Goal: Information Seeking & Learning: Learn about a topic

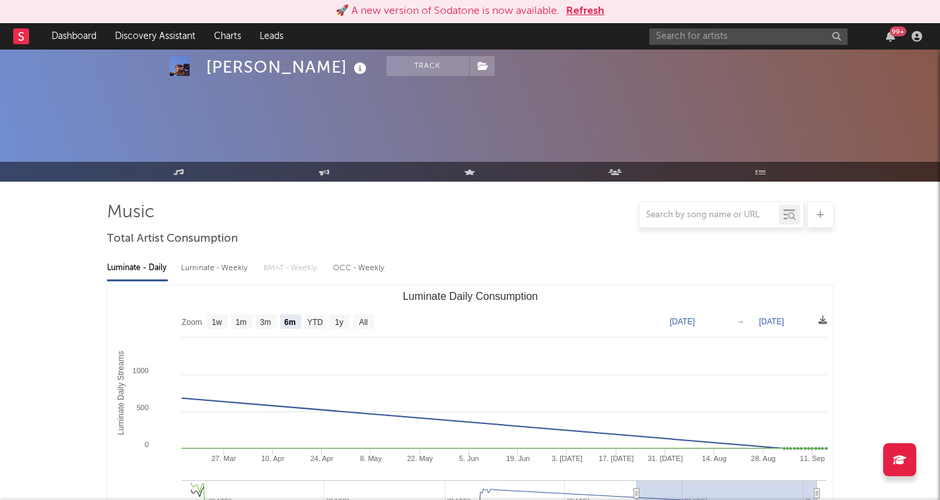
select select "6m"
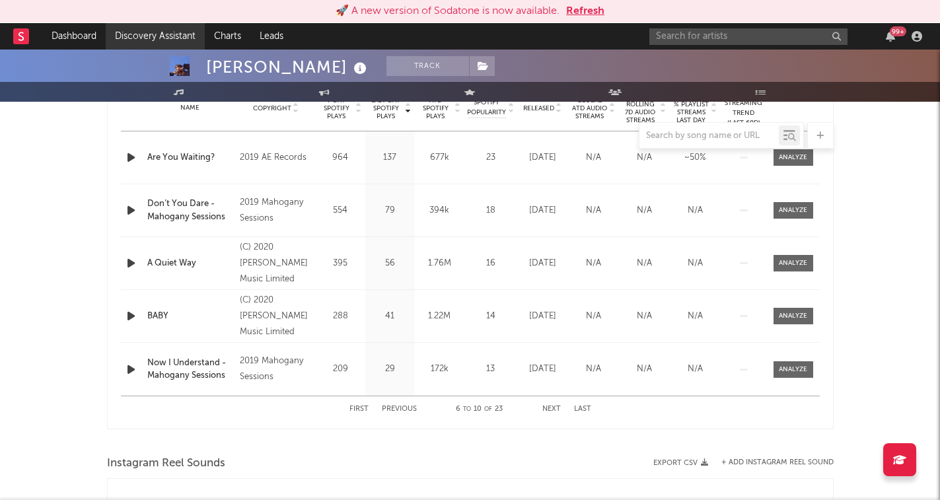
click at [137, 30] on link "Discovery Assistant" at bounding box center [155, 36] width 99 height 26
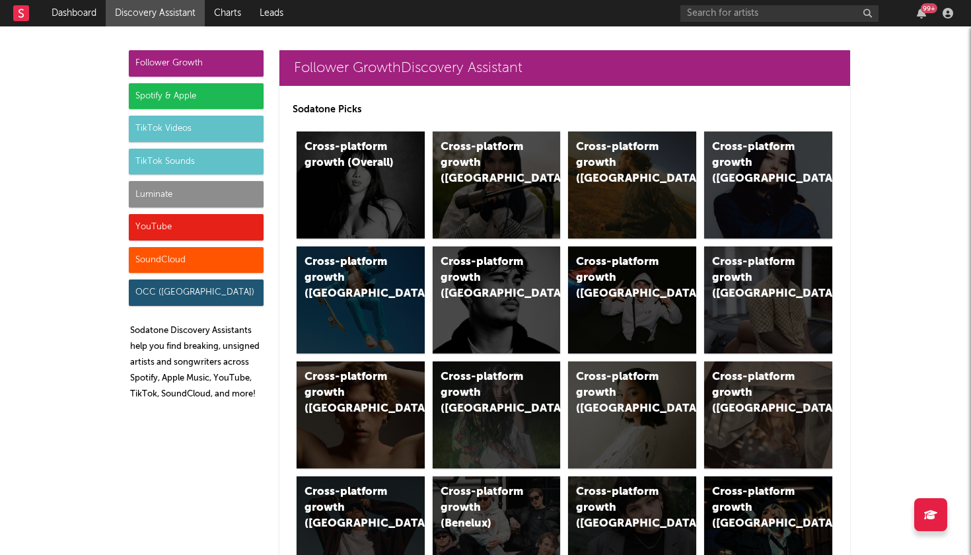
click at [194, 91] on div "Spotify & Apple" at bounding box center [196, 96] width 135 height 26
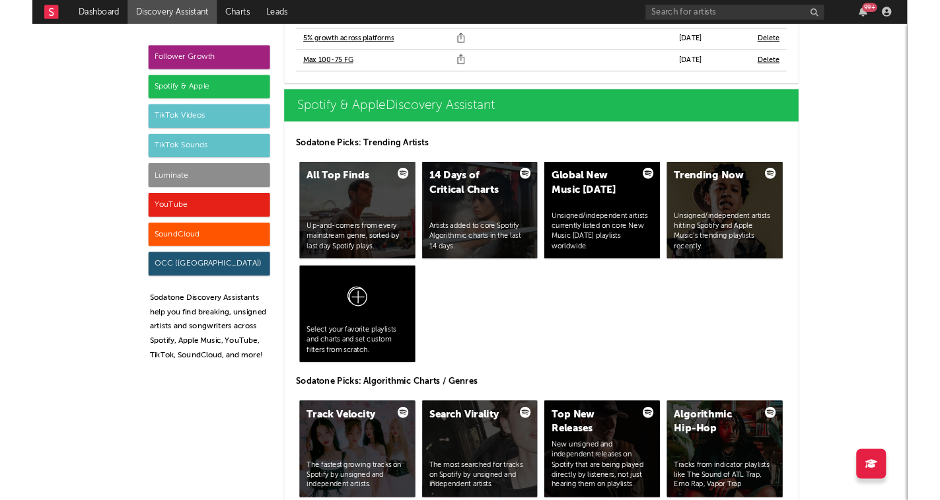
scroll to position [1377, 0]
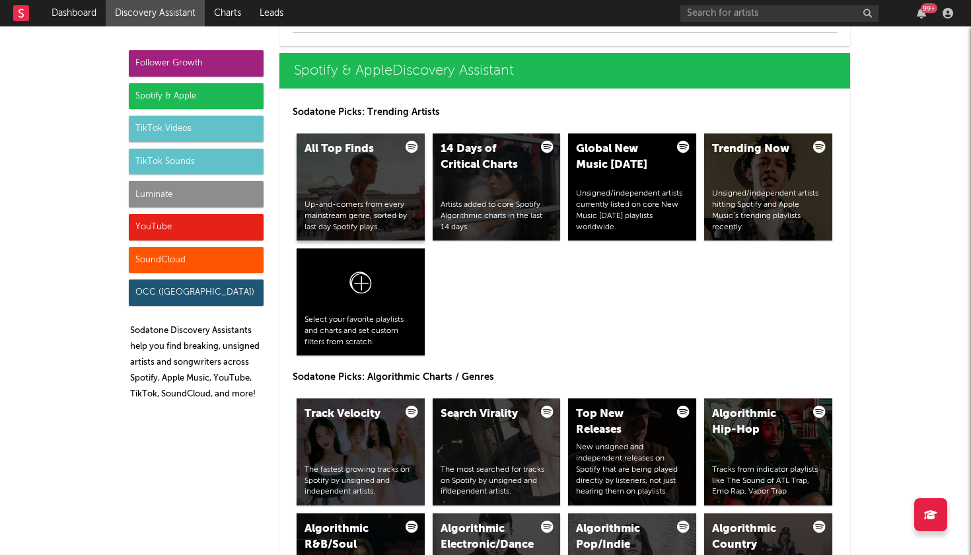
click at [373, 177] on div "All Top Finds Up-and-comers from every mainstream genre, sorted by last day Spo…" at bounding box center [361, 186] width 128 height 107
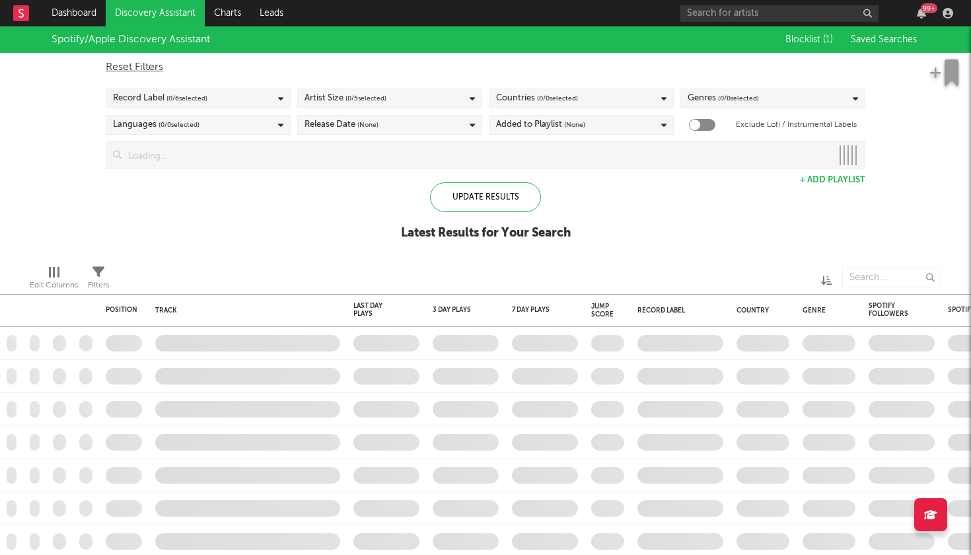
click at [879, 40] on span "Saved Searches" at bounding box center [885, 39] width 69 height 9
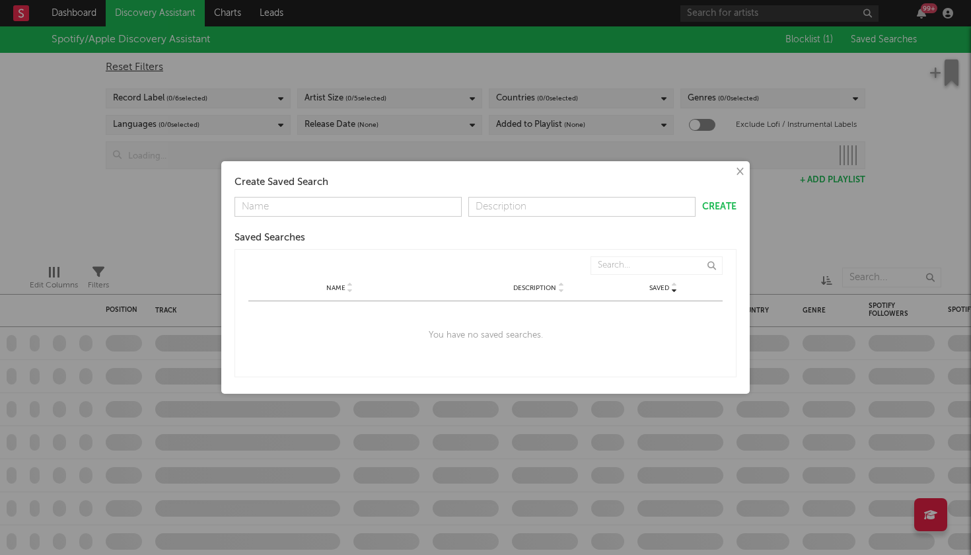
checkbox input "true"
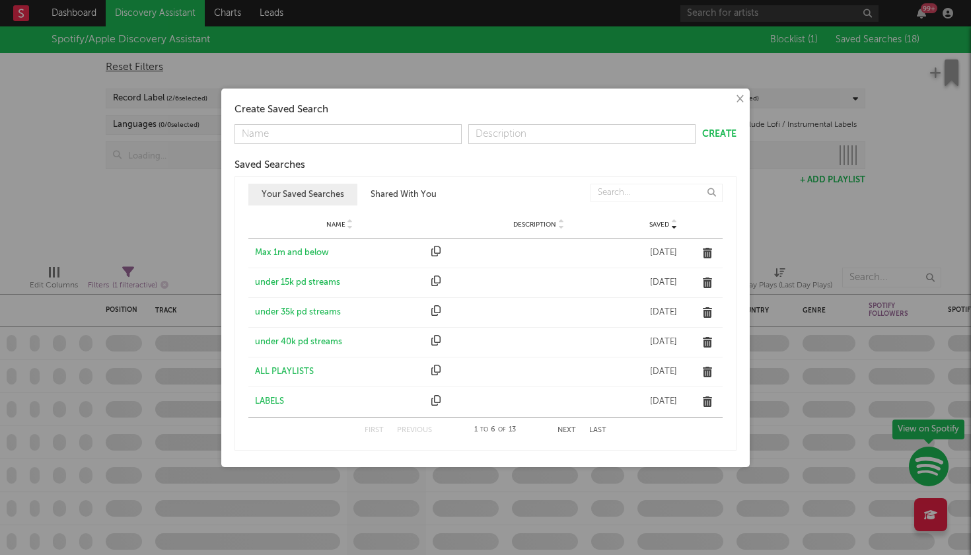
click at [326, 254] on div "Max 1m and below" at bounding box center [340, 252] width 170 height 13
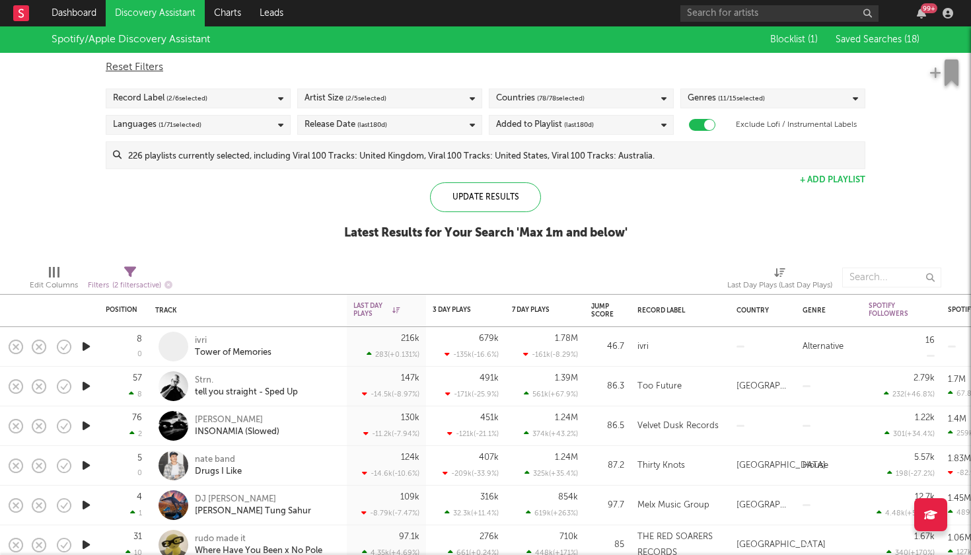
click at [89, 345] on icon "button" at bounding box center [86, 346] width 14 height 17
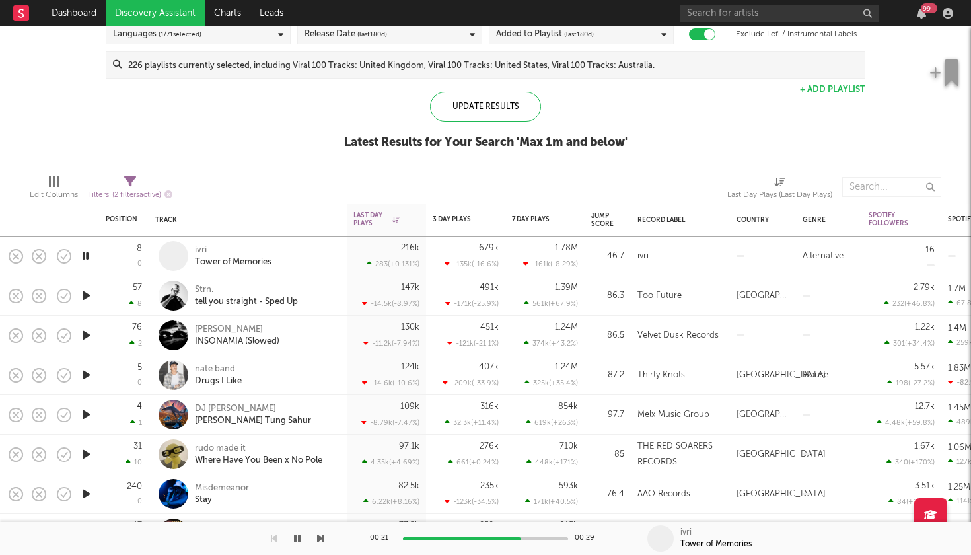
click at [89, 255] on icon "button" at bounding box center [85, 256] width 13 height 17
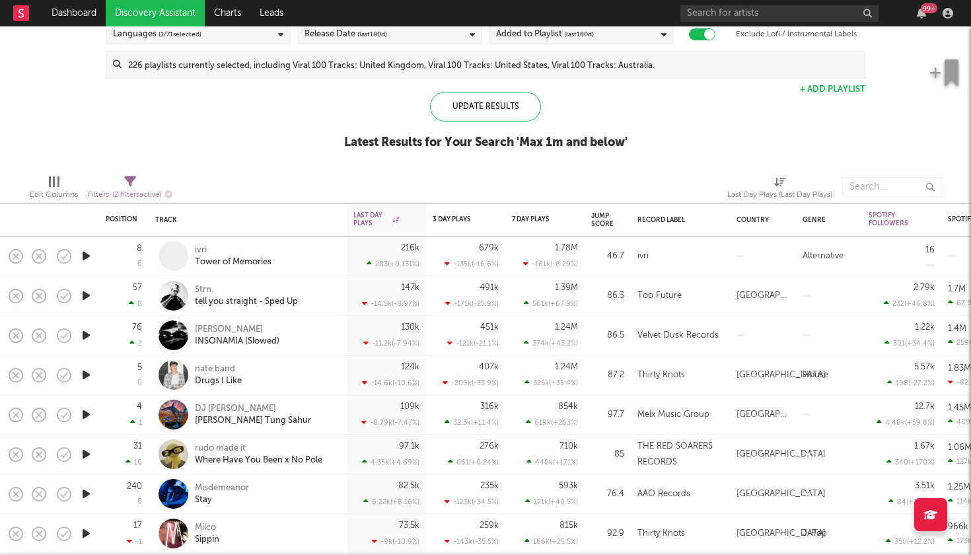
click at [90, 295] on icon "button" at bounding box center [86, 295] width 14 height 17
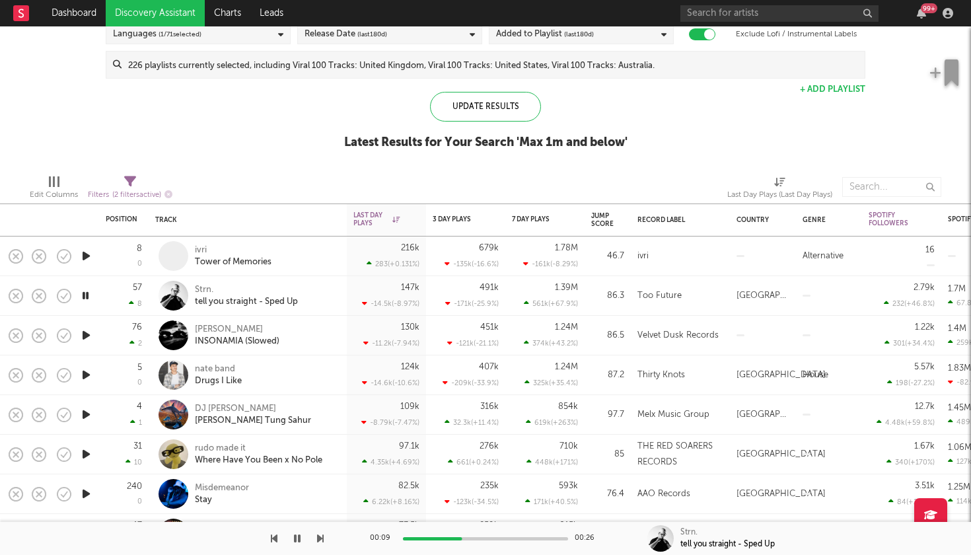
click at [322, 499] on icon "button" at bounding box center [320, 538] width 7 height 11
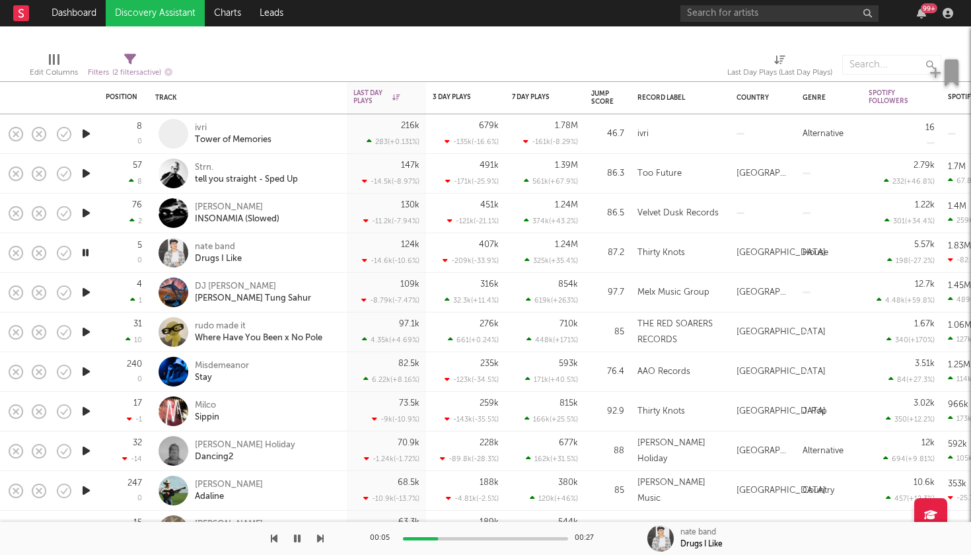
click at [322, 499] on icon "button" at bounding box center [320, 538] width 7 height 11
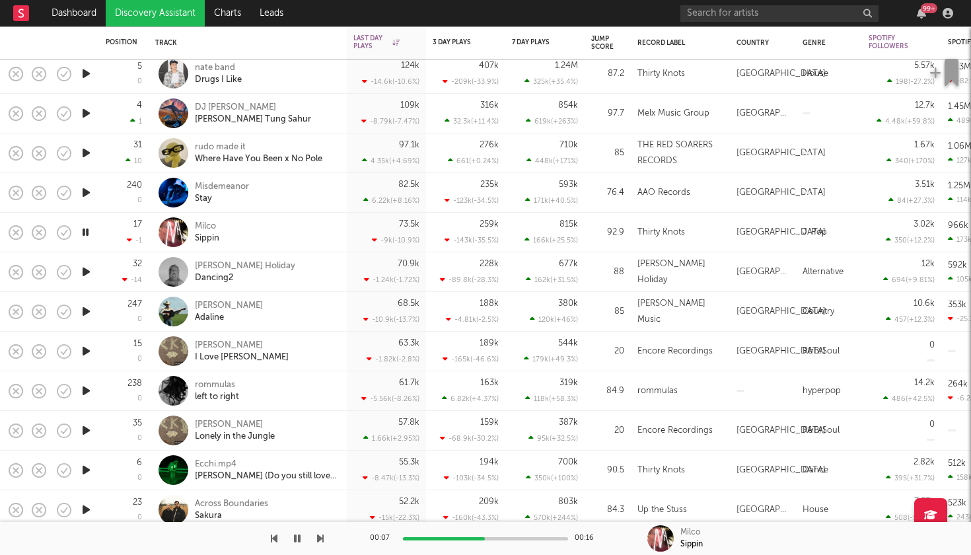
click at [322, 499] on icon "button" at bounding box center [320, 538] width 7 height 11
click at [323, 499] on icon "button" at bounding box center [320, 538] width 7 height 11
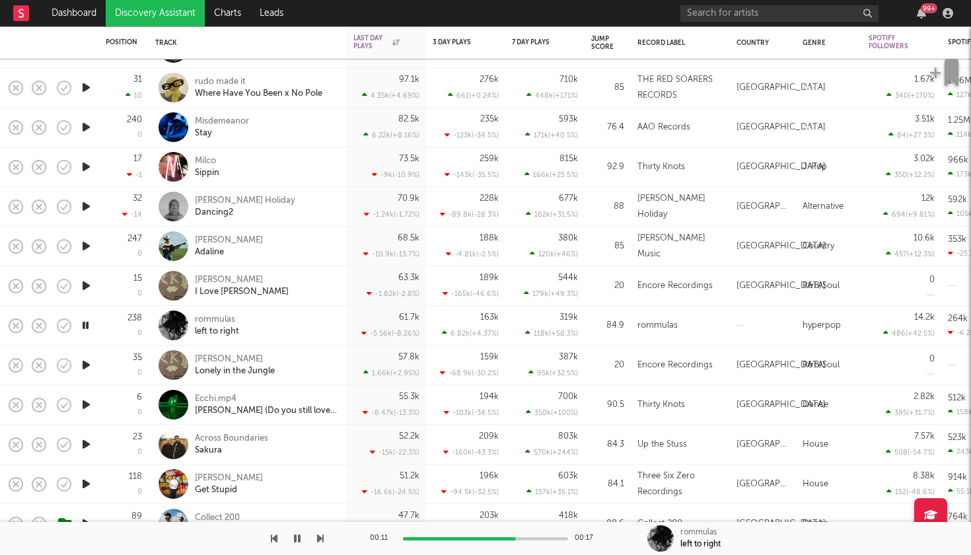
click at [322, 499] on icon "button" at bounding box center [320, 538] width 7 height 11
click at [320, 499] on icon "button" at bounding box center [320, 538] width 7 height 11
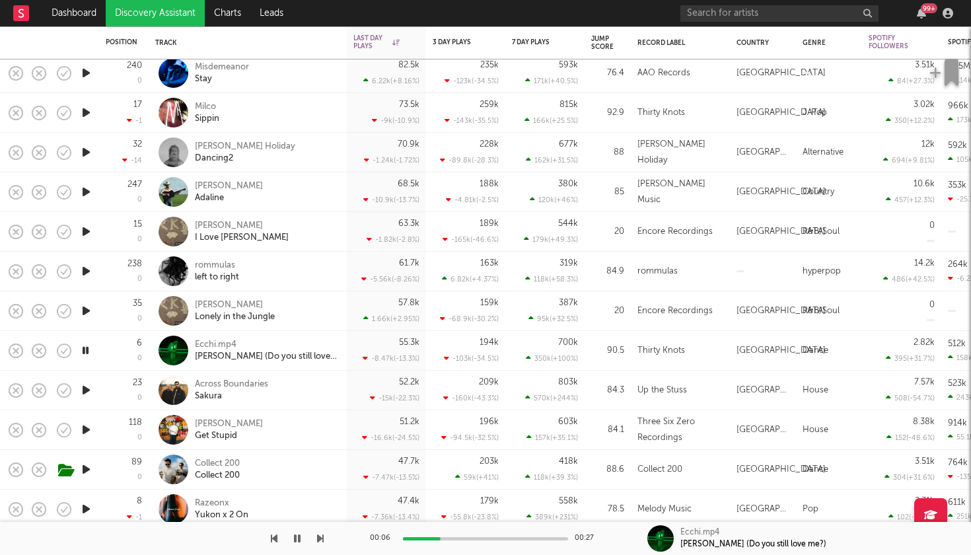
click at [320, 499] on icon "button" at bounding box center [320, 538] width 7 height 11
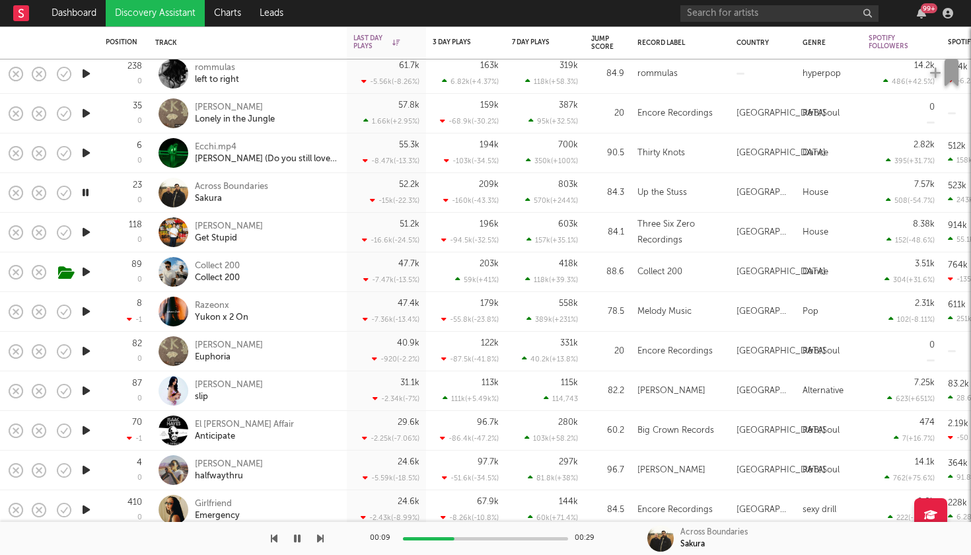
click at [318, 499] on icon "button" at bounding box center [320, 538] width 7 height 11
click at [320, 499] on icon "button" at bounding box center [320, 538] width 7 height 11
click at [318, 499] on icon "button" at bounding box center [320, 538] width 7 height 11
click at [320, 499] on icon "button" at bounding box center [320, 538] width 7 height 11
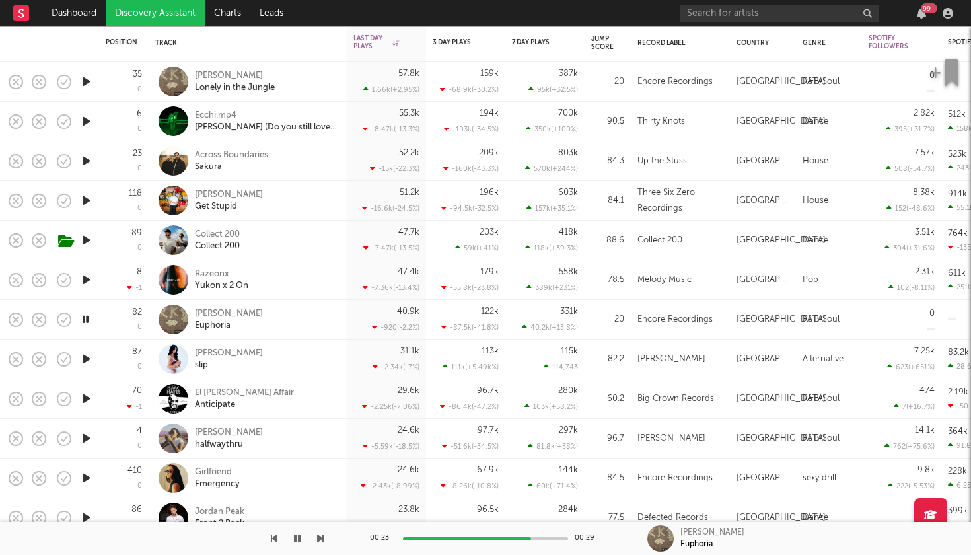
click at [318, 499] on icon "button" at bounding box center [320, 538] width 7 height 11
click at [320, 499] on icon "button" at bounding box center [320, 538] width 7 height 11
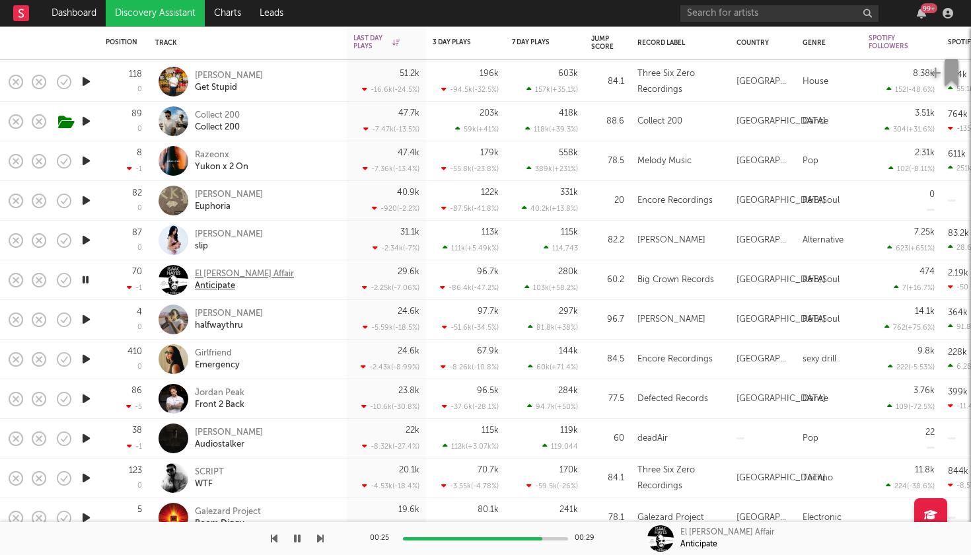
click at [217, 272] on div "El Michels Affair" at bounding box center [244, 274] width 99 height 12
click at [86, 286] on icon "button" at bounding box center [85, 281] width 13 height 17
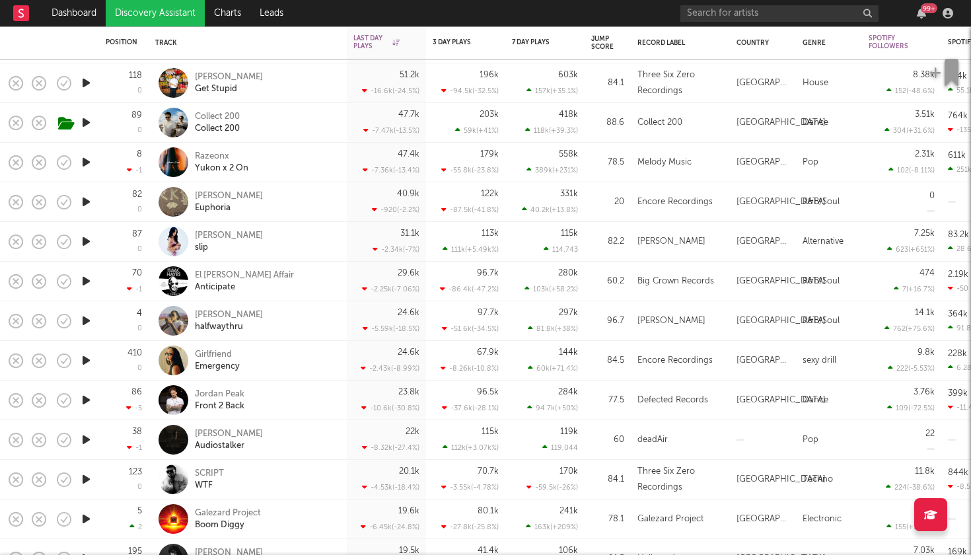
click at [86, 286] on icon "button" at bounding box center [86, 281] width 14 height 17
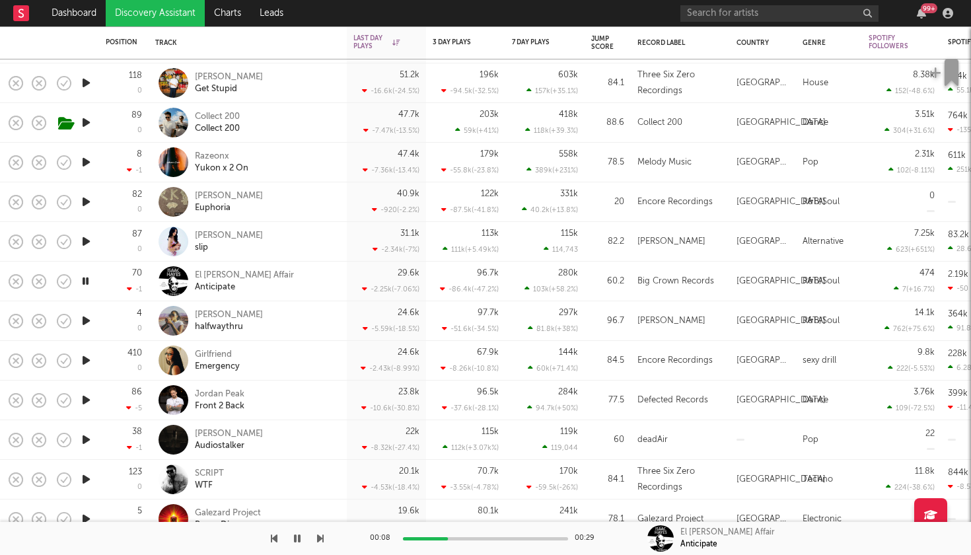
click at [318, 499] on icon "button" at bounding box center [320, 538] width 7 height 11
click at [297, 499] on button "button" at bounding box center [297, 538] width 13 height 33
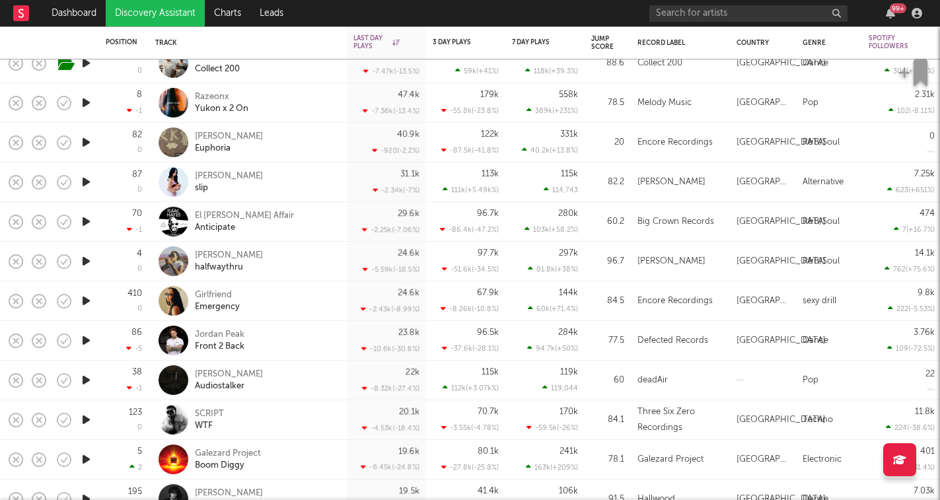
click at [86, 339] on icon "button" at bounding box center [86, 340] width 14 height 17
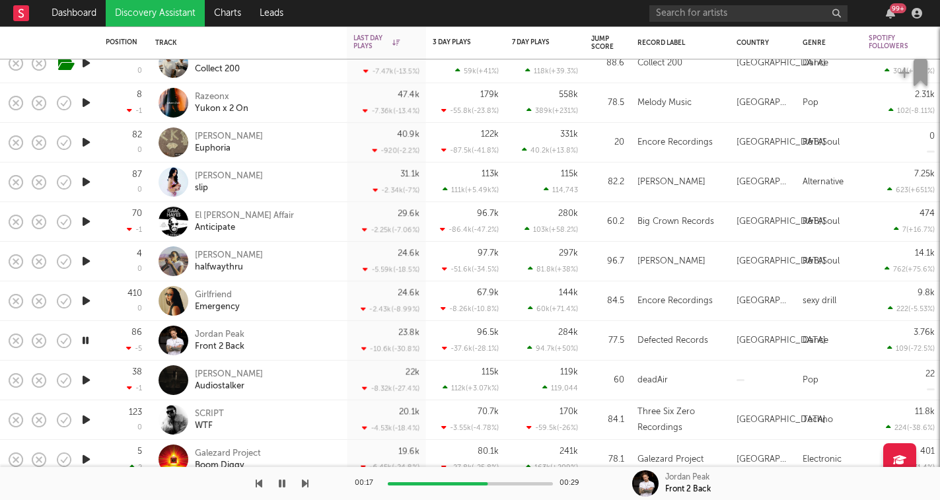
click at [85, 297] on icon "button" at bounding box center [86, 301] width 14 height 17
click at [302, 483] on icon "button" at bounding box center [305, 483] width 7 height 11
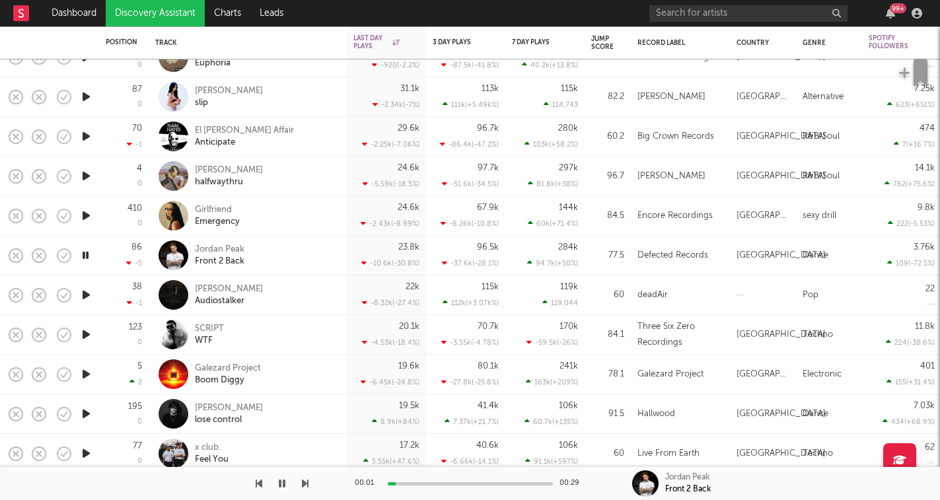
click at [303, 485] on icon "button" at bounding box center [305, 483] width 7 height 11
click at [306, 483] on icon "button" at bounding box center [305, 483] width 7 height 11
click at [306, 485] on icon "button" at bounding box center [305, 483] width 7 height 11
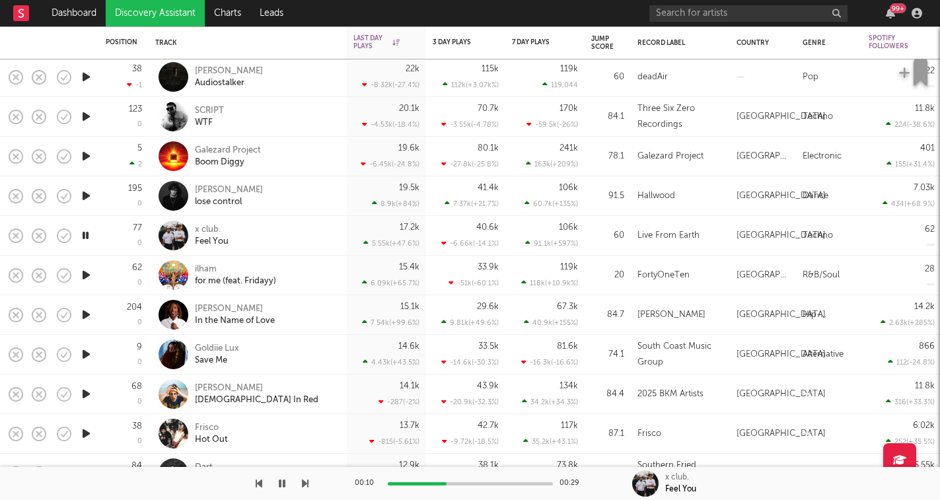
click at [302, 478] on icon "button" at bounding box center [305, 483] width 7 height 11
click at [304, 481] on icon "button" at bounding box center [305, 483] width 7 height 11
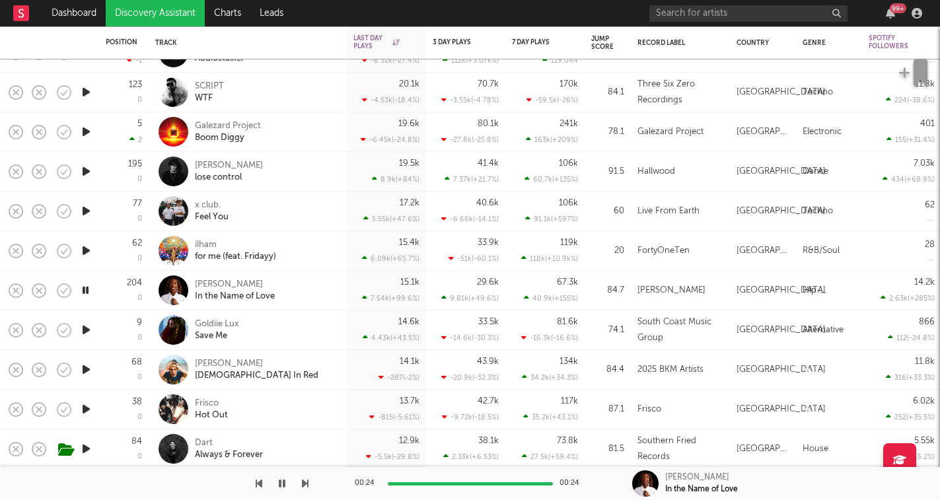
click at [89, 288] on icon "button" at bounding box center [85, 290] width 13 height 17
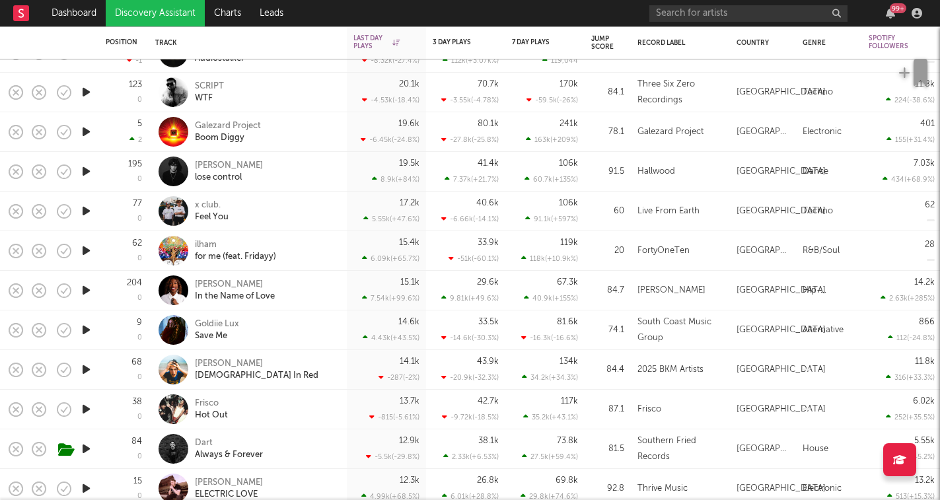
click at [89, 288] on icon "button" at bounding box center [86, 290] width 14 height 17
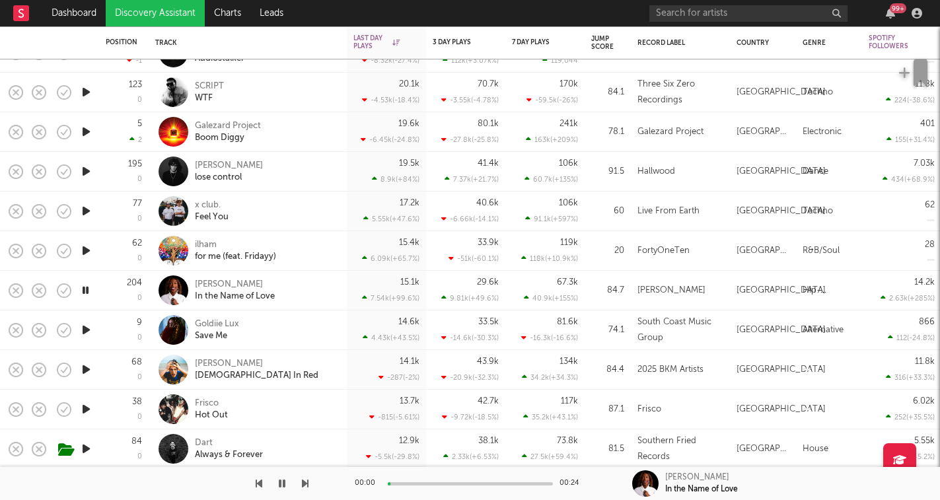
click at [86, 334] on icon "button" at bounding box center [86, 330] width 14 height 17
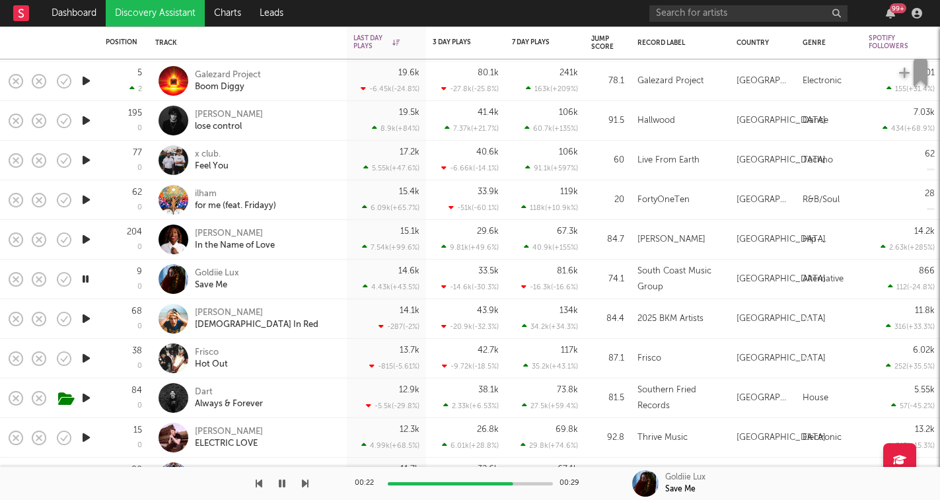
click at [307, 485] on icon "button" at bounding box center [305, 483] width 7 height 11
click at [305, 482] on icon "button" at bounding box center [305, 483] width 7 height 11
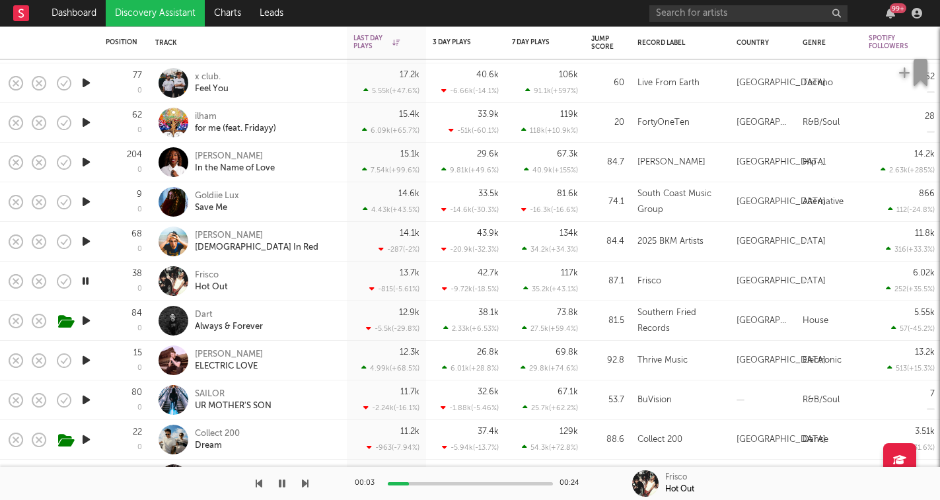
click at [306, 485] on icon "button" at bounding box center [305, 483] width 7 height 11
click at [303, 484] on icon "button" at bounding box center [305, 483] width 7 height 11
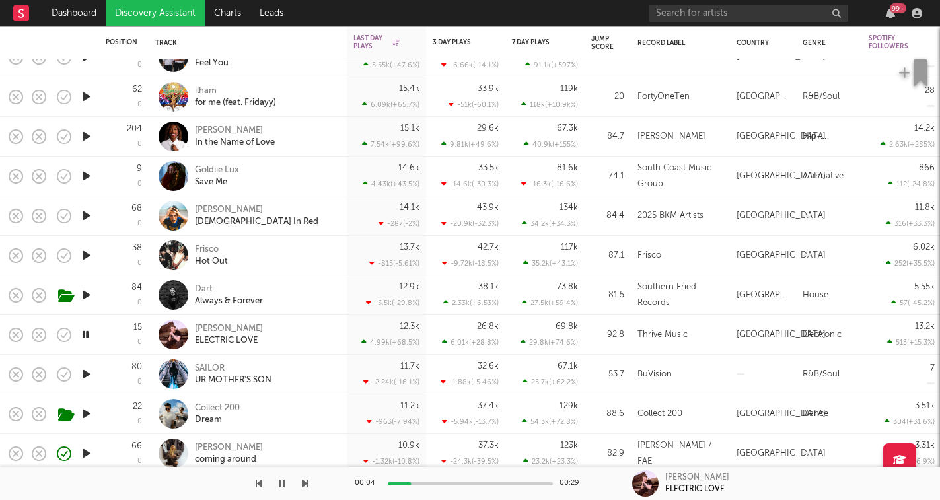
click at [305, 487] on icon "button" at bounding box center [305, 483] width 7 height 11
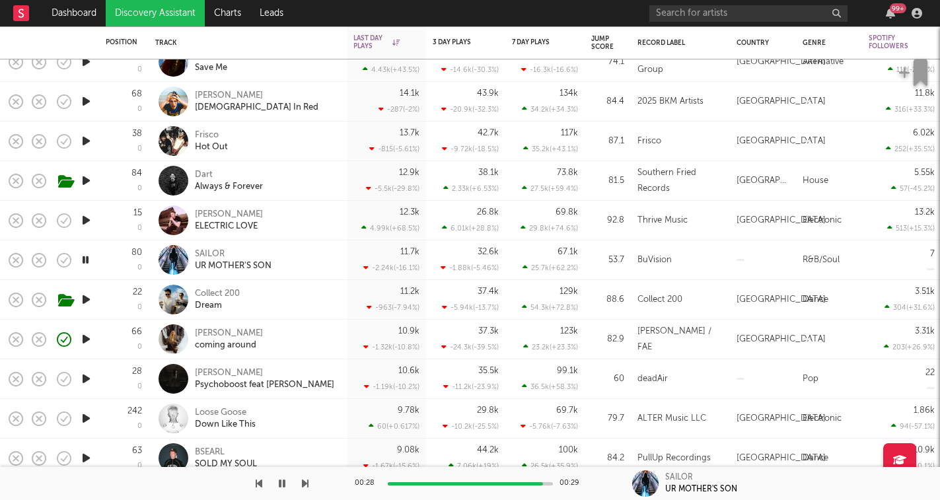
click at [308, 485] on icon "button" at bounding box center [305, 483] width 7 height 11
click at [304, 484] on icon "button" at bounding box center [305, 483] width 7 height 11
click at [87, 341] on icon "button" at bounding box center [85, 339] width 13 height 17
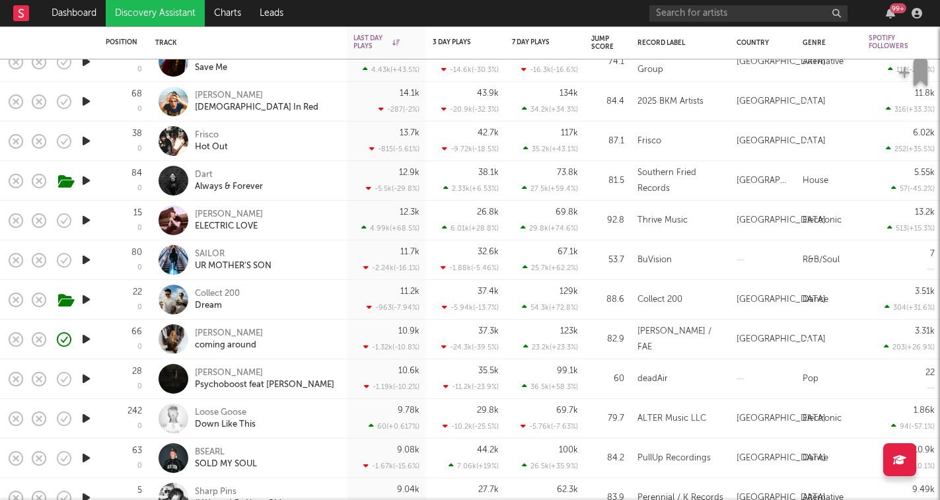
click at [87, 341] on icon "button" at bounding box center [86, 339] width 14 height 17
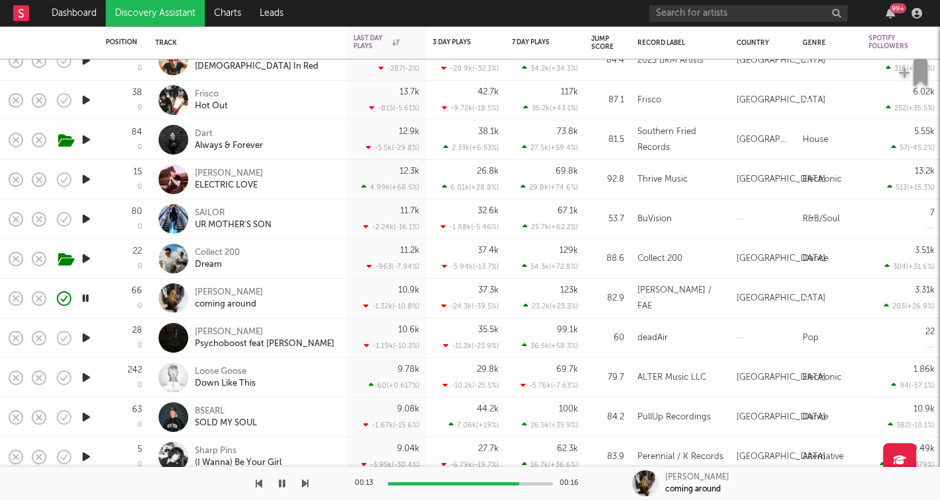
click at [300, 489] on div at bounding box center [154, 483] width 308 height 33
click at [305, 483] on icon "button" at bounding box center [305, 483] width 7 height 11
click at [304, 484] on icon "button" at bounding box center [305, 483] width 7 height 11
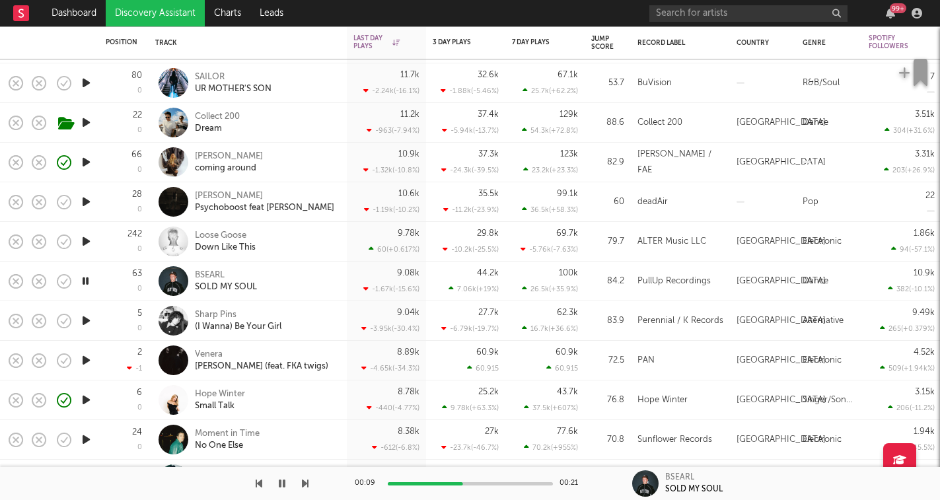
click at [302, 483] on icon "button" at bounding box center [305, 483] width 7 height 11
click at [303, 484] on icon "button" at bounding box center [305, 483] width 7 height 11
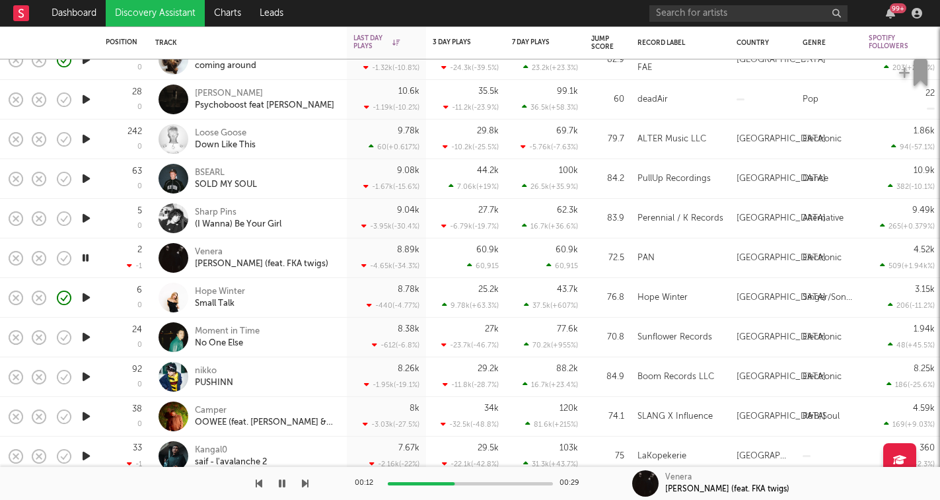
click at [304, 484] on icon "button" at bounding box center [305, 483] width 7 height 11
click at [304, 485] on icon "button" at bounding box center [305, 483] width 7 height 11
click at [304, 484] on icon "button" at bounding box center [305, 483] width 7 height 11
click at [303, 482] on icon "button" at bounding box center [305, 483] width 7 height 11
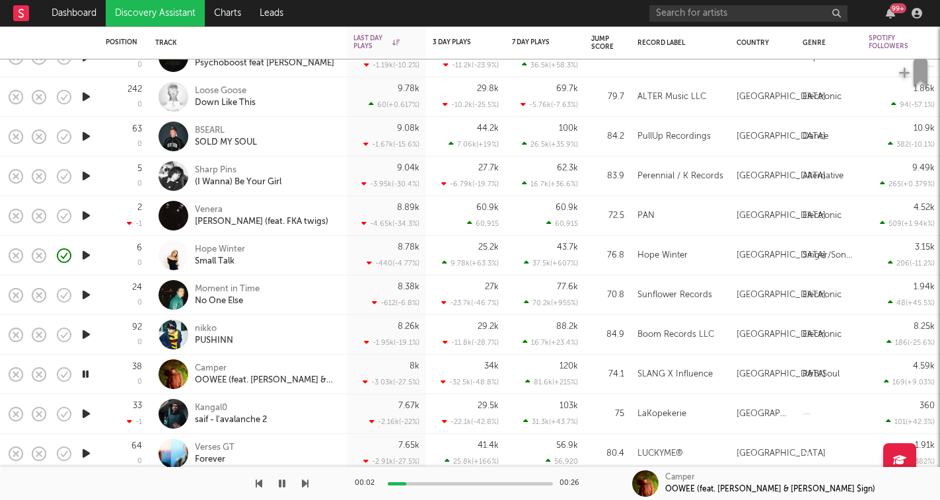
click at [283, 483] on icon "button" at bounding box center [282, 483] width 7 height 11
click at [282, 483] on icon "button" at bounding box center [282, 483] width 8 height 11
click at [303, 481] on icon "button" at bounding box center [305, 483] width 7 height 11
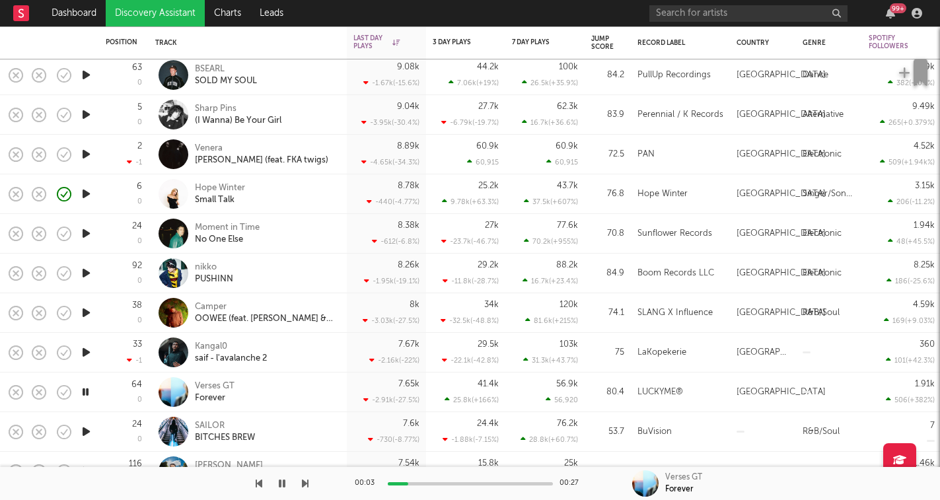
click at [305, 487] on icon "button" at bounding box center [305, 483] width 7 height 11
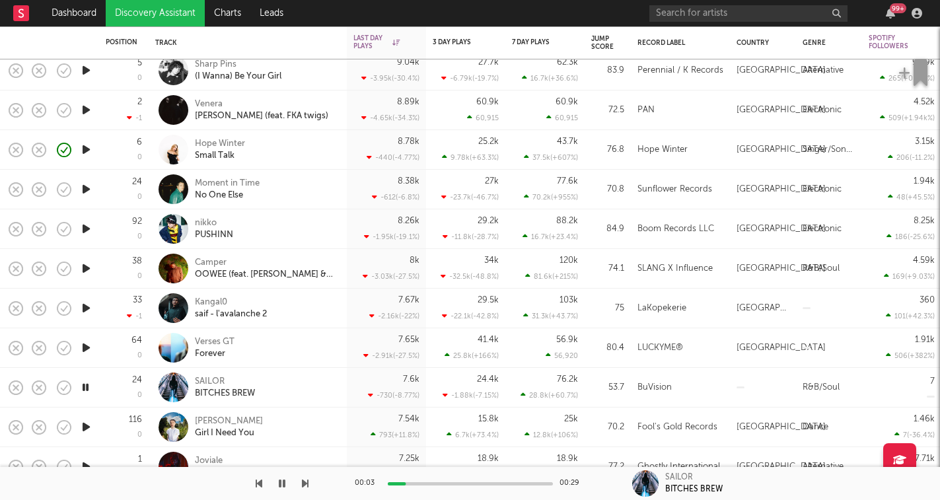
click at [306, 483] on icon "button" at bounding box center [305, 483] width 7 height 11
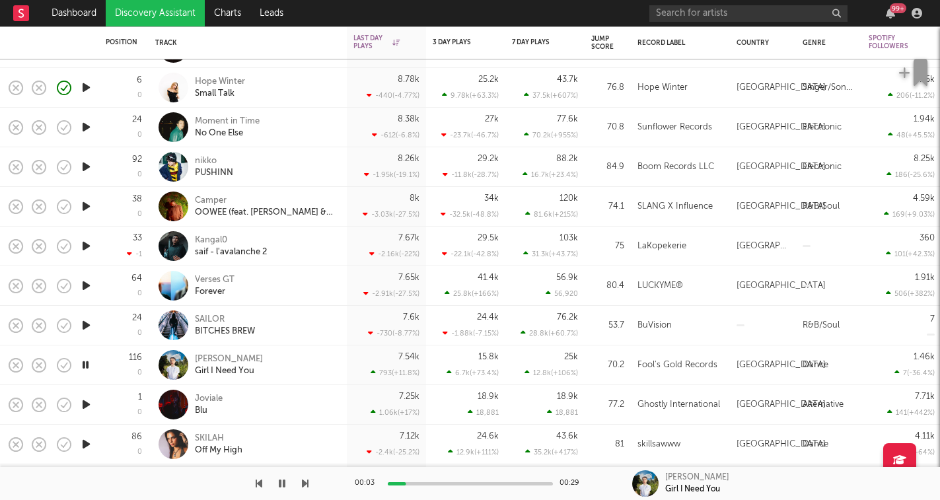
click at [303, 484] on icon "button" at bounding box center [305, 483] width 7 height 11
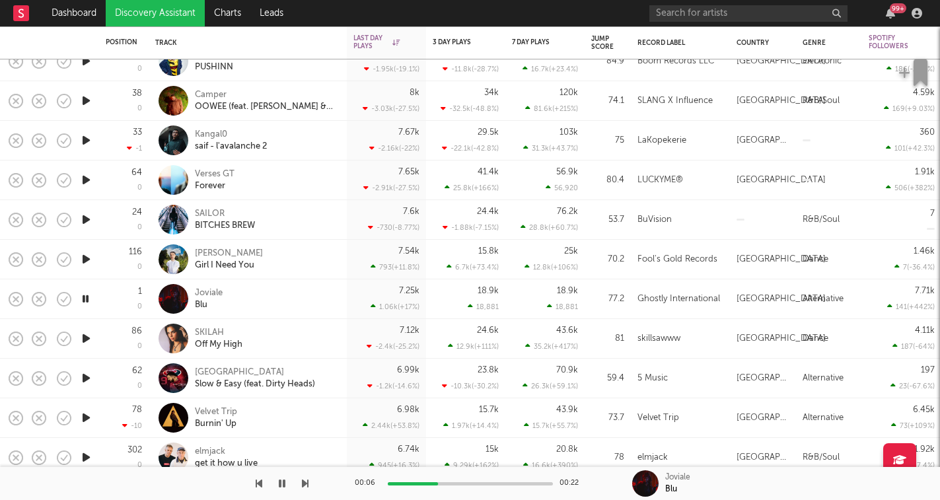
click at [307, 483] on icon "button" at bounding box center [305, 483] width 7 height 11
click at [307, 487] on icon "button" at bounding box center [305, 483] width 7 height 11
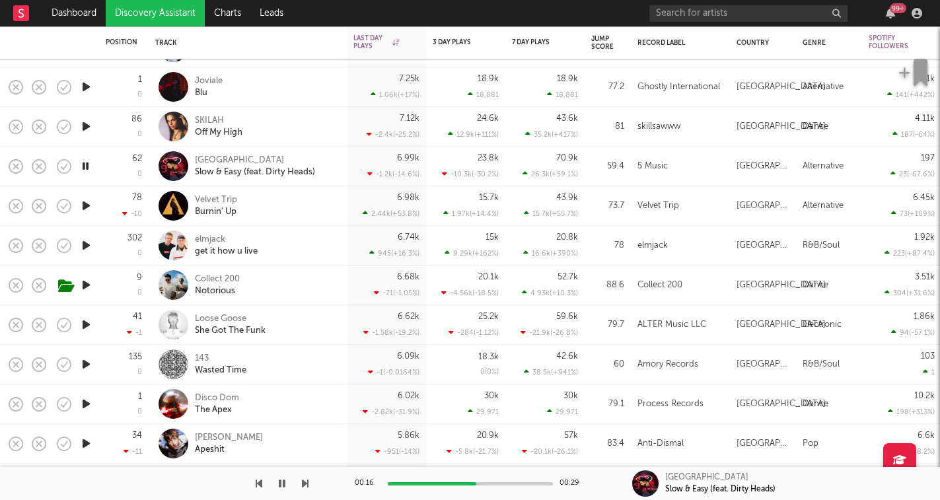
click at [303, 483] on icon "button" at bounding box center [305, 483] width 7 height 11
click at [285, 487] on icon "button" at bounding box center [282, 483] width 7 height 11
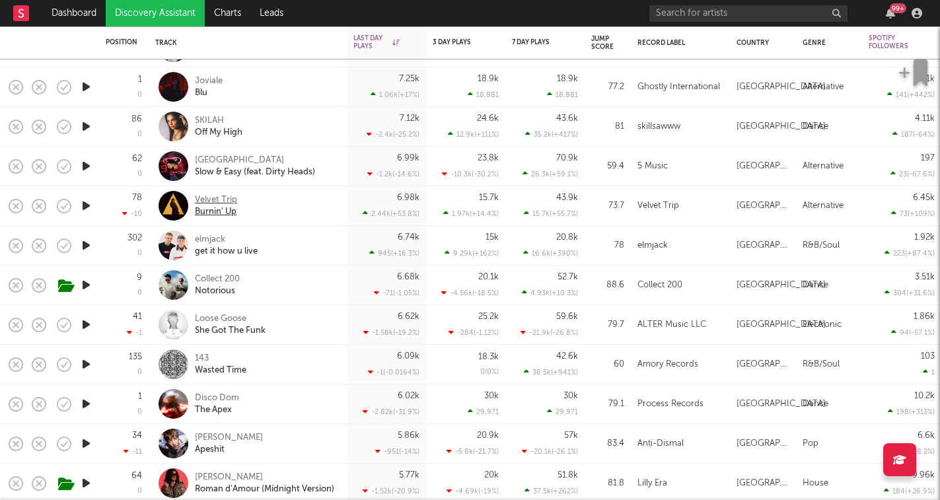
click at [218, 201] on div "Velvet Trip" at bounding box center [216, 200] width 42 height 12
click at [87, 205] on icon "button" at bounding box center [86, 205] width 14 height 17
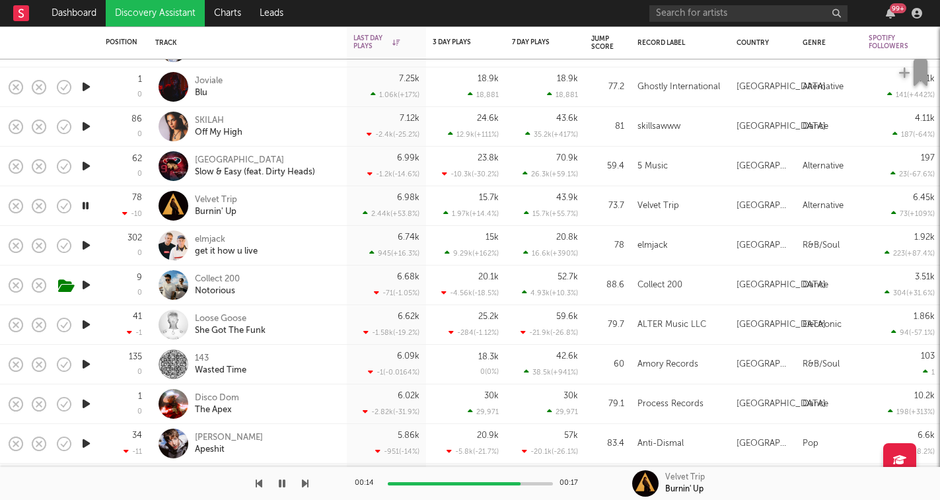
click at [87, 205] on icon "button" at bounding box center [85, 205] width 13 height 17
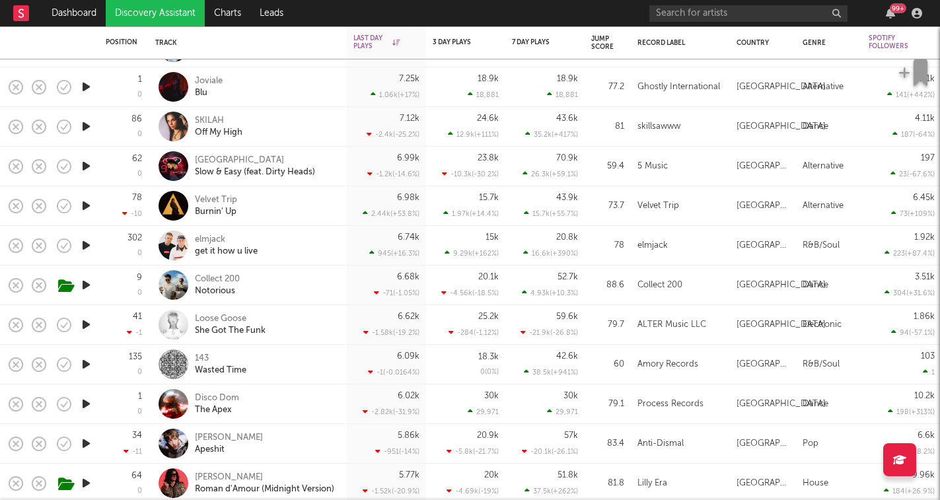
click at [87, 246] on icon "button" at bounding box center [86, 245] width 14 height 17
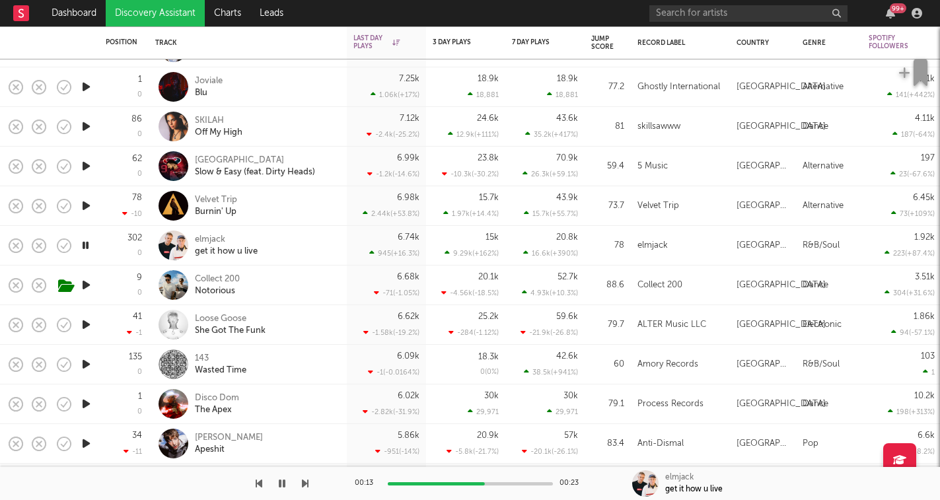
click at [283, 480] on icon "button" at bounding box center [282, 483] width 7 height 11
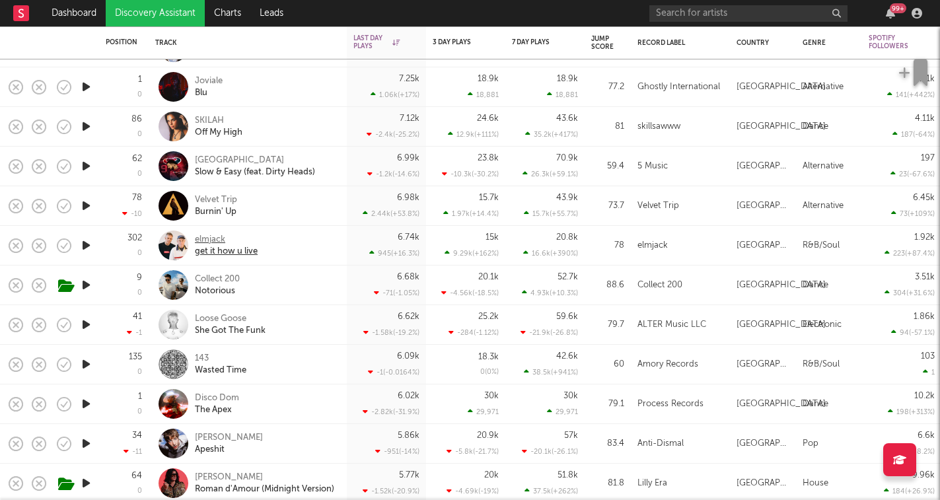
click at [215, 241] on div "elmjack" at bounding box center [226, 240] width 63 height 12
click at [83, 252] on icon "button" at bounding box center [86, 245] width 14 height 17
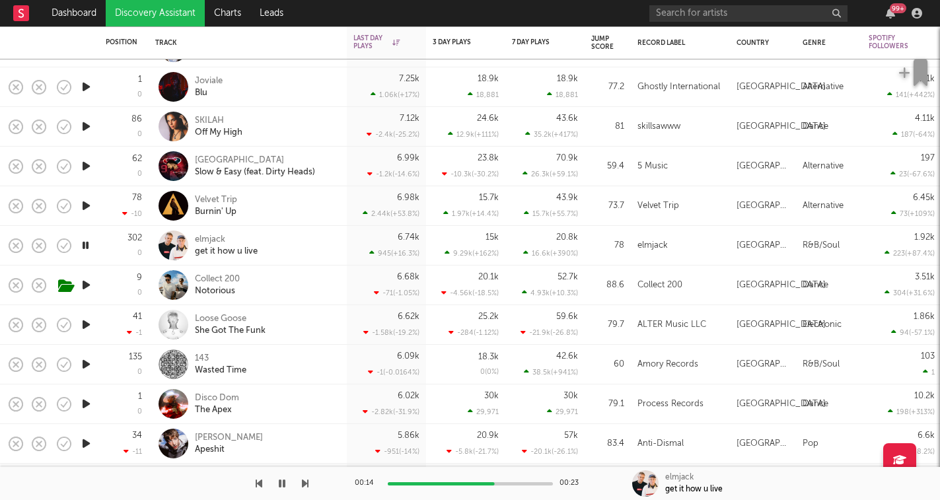
click at [310, 482] on div "00:14 00:23 elmjack get it how u live" at bounding box center [470, 483] width 940 height 33
click at [305, 482] on icon "button" at bounding box center [305, 483] width 7 height 11
click at [283, 485] on icon "button" at bounding box center [282, 483] width 7 height 11
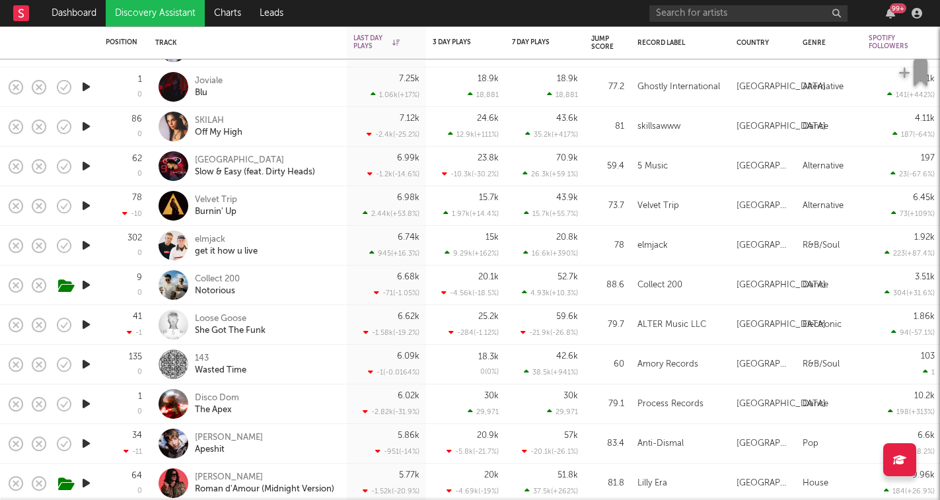
click at [89, 284] on icon "button" at bounding box center [86, 285] width 14 height 17
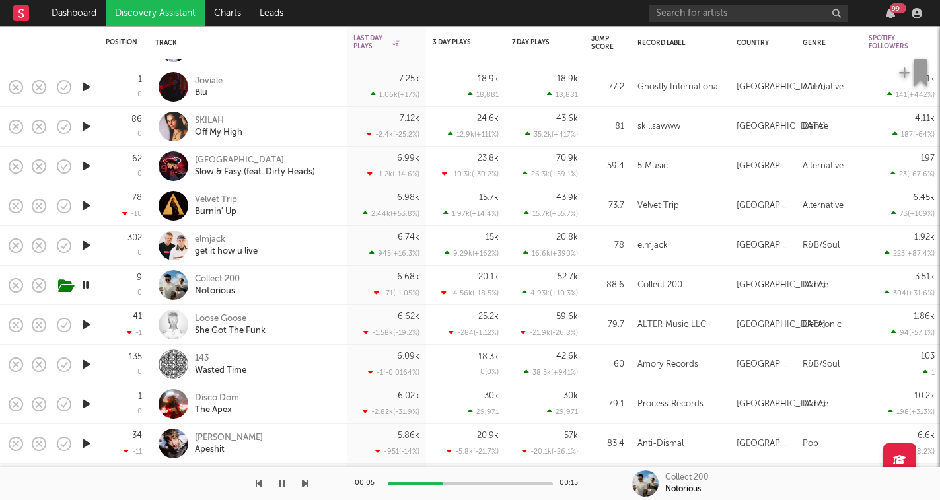
click at [305, 485] on icon "button" at bounding box center [305, 483] width 7 height 11
click at [304, 483] on icon "button" at bounding box center [305, 483] width 7 height 11
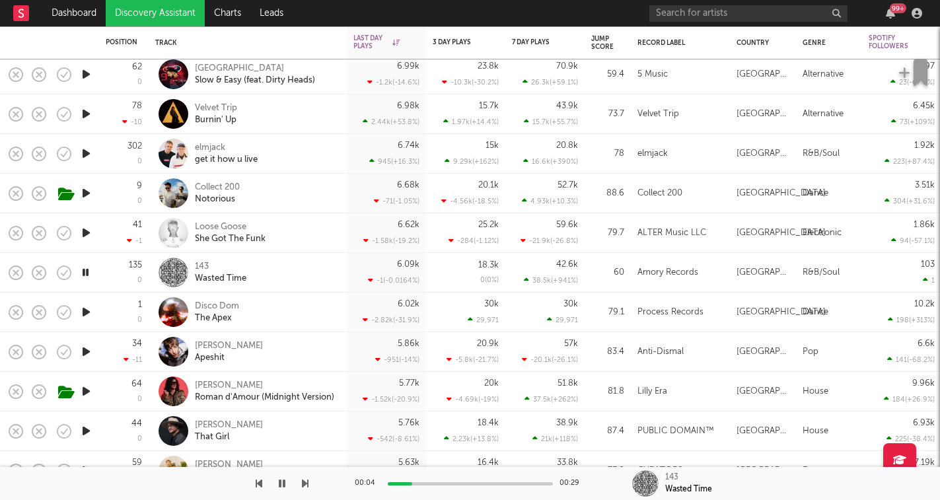
click at [306, 487] on icon "button" at bounding box center [305, 483] width 7 height 11
click at [306, 482] on icon "button" at bounding box center [305, 483] width 7 height 11
click at [305, 483] on icon "button" at bounding box center [305, 483] width 7 height 11
click at [286, 488] on button "button" at bounding box center [281, 483] width 13 height 33
click at [282, 486] on icon "button" at bounding box center [282, 483] width 8 height 11
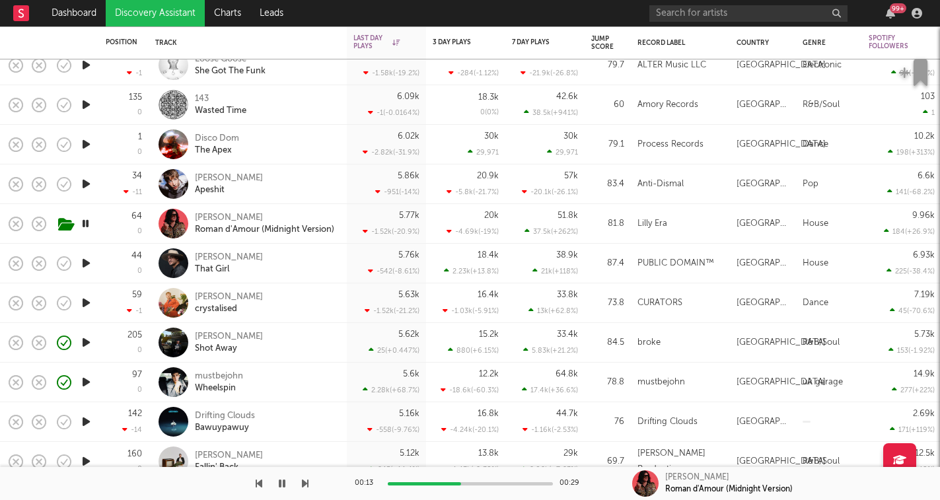
click at [306, 483] on icon "button" at bounding box center [305, 483] width 7 height 11
click at [282, 482] on icon "button" at bounding box center [282, 483] width 7 height 11
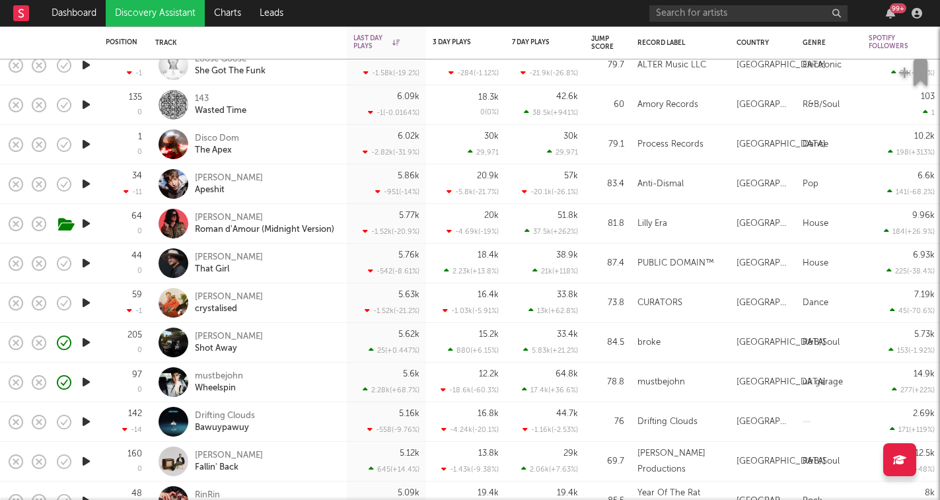
click at [94, 341] on div at bounding box center [86, 343] width 26 height 40
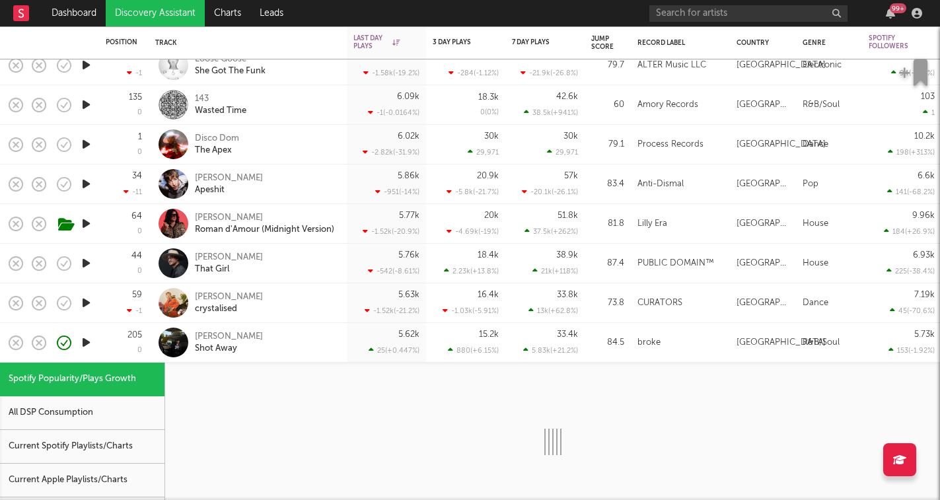
click at [89, 343] on icon "button" at bounding box center [86, 342] width 14 height 17
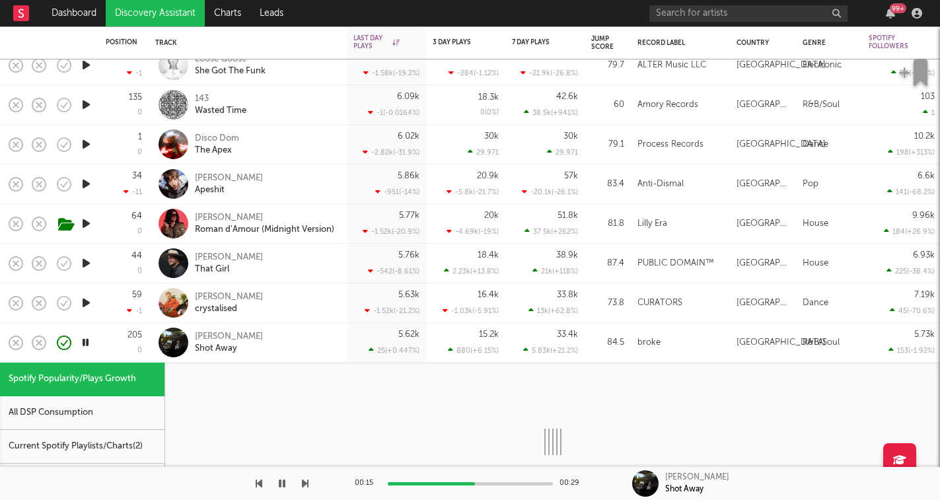
click at [122, 338] on div "205 0" at bounding box center [124, 342] width 36 height 39
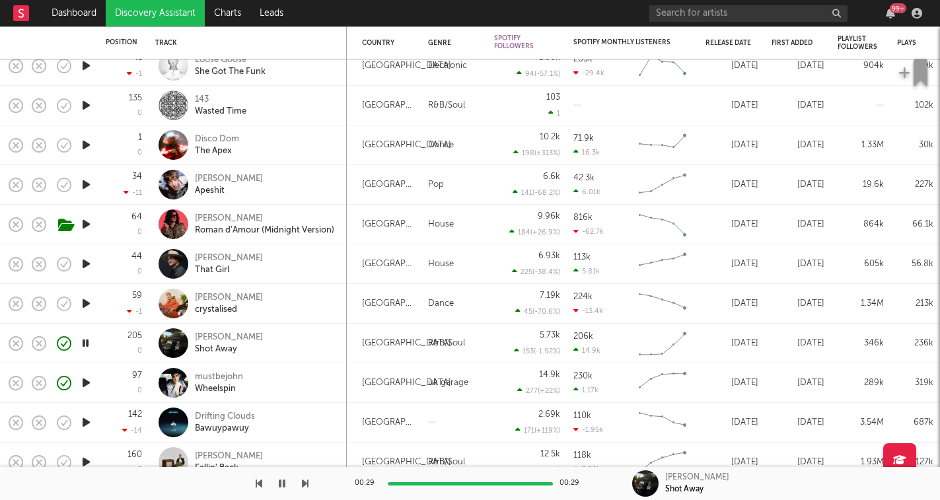
click at [89, 384] on icon "button" at bounding box center [86, 383] width 14 height 17
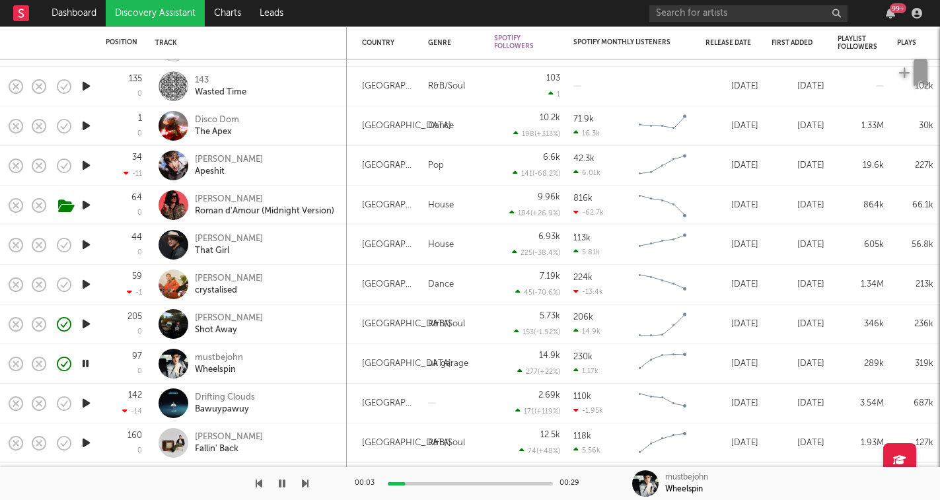
click at [303, 483] on icon "button" at bounding box center [305, 483] width 7 height 11
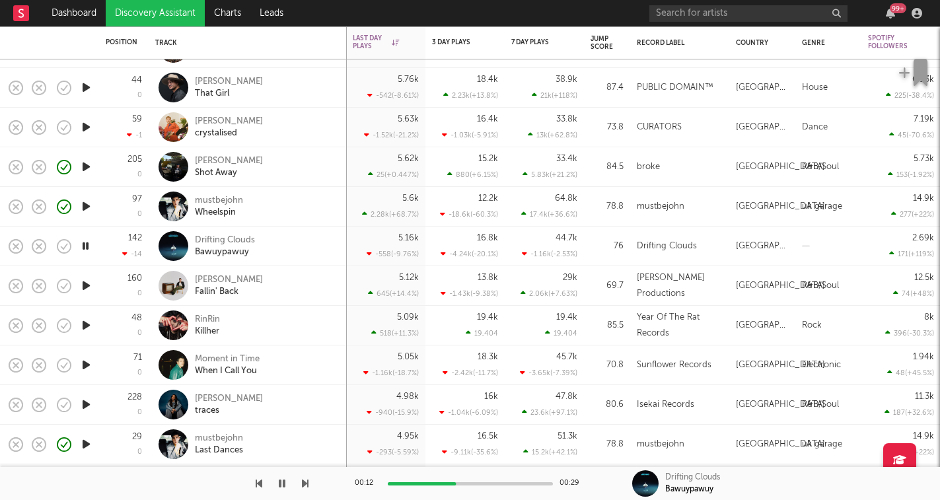
click at [300, 483] on div at bounding box center [154, 483] width 308 height 33
click at [304, 483] on icon "button" at bounding box center [305, 483] width 7 height 11
click at [304, 489] on button "button" at bounding box center [305, 483] width 7 height 33
click at [308, 482] on icon "button" at bounding box center [305, 483] width 7 height 11
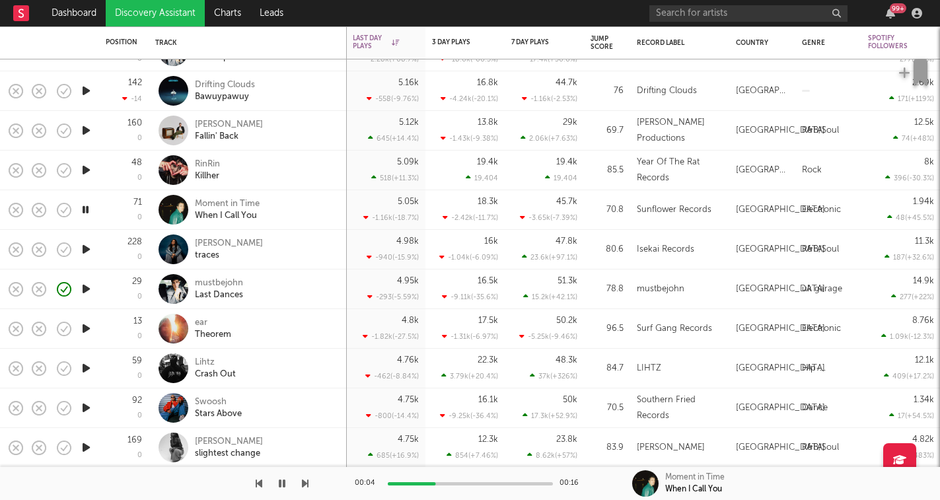
click at [304, 484] on icon "button" at bounding box center [305, 483] width 7 height 11
click at [306, 483] on icon "button" at bounding box center [305, 483] width 7 height 11
click at [304, 483] on icon "button" at bounding box center [305, 483] width 7 height 11
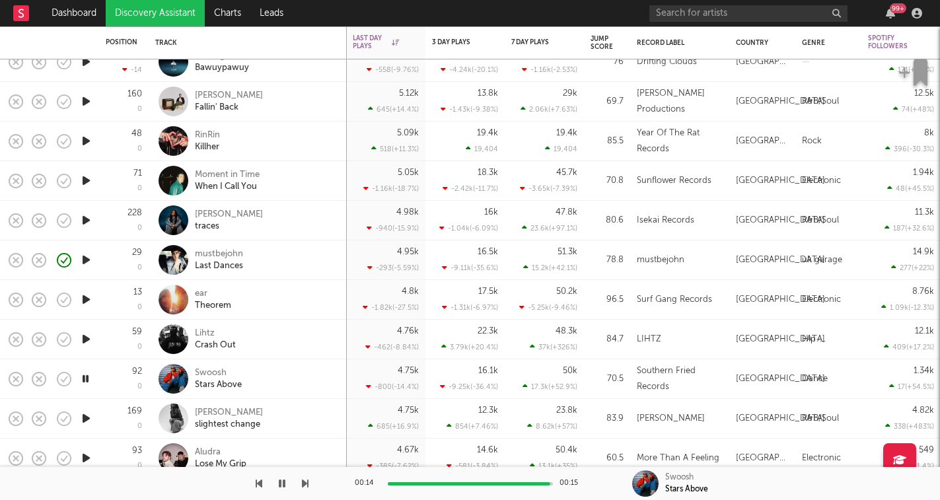
click at [303, 483] on icon "button" at bounding box center [305, 483] width 7 height 11
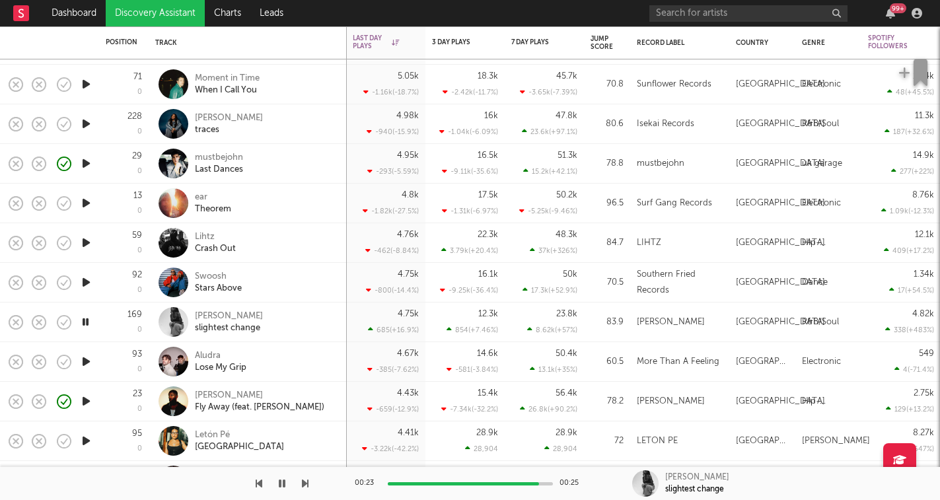
click at [304, 484] on icon "button" at bounding box center [305, 483] width 7 height 11
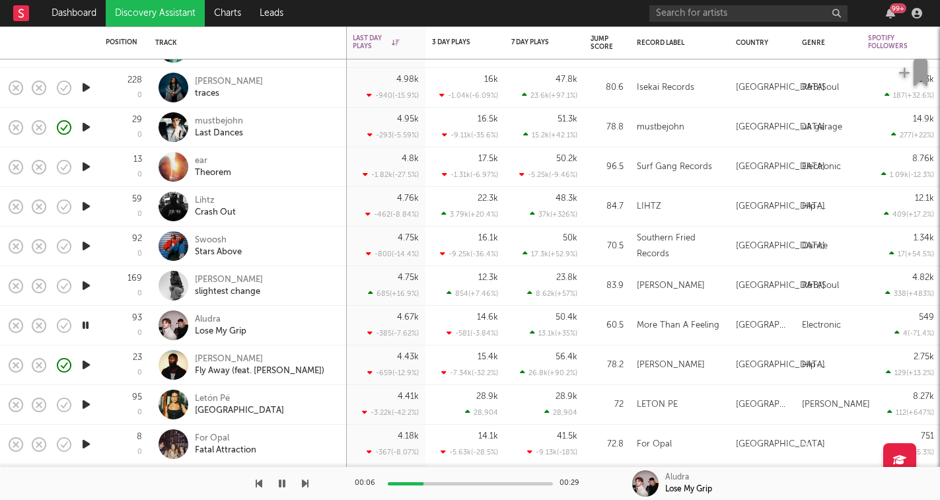
click at [303, 485] on icon "button" at bounding box center [305, 483] width 7 height 11
click at [281, 485] on icon "button" at bounding box center [282, 483] width 7 height 11
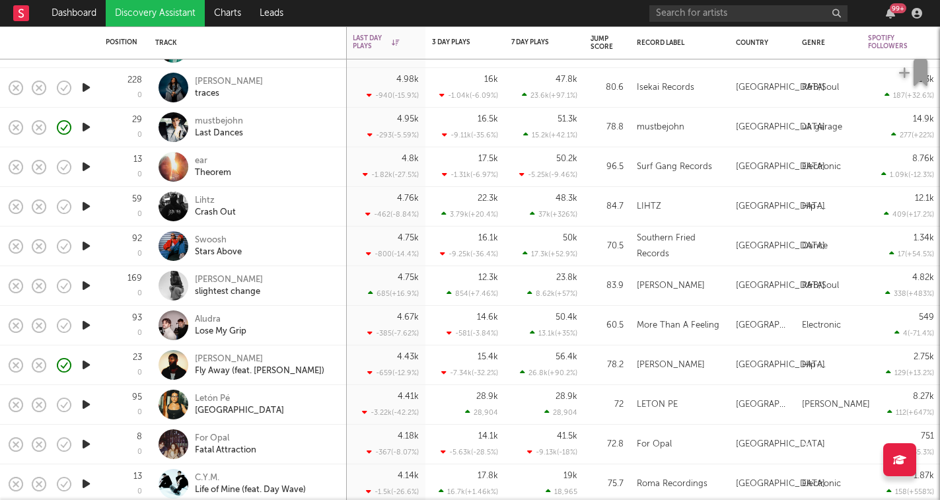
click at [91, 402] on icon "button" at bounding box center [86, 404] width 14 height 17
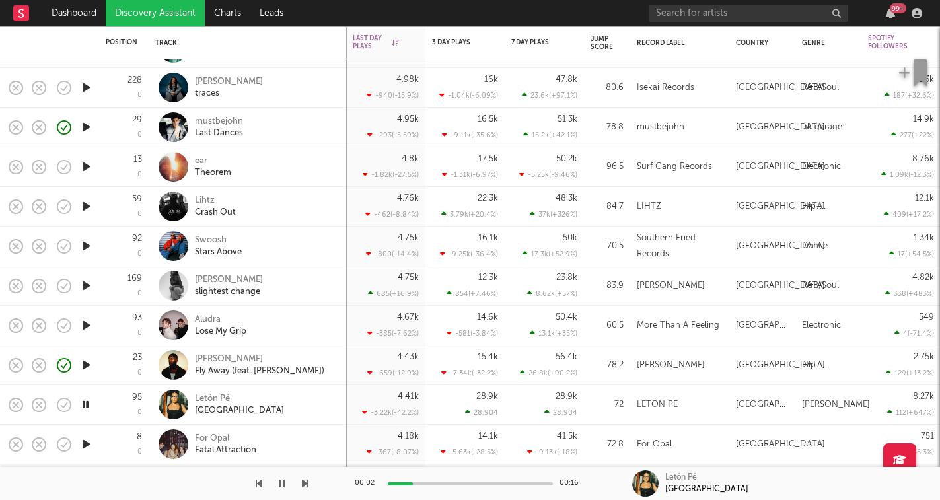
click at [305, 486] on icon "button" at bounding box center [305, 483] width 7 height 11
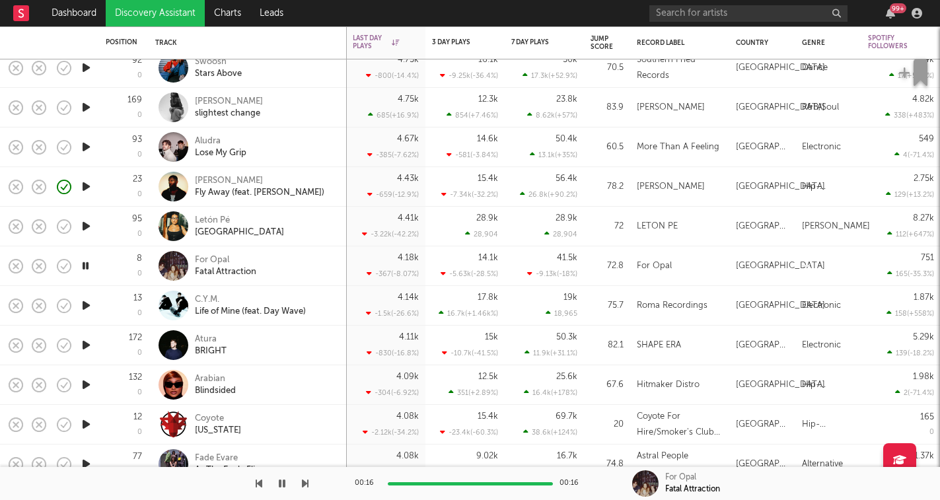
click at [307, 486] on icon "button" at bounding box center [305, 483] width 7 height 11
click at [284, 478] on icon "button" at bounding box center [282, 483] width 7 height 11
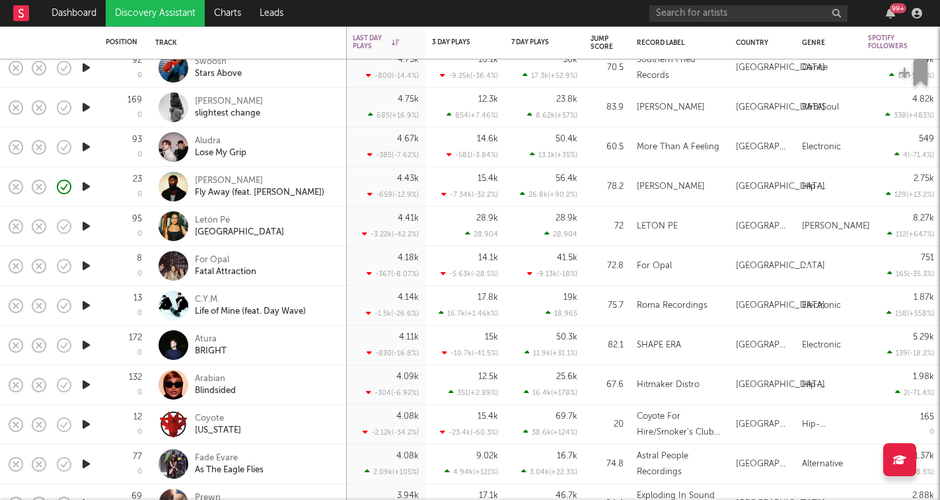
click at [87, 306] on icon "button" at bounding box center [86, 305] width 14 height 17
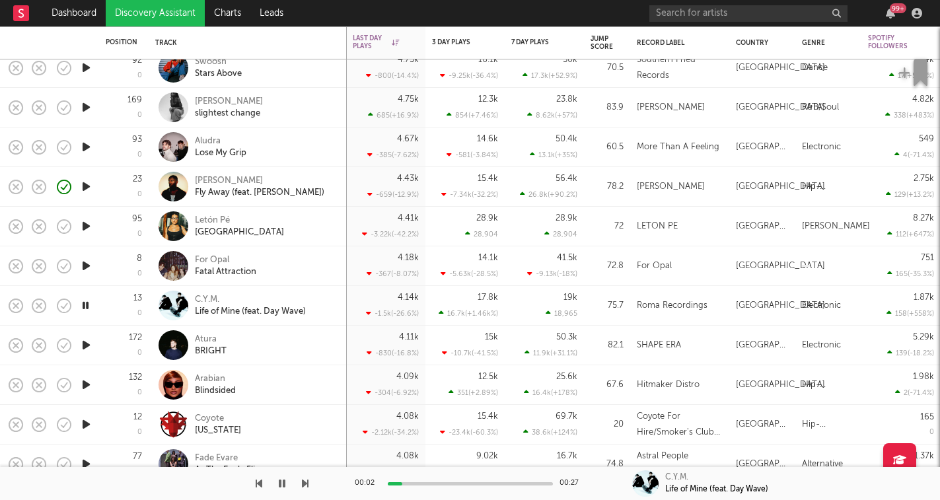
click at [303, 483] on icon "button" at bounding box center [305, 483] width 7 height 11
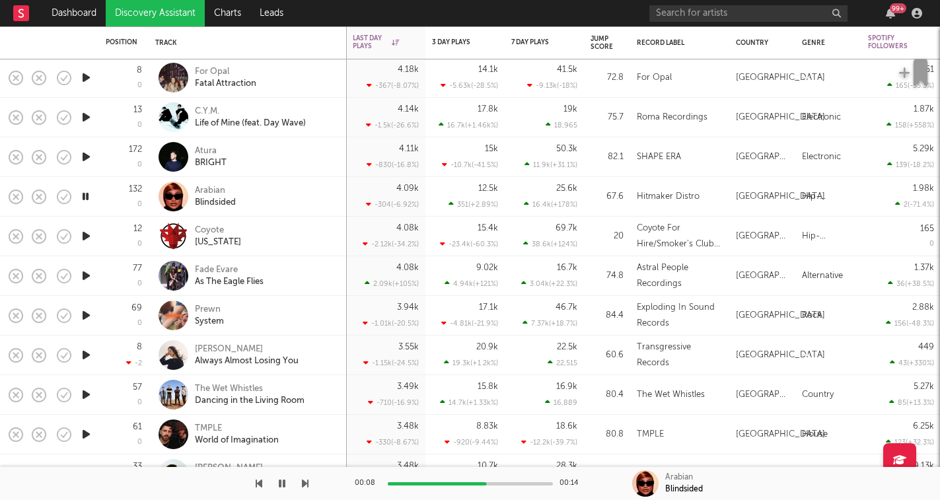
click at [306, 488] on icon "button" at bounding box center [305, 483] width 7 height 11
click at [87, 357] on icon "button" at bounding box center [86, 355] width 14 height 17
click at [87, 356] on icon "button" at bounding box center [85, 355] width 13 height 17
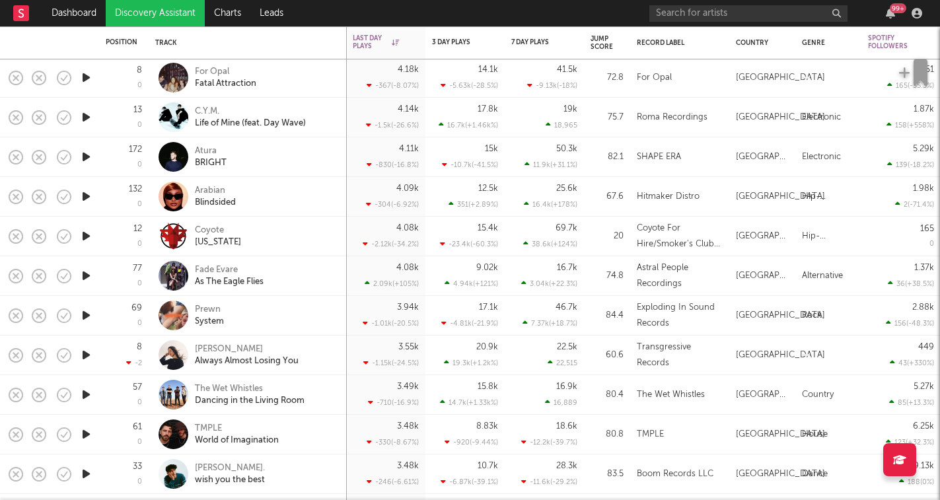
click at [87, 391] on icon "button" at bounding box center [86, 394] width 14 height 17
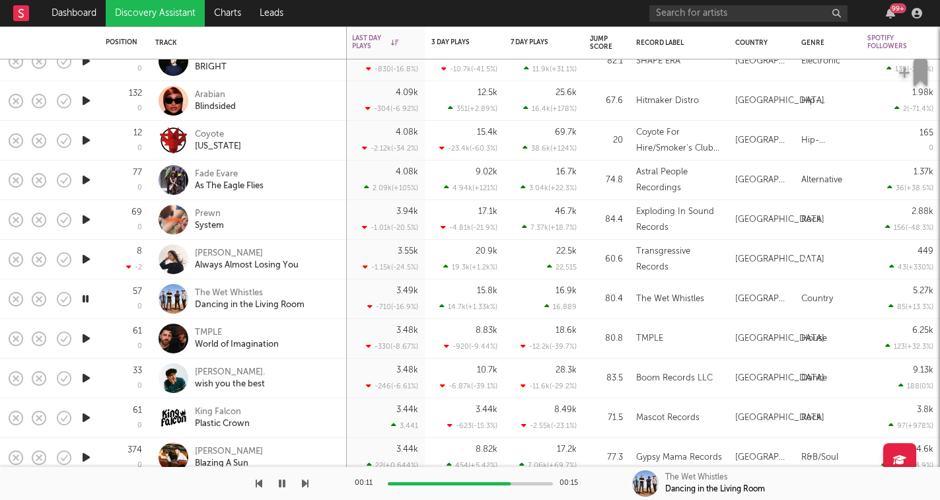
click at [305, 483] on icon "button" at bounding box center [305, 483] width 7 height 11
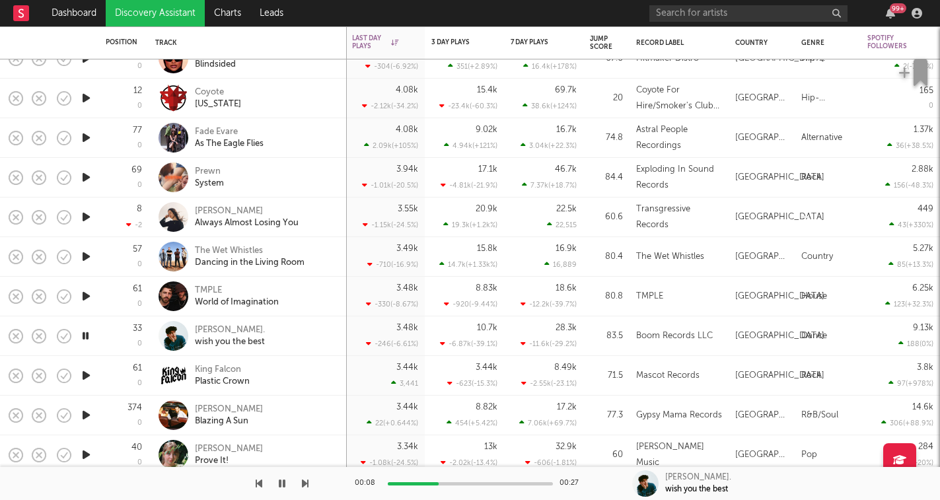
click at [306, 481] on icon "button" at bounding box center [305, 483] width 7 height 11
click at [304, 487] on icon "button" at bounding box center [305, 483] width 7 height 11
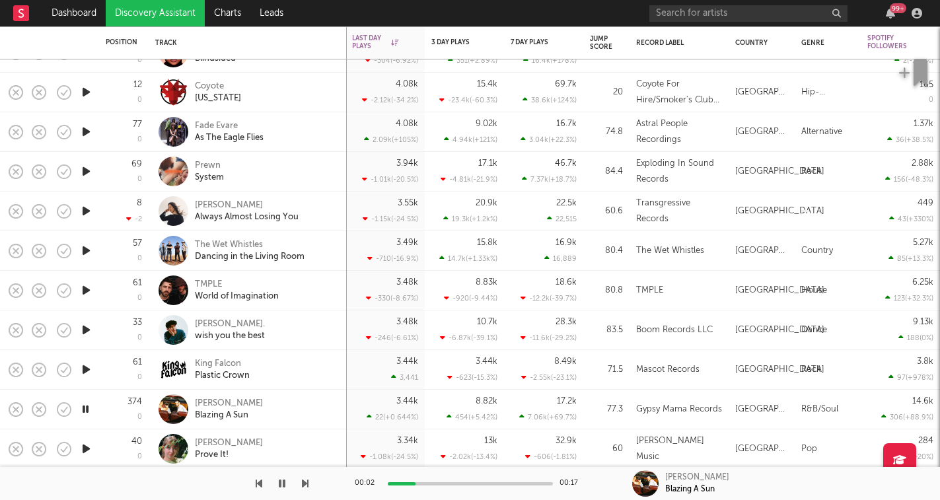
click at [87, 373] on icon "button" at bounding box center [86, 369] width 14 height 17
click at [281, 485] on icon "button" at bounding box center [282, 483] width 7 height 11
click at [281, 485] on icon "button" at bounding box center [282, 483] width 8 height 11
click at [307, 483] on icon "button" at bounding box center [305, 483] width 7 height 11
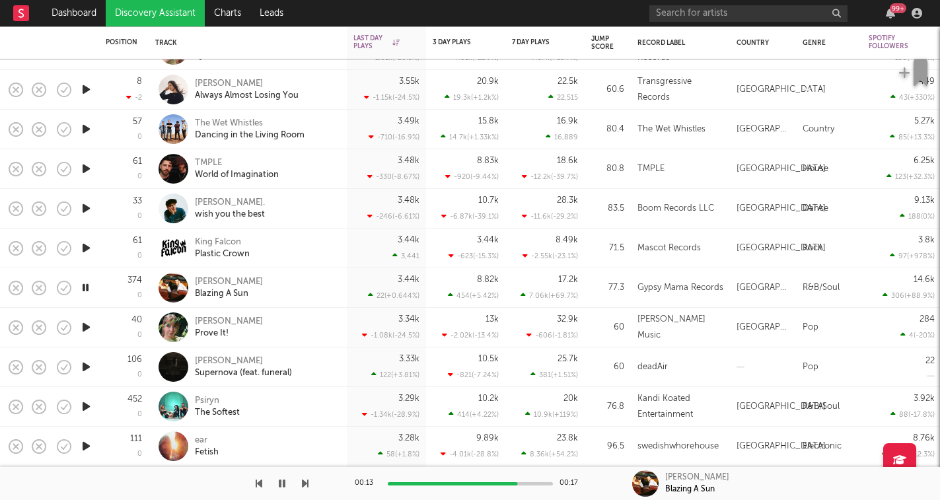
click at [284, 483] on icon "button" at bounding box center [282, 483] width 7 height 11
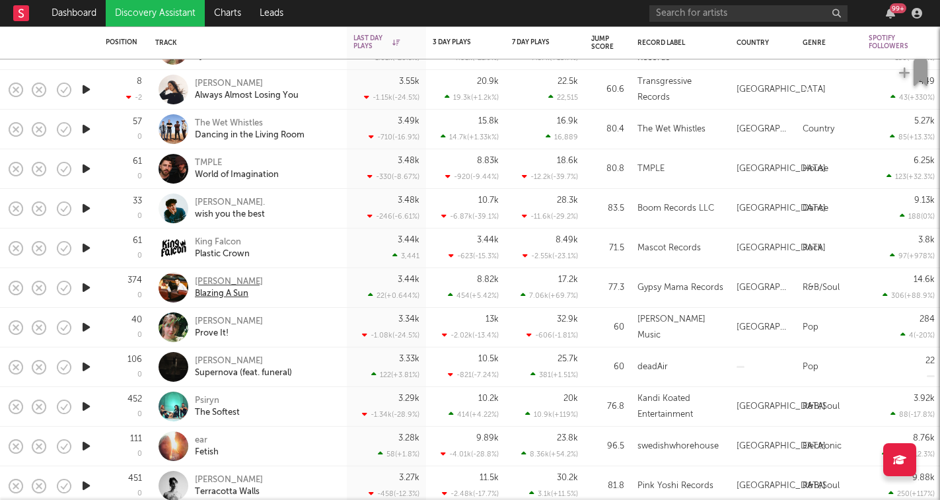
click at [219, 282] on div "Jordan Lee" at bounding box center [229, 282] width 68 height 12
click at [87, 330] on icon "button" at bounding box center [86, 327] width 14 height 17
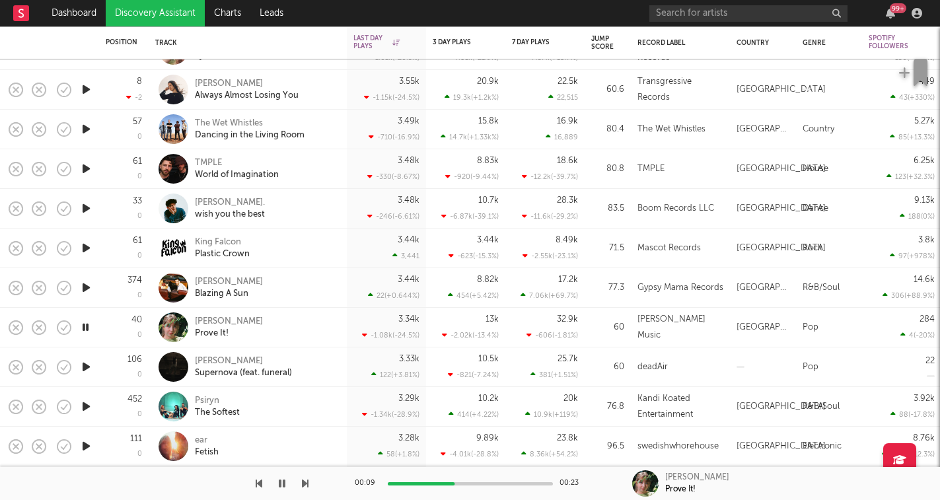
click at [304, 481] on icon "button" at bounding box center [305, 483] width 7 height 11
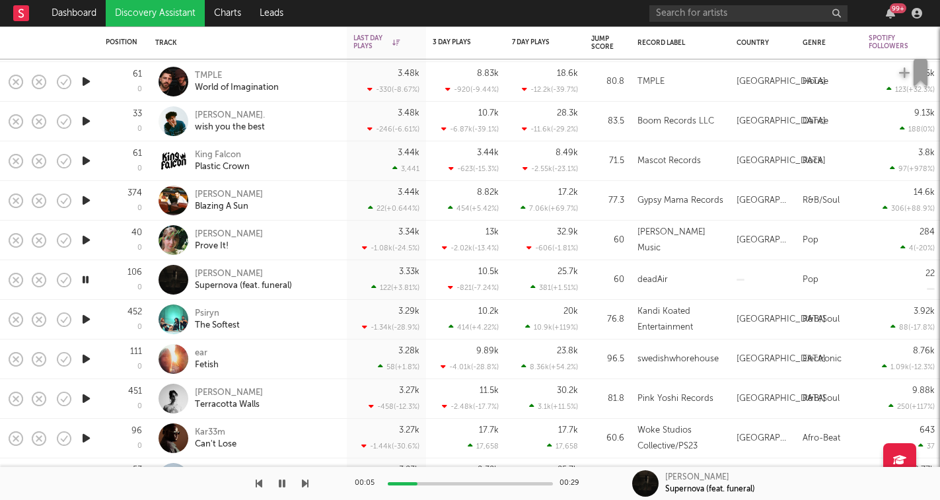
click at [306, 485] on icon "button" at bounding box center [305, 483] width 7 height 11
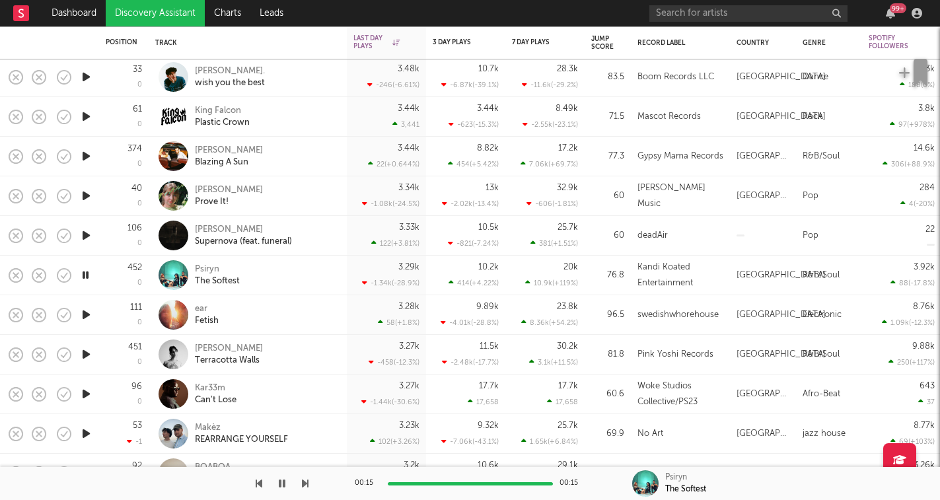
click at [303, 483] on icon "button" at bounding box center [305, 483] width 7 height 11
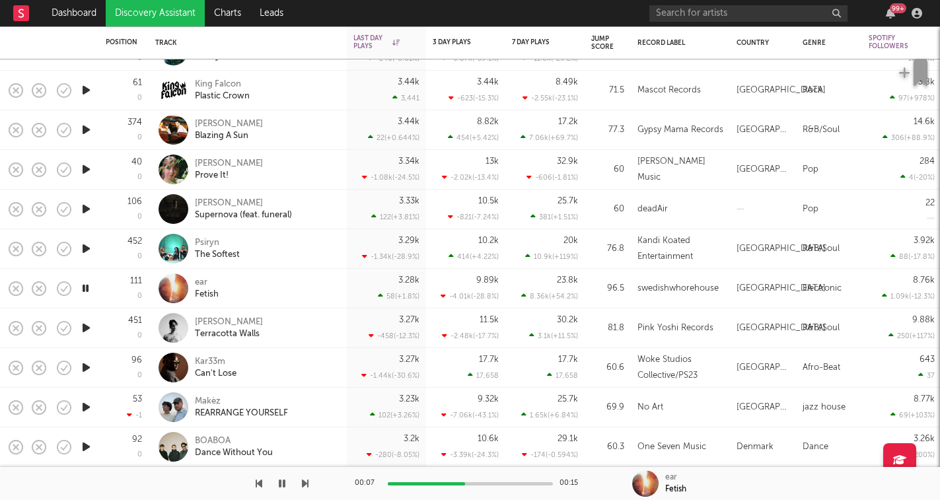
click at [304, 487] on icon "button" at bounding box center [305, 483] width 7 height 11
click at [304, 483] on icon "button" at bounding box center [305, 483] width 7 height 11
click at [285, 478] on button "button" at bounding box center [281, 483] width 13 height 33
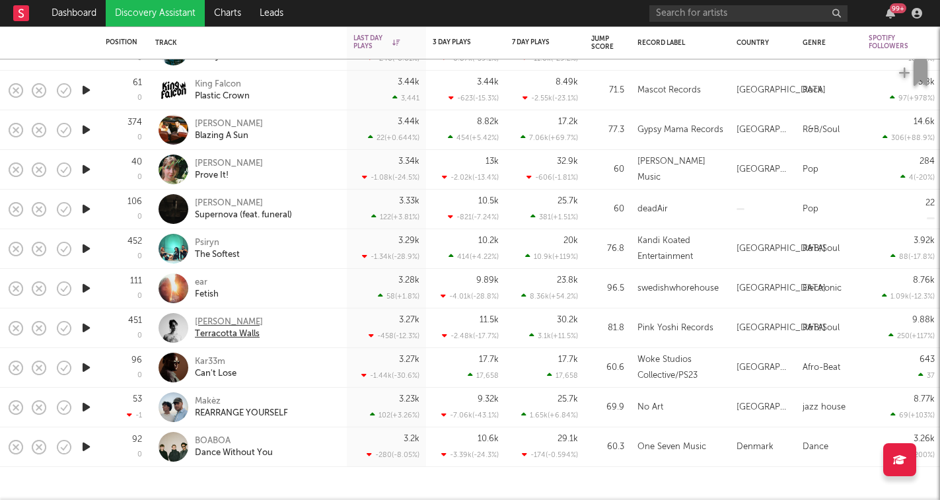
click at [229, 321] on div "Ash Leone" at bounding box center [229, 322] width 68 height 12
click at [88, 369] on icon "button" at bounding box center [86, 367] width 14 height 17
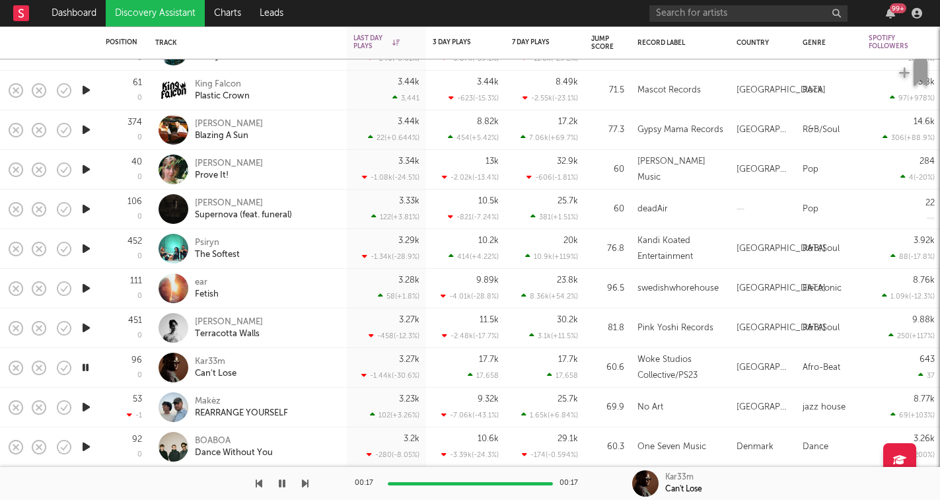
click at [87, 408] on icon "button" at bounding box center [86, 407] width 14 height 17
click at [89, 448] on icon "button" at bounding box center [86, 447] width 14 height 17
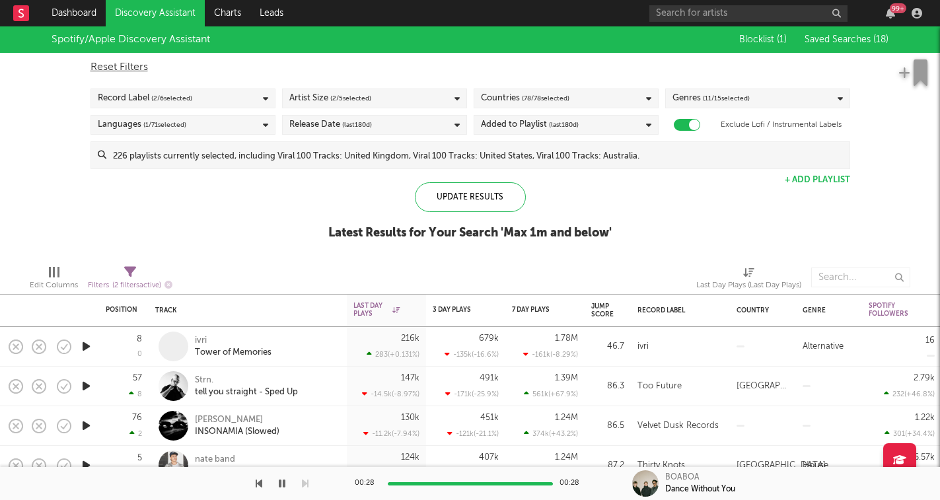
click at [129, 270] on icon at bounding box center [130, 272] width 12 height 12
select select "max"
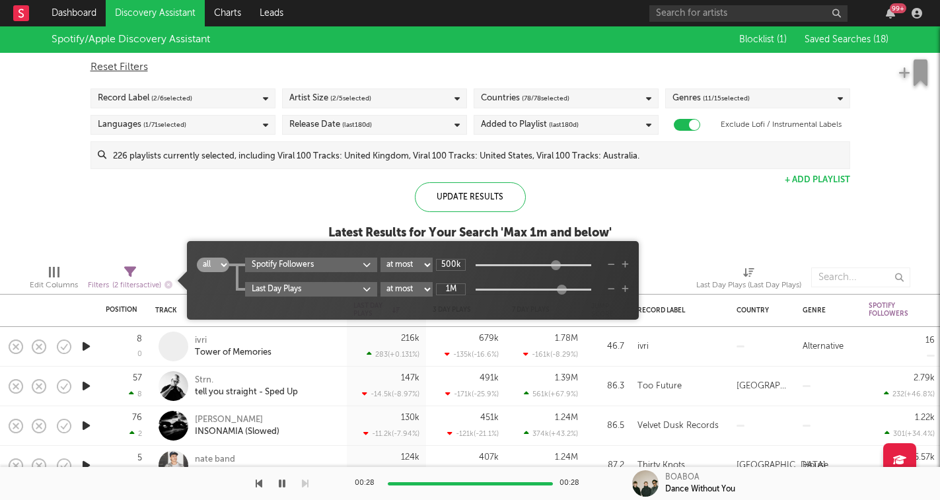
click at [627, 289] on icon "button" at bounding box center [625, 289] width 7 height 8
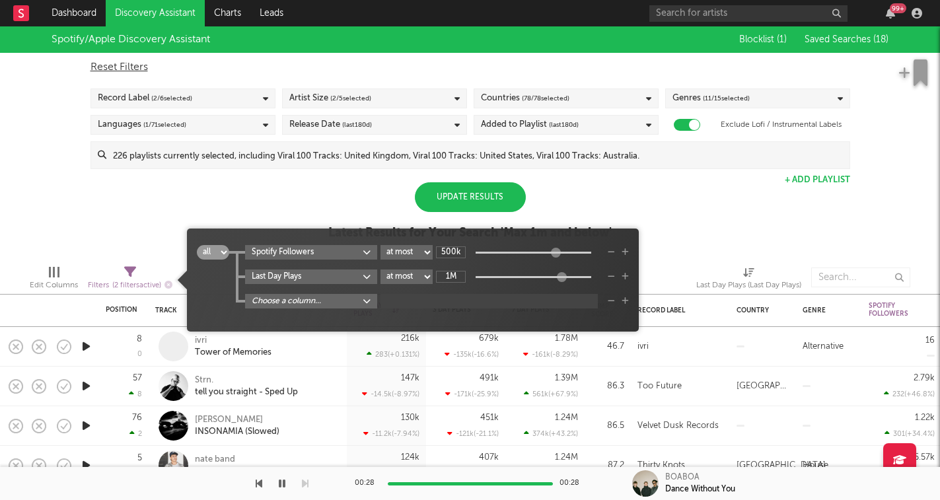
click at [369, 302] on body "Dashboard Discovery Assistant Charts Leads 99 + Notifications Settings Mark all…" at bounding box center [470, 250] width 940 height 500
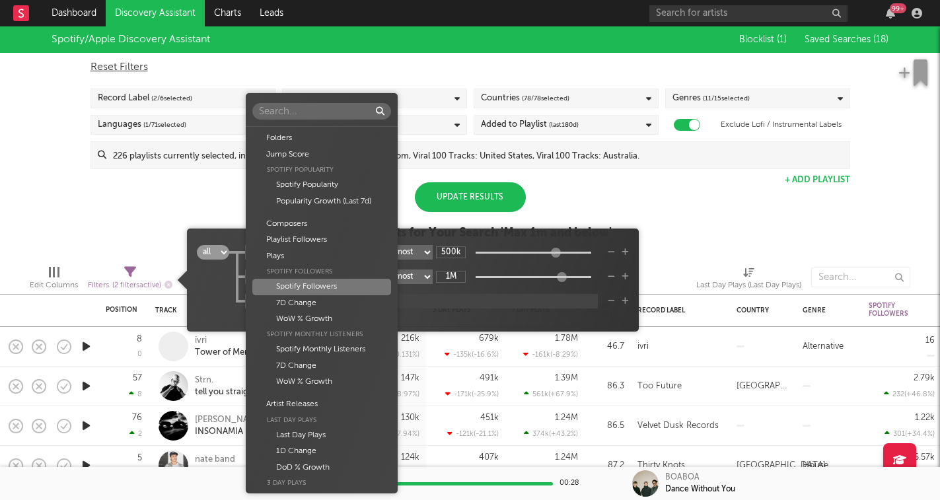
click at [227, 302] on div "Folders Jump Score Spotify Popularity Spotify Popularity Popularity Growth (Las…" at bounding box center [470, 250] width 940 height 500
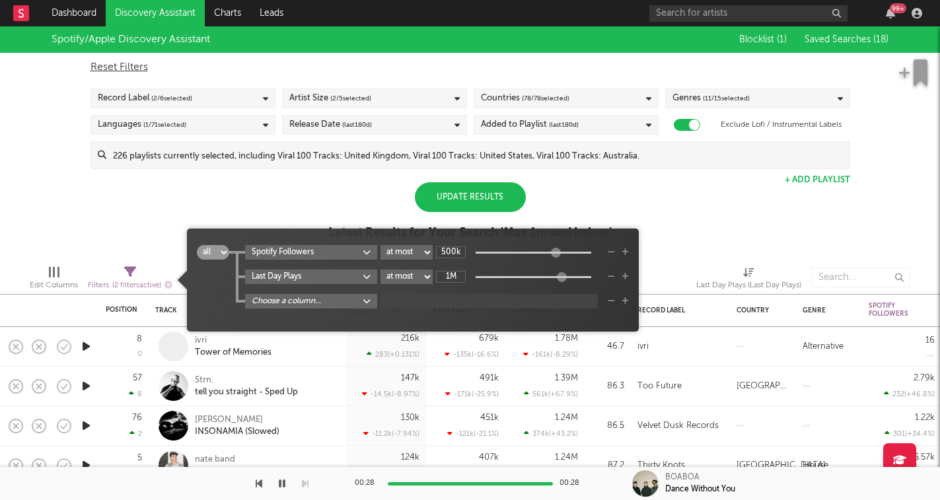
click at [610, 303] on icon "button" at bounding box center [611, 301] width 7 height 8
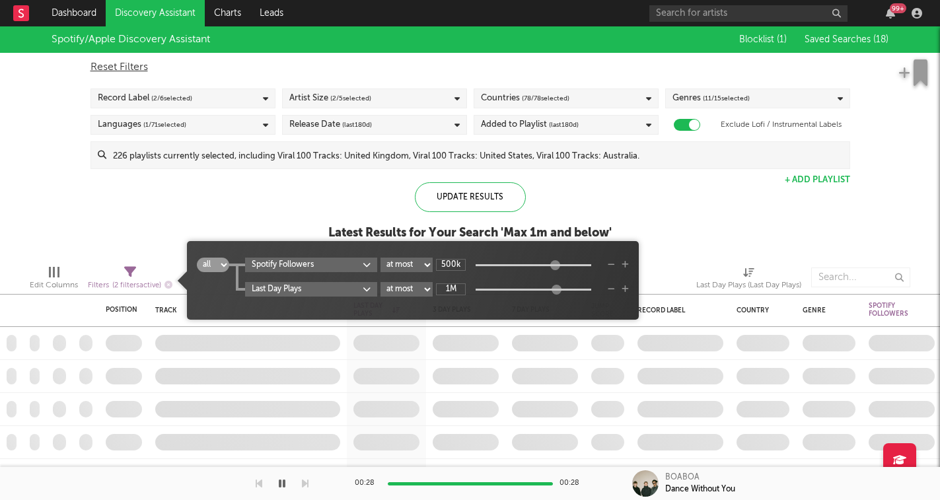
click at [363, 193] on div "Update Results Latest Results for Your Search ' Max 1m and below '" at bounding box center [469, 218] width 283 height 72
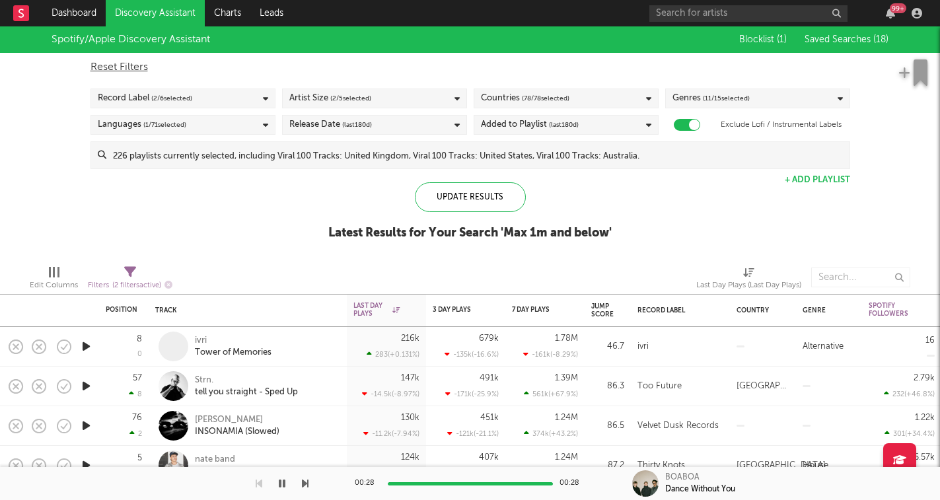
click at [133, 279] on div "Filters ( 2 filters active)" at bounding box center [130, 285] width 85 height 17
select select "max"
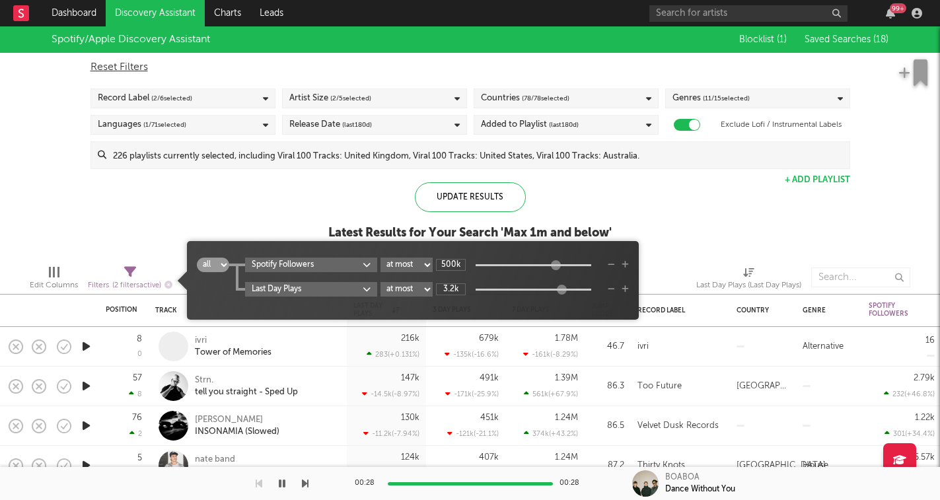
type input "3.2k"
click at [365, 312] on div "all any Spotify Followers at least at most between 500k Last Day Plays at least…" at bounding box center [413, 285] width 432 height 55
click at [328, 208] on div "Update Results Latest Results for Your Search ' Max 1m and below '" at bounding box center [469, 218] width 283 height 72
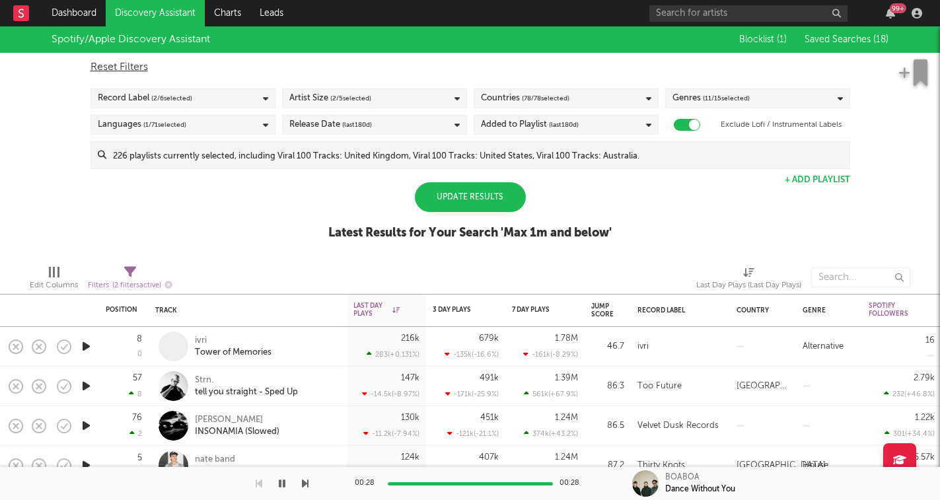
click at [433, 202] on div "Update Results" at bounding box center [470, 197] width 111 height 30
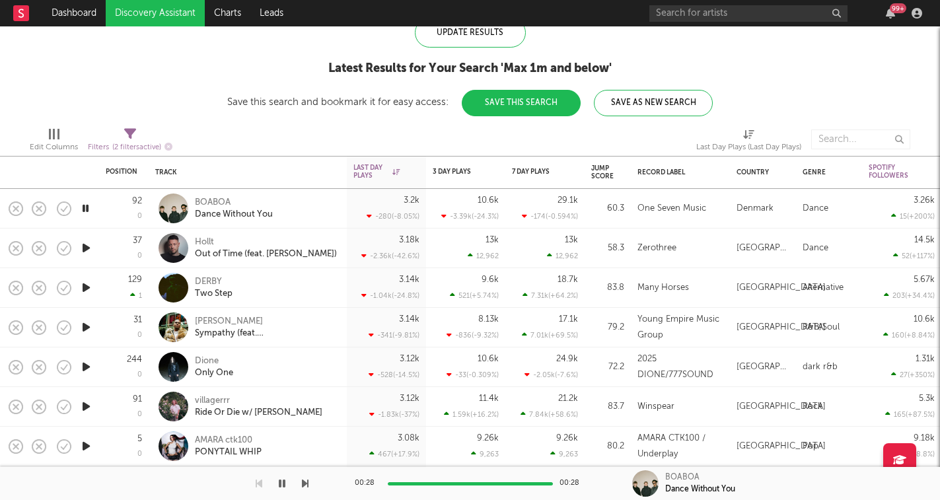
click at [87, 248] on icon "button" at bounding box center [86, 248] width 14 height 17
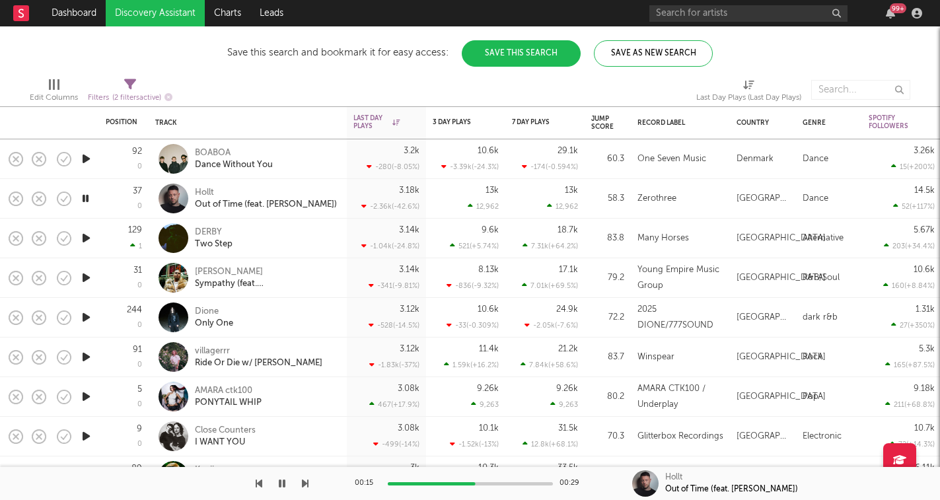
click at [299, 487] on div at bounding box center [154, 483] width 308 height 33
click at [306, 483] on icon "button" at bounding box center [305, 483] width 7 height 11
click at [279, 482] on icon "button" at bounding box center [282, 483] width 7 height 11
click at [278, 482] on icon "button" at bounding box center [282, 483] width 8 height 11
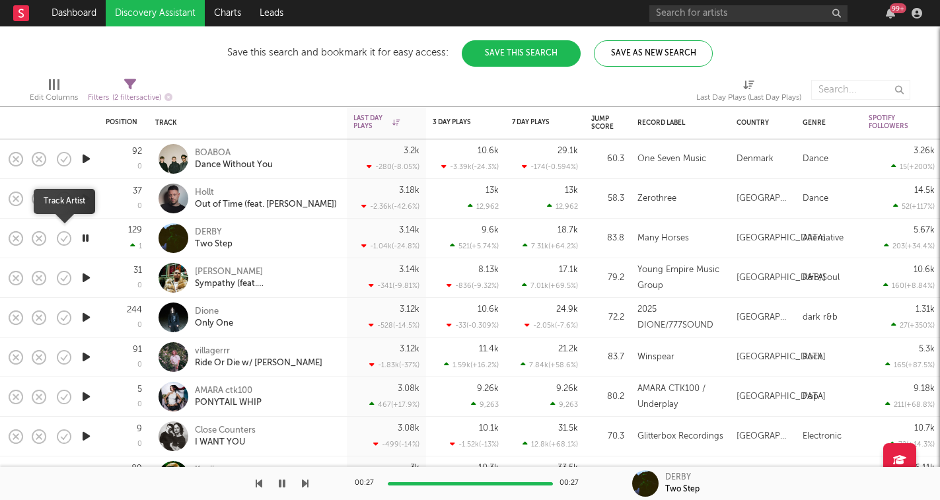
click at [60, 238] on icon "button" at bounding box center [64, 238] width 18 height 18
click at [96, 241] on icon "button" at bounding box center [95, 239] width 17 height 15
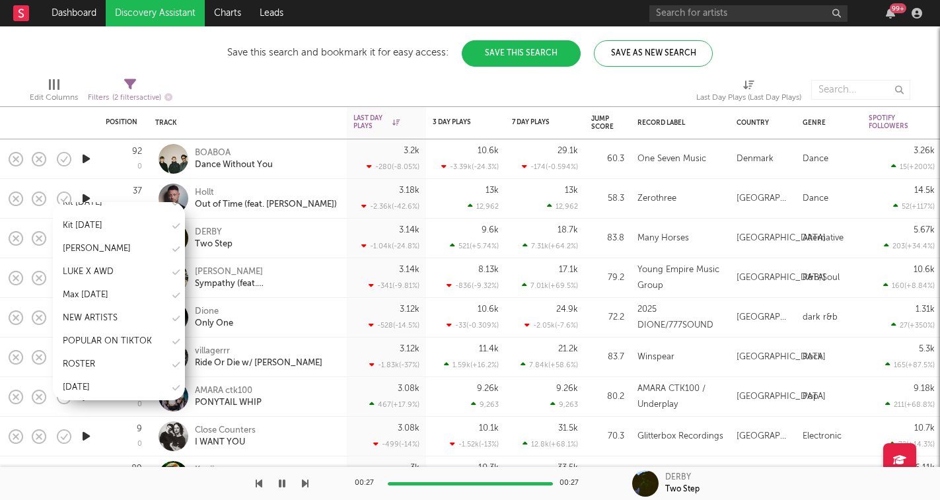
scroll to position [437, 0]
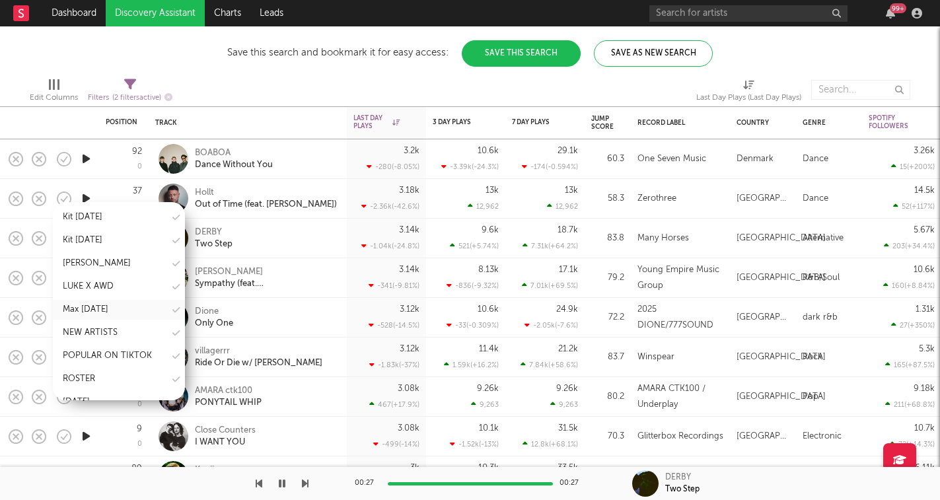
click at [116, 304] on div "Max Sept 25" at bounding box center [119, 310] width 132 height 20
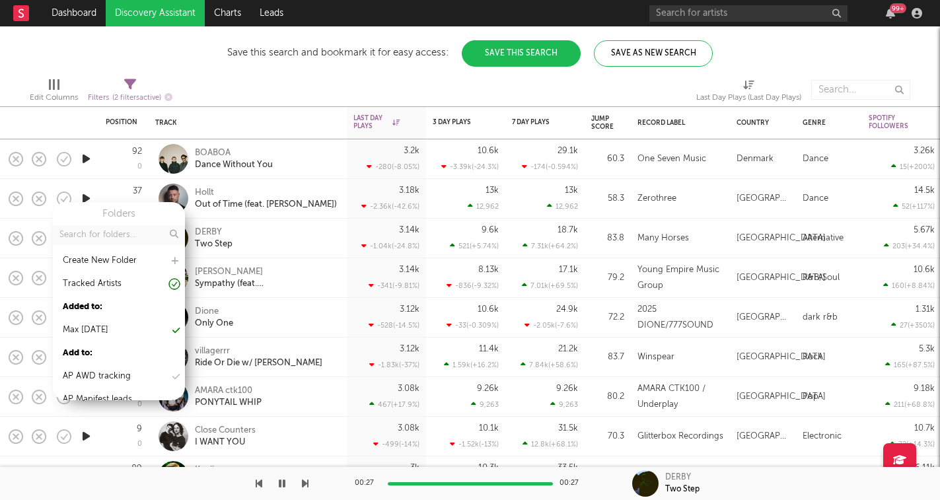
scroll to position [0, 0]
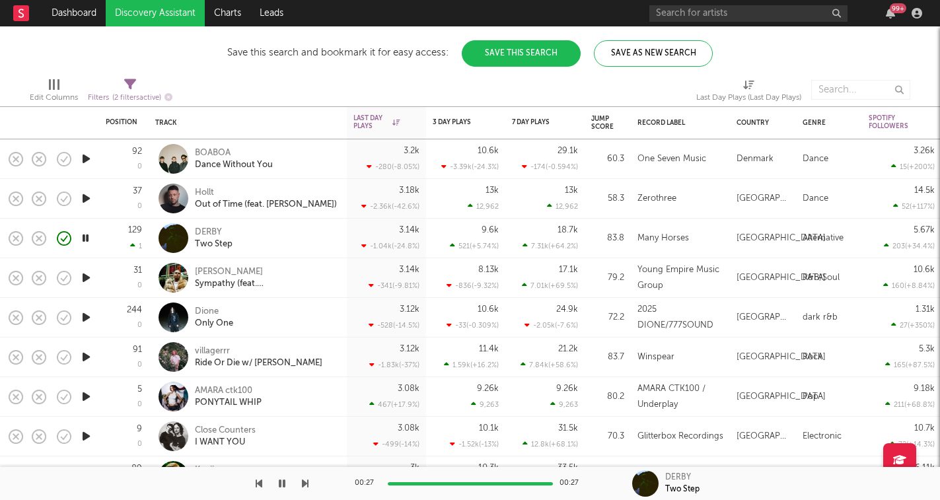
click at [88, 242] on icon "button" at bounding box center [85, 238] width 13 height 17
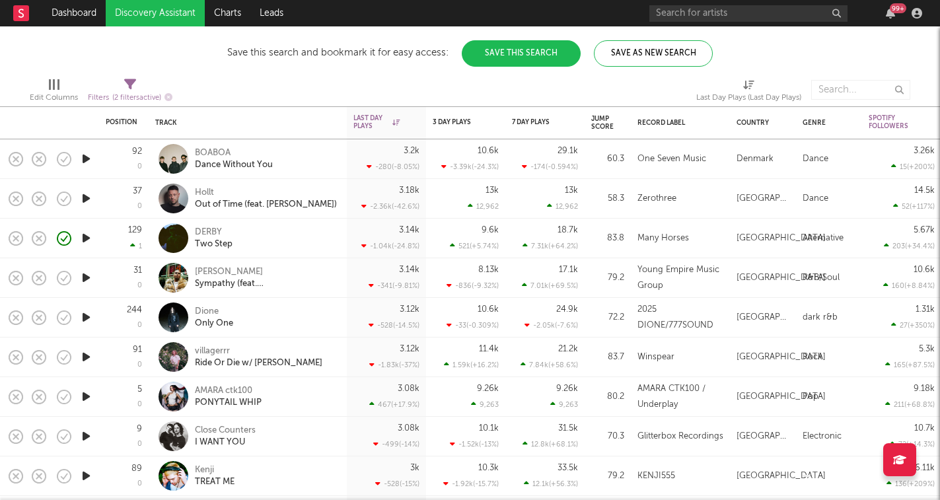
click at [88, 242] on icon "button" at bounding box center [86, 238] width 14 height 17
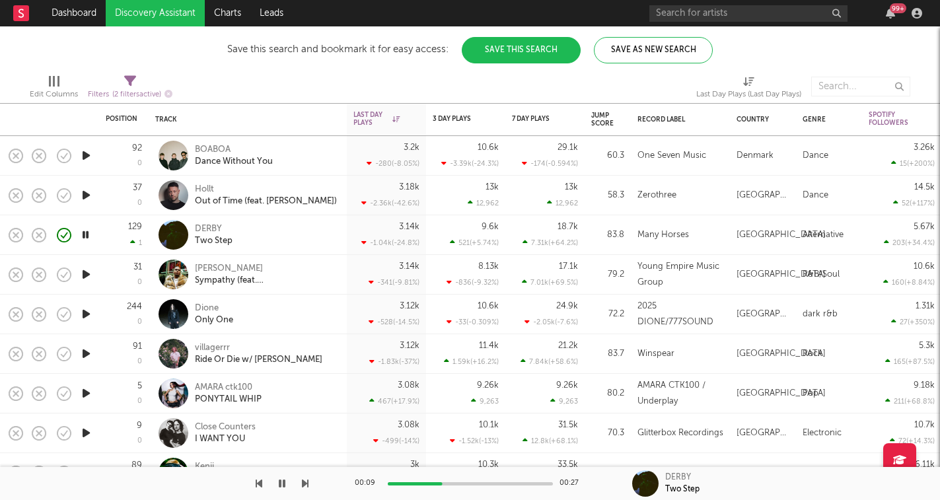
click at [87, 233] on icon "button" at bounding box center [85, 235] width 13 height 17
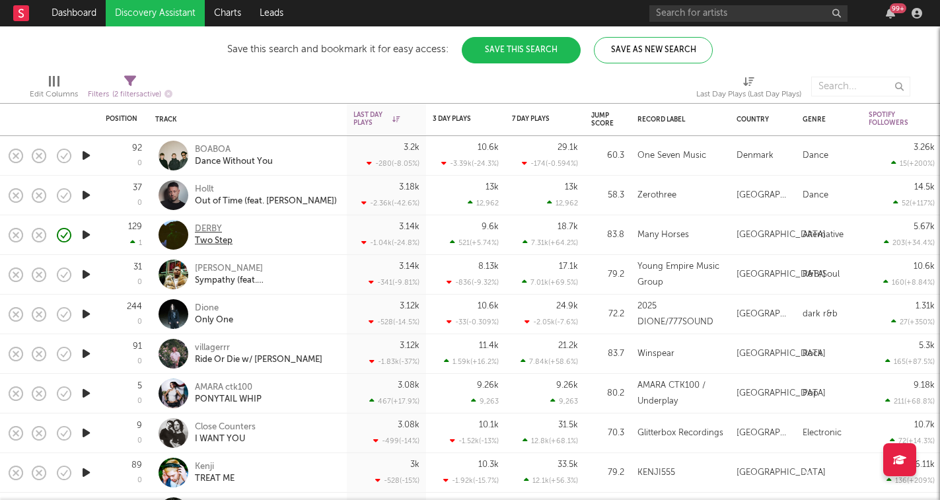
click at [205, 225] on div "DERBY" at bounding box center [214, 229] width 38 height 12
click at [88, 237] on icon "button" at bounding box center [86, 235] width 14 height 17
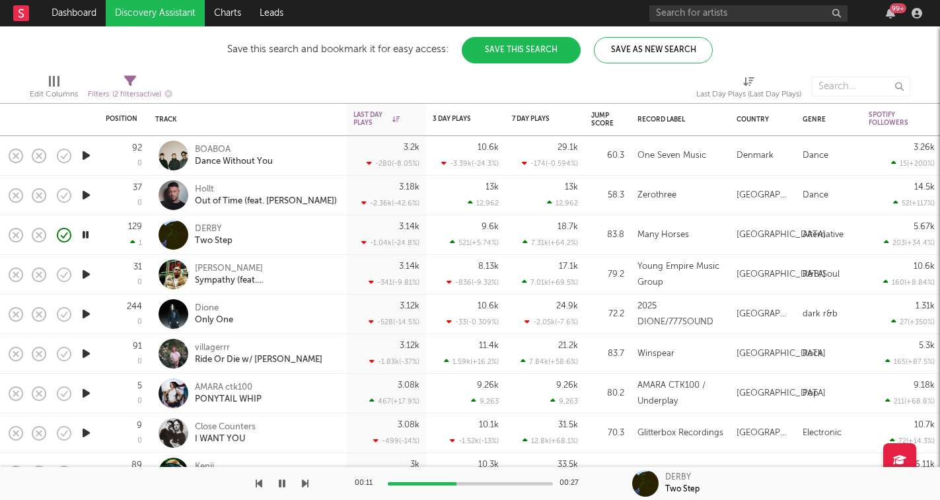
click at [304, 483] on icon "button" at bounding box center [305, 483] width 7 height 11
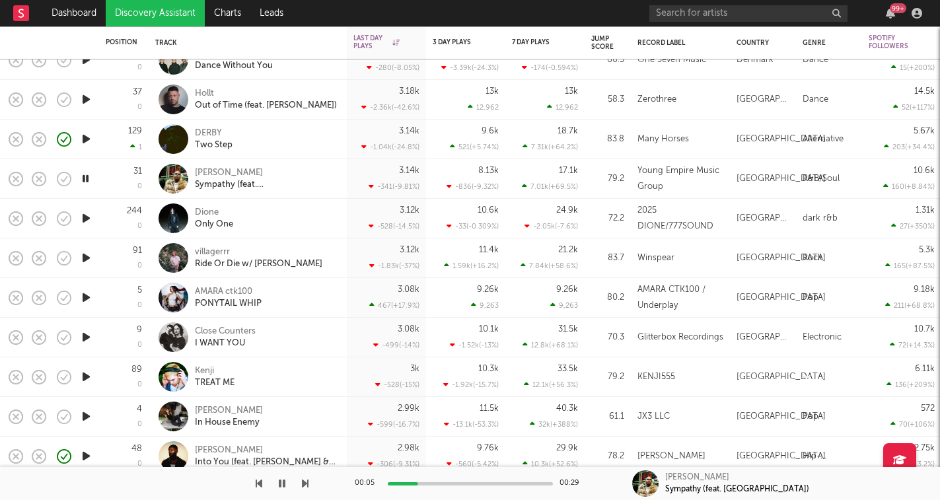
click at [306, 481] on icon "button" at bounding box center [305, 483] width 7 height 11
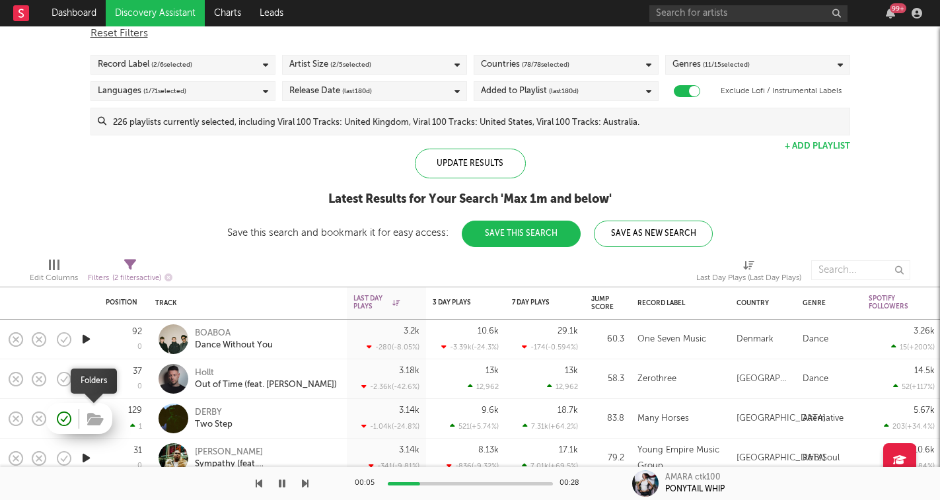
click at [94, 418] on icon "button" at bounding box center [95, 419] width 17 height 15
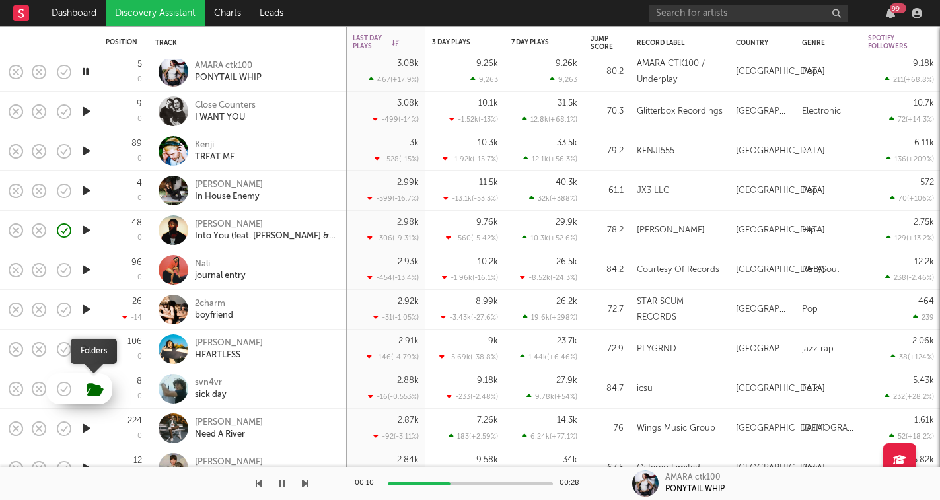
click at [93, 389] on icon "button" at bounding box center [95, 389] width 17 height 15
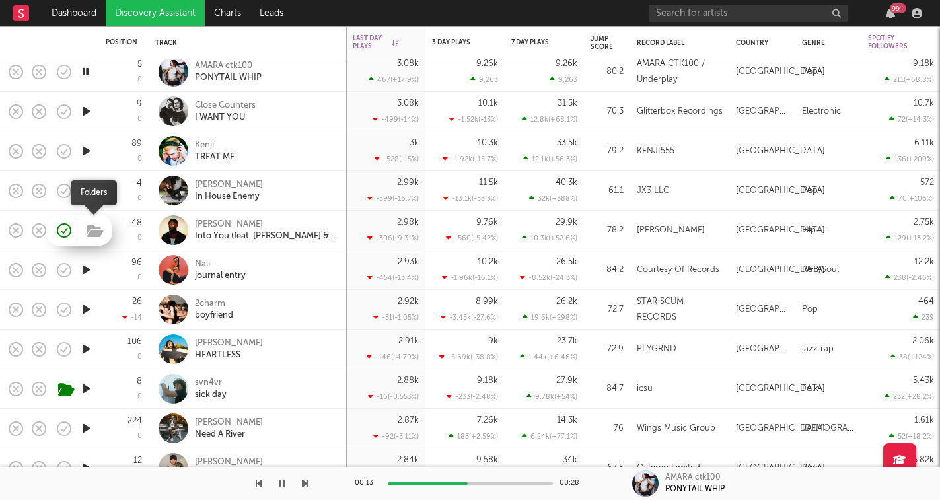
click at [96, 234] on icon "button" at bounding box center [95, 231] width 17 height 15
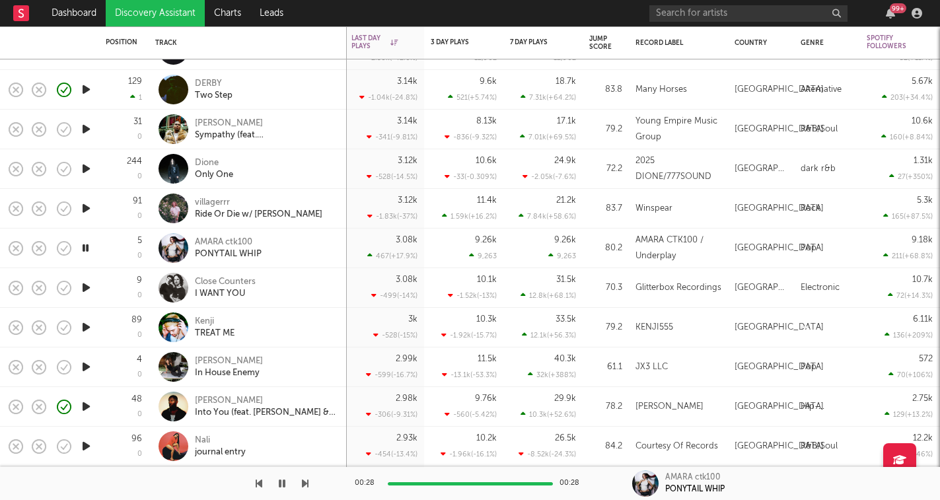
click at [306, 485] on icon "button" at bounding box center [305, 483] width 7 height 11
click at [303, 485] on icon "button" at bounding box center [305, 483] width 7 height 11
click at [304, 484] on icon "button" at bounding box center [305, 483] width 7 height 11
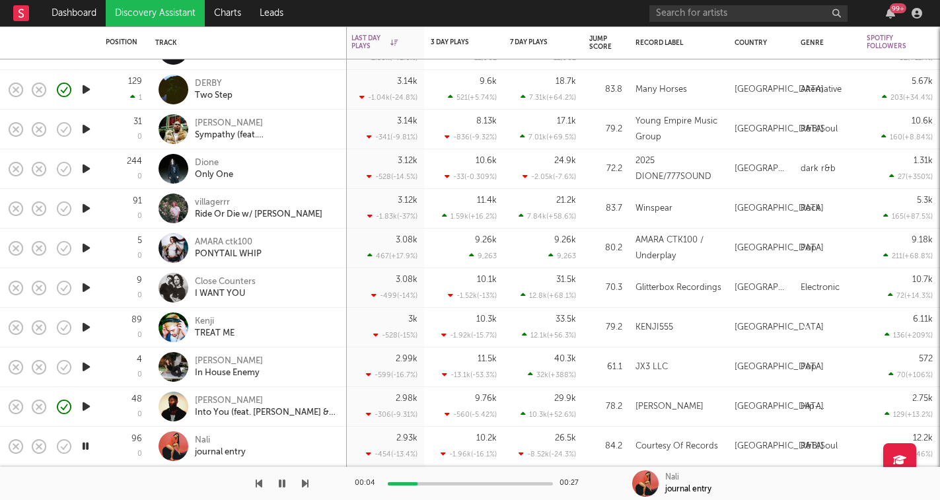
click at [304, 484] on icon "button" at bounding box center [305, 483] width 7 height 11
click at [282, 484] on icon "button" at bounding box center [282, 483] width 7 height 11
click at [283, 484] on icon "button" at bounding box center [282, 483] width 8 height 11
click at [283, 487] on icon "button" at bounding box center [282, 483] width 7 height 11
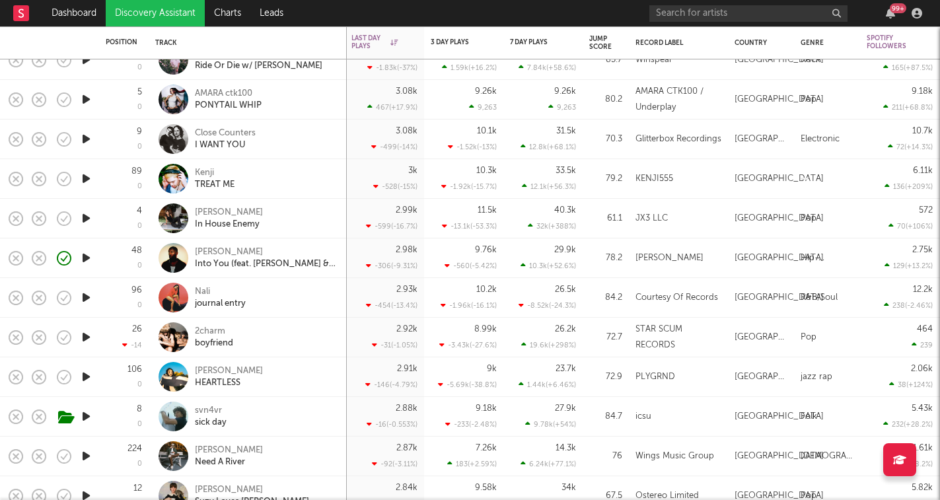
click at [86, 256] on icon "button" at bounding box center [86, 258] width 14 height 17
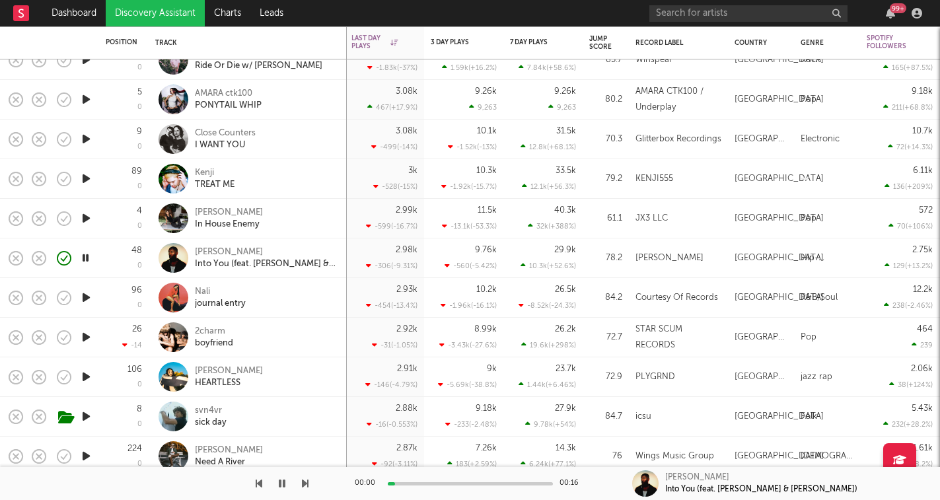
click at [305, 485] on icon "button" at bounding box center [305, 483] width 7 height 11
click at [304, 483] on icon "button" at bounding box center [305, 483] width 7 height 11
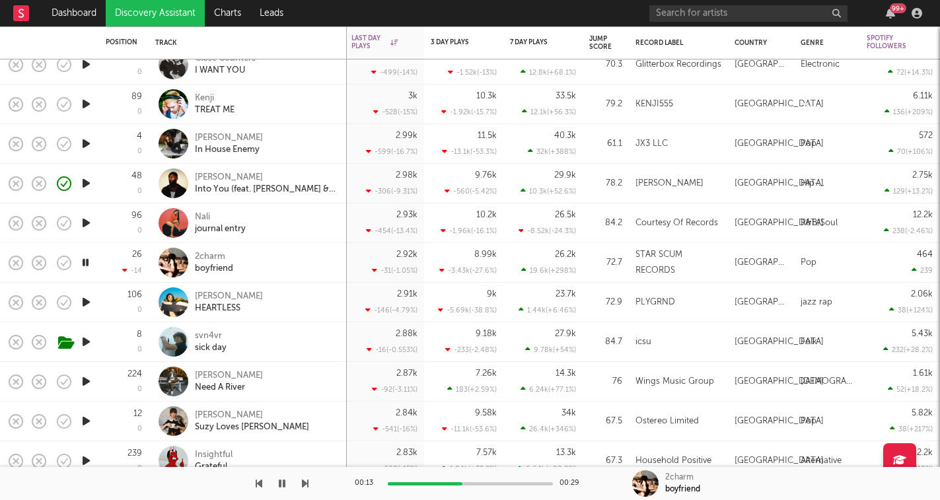
click at [306, 487] on icon "button" at bounding box center [305, 483] width 7 height 11
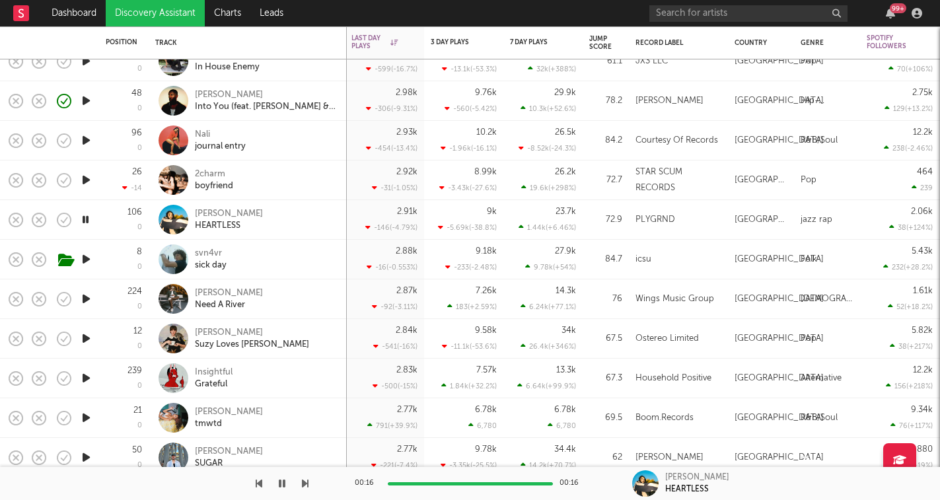
click at [303, 483] on icon "button" at bounding box center [305, 483] width 7 height 11
click at [304, 482] on icon "button" at bounding box center [305, 483] width 7 height 11
click at [283, 489] on button "button" at bounding box center [281, 483] width 13 height 33
click at [320, 1] on nav "Dashboard Discovery Assistant Charts Leads 99 +" at bounding box center [470, 13] width 940 height 26
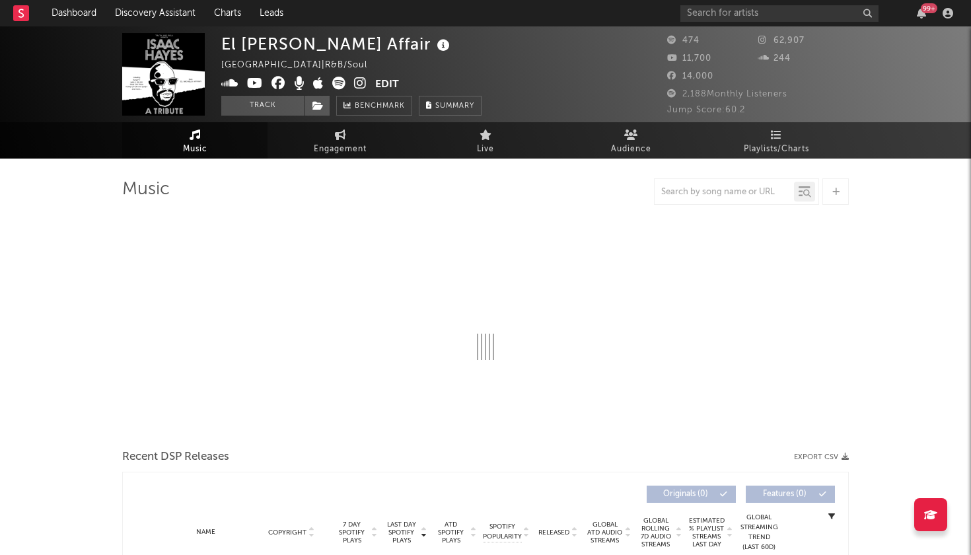
select select "6m"
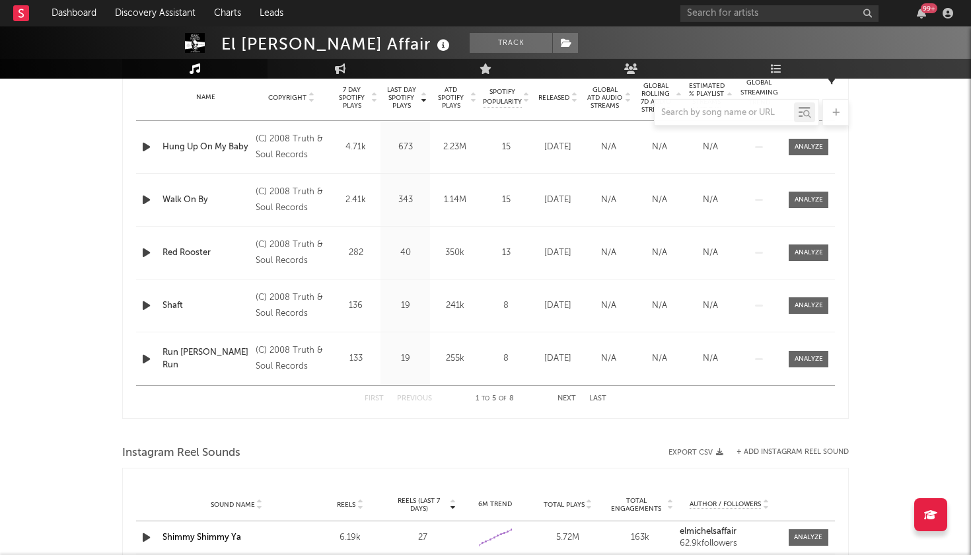
scroll to position [540, 0]
click at [563, 398] on button "Next" at bounding box center [566, 397] width 18 height 7
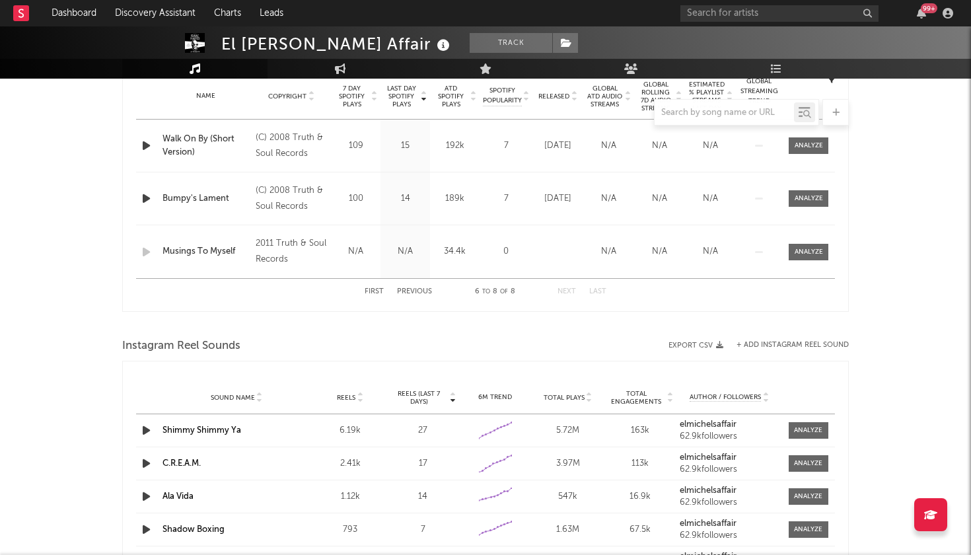
click at [563, 288] on button "Next" at bounding box center [566, 291] width 18 height 7
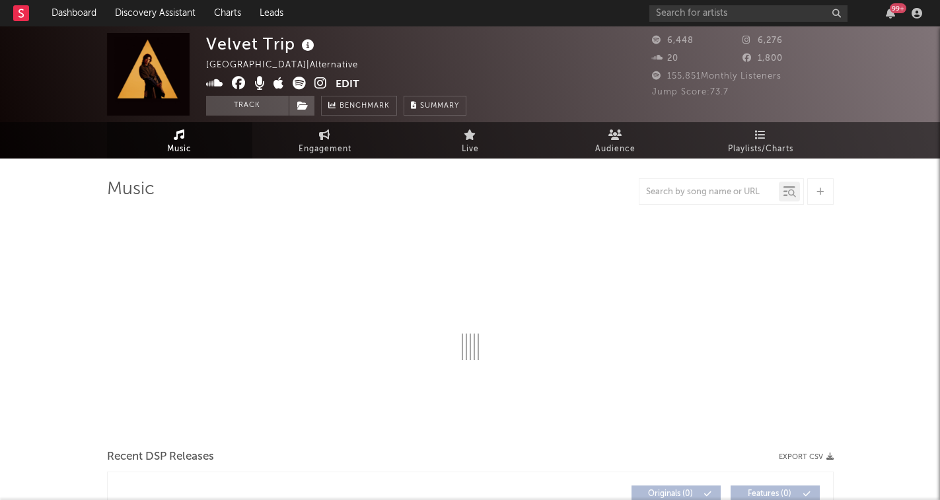
select select "6m"
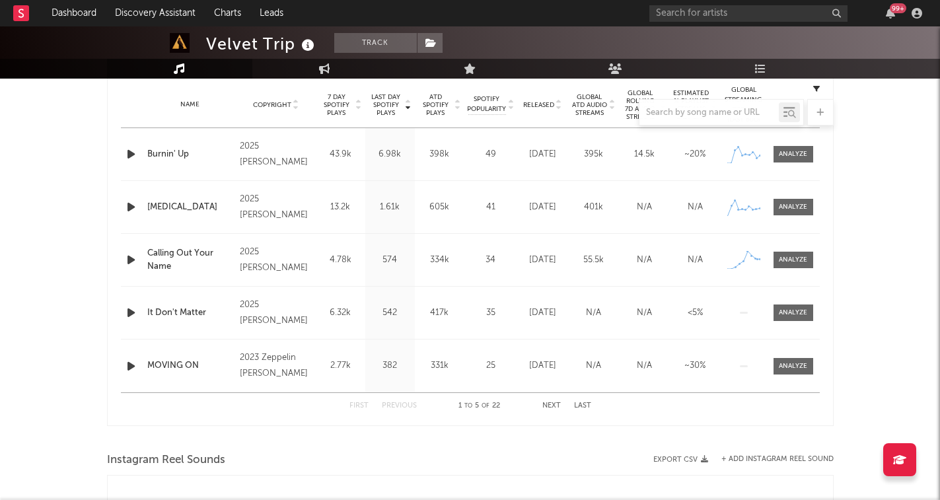
scroll to position [529, 0]
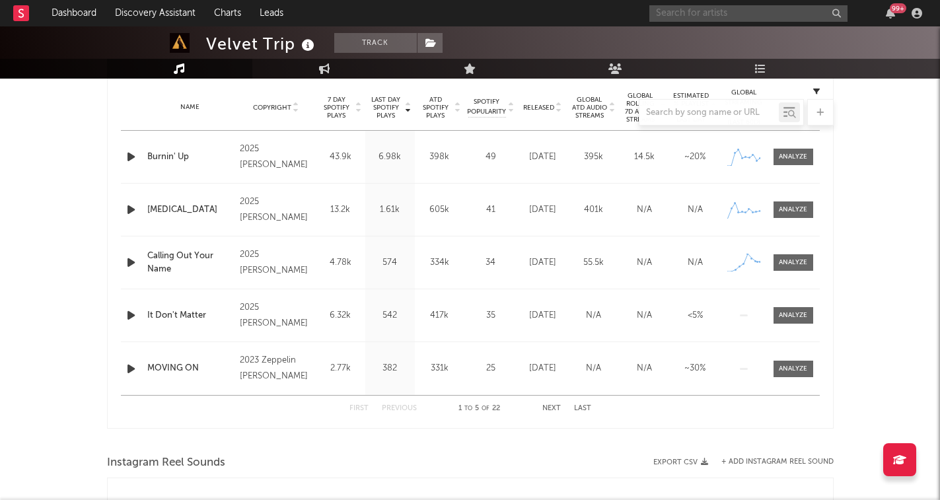
click at [715, 9] on input "text" at bounding box center [748, 13] width 198 height 17
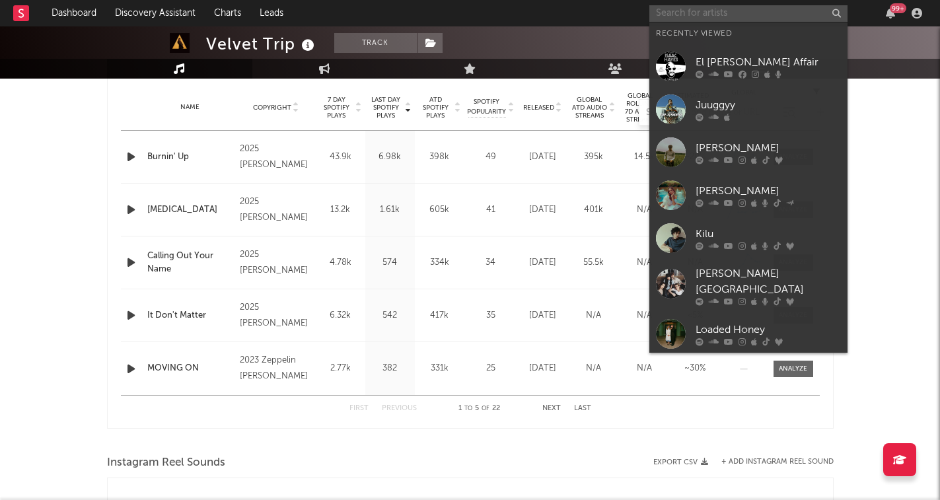
type input "i"
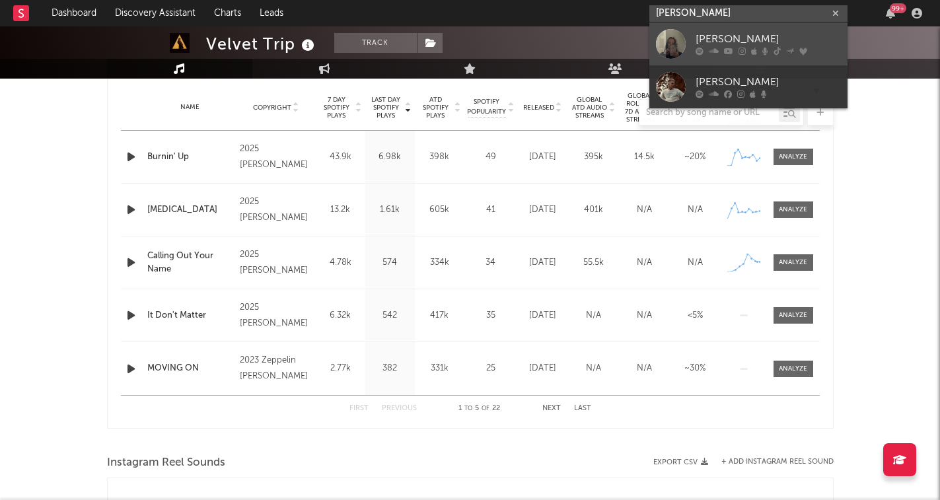
type input "tia gordon"
click at [732, 36] on div "Tia Gordon" at bounding box center [768, 40] width 145 height 16
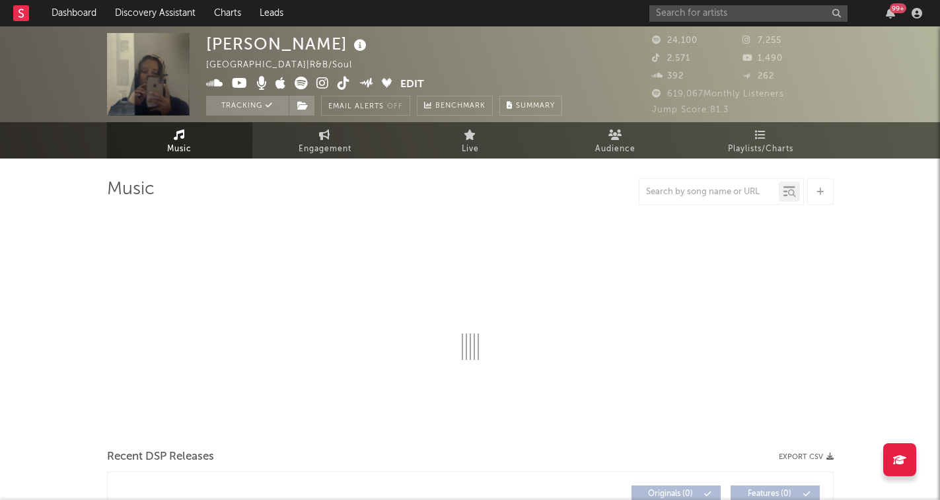
select select "6m"
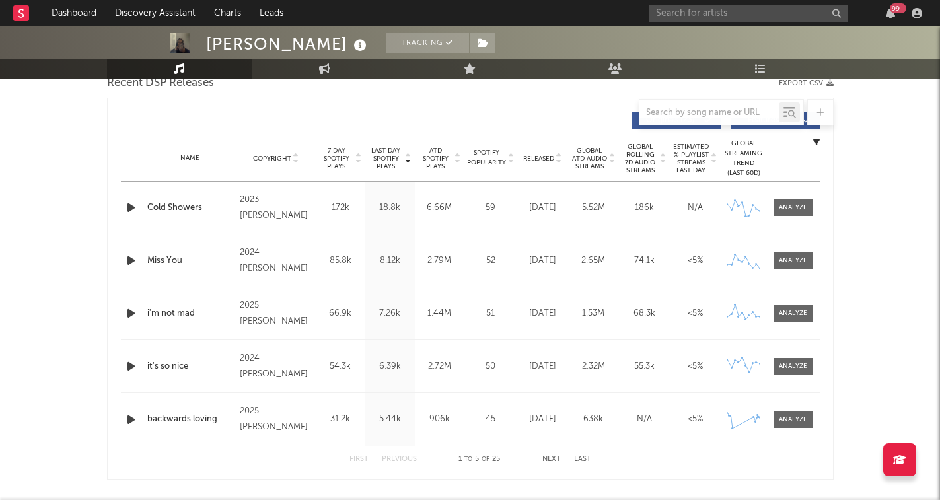
scroll to position [479, 0]
click at [513, 159] on icon at bounding box center [510, 160] width 7 height 5
click at [513, 153] on icon at bounding box center [510, 155] width 7 height 5
click at [513, 159] on icon at bounding box center [510, 160] width 7 height 5
click at [511, 160] on icon at bounding box center [510, 160] width 7 height 5
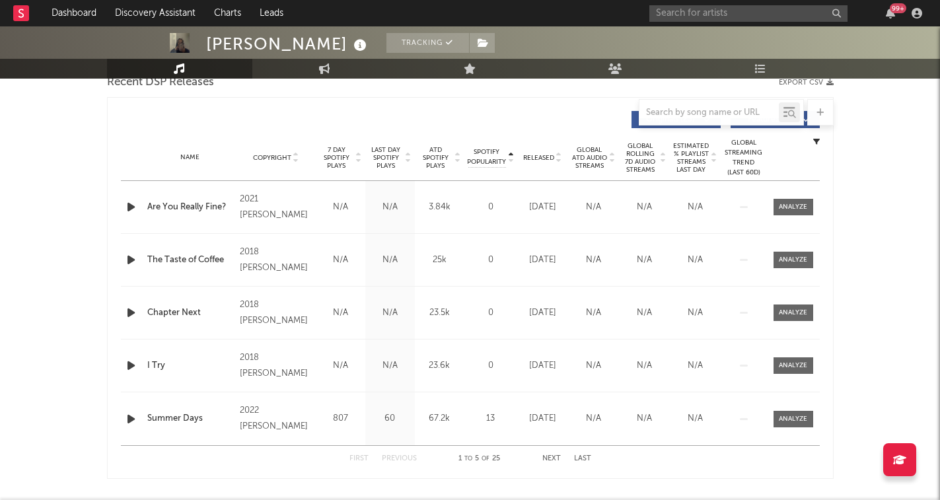
click at [515, 131] on div "Spotify Popularity Copyright 7 Day Spotify Plays Last Day Spotify Plays ATD Spo…" at bounding box center [470, 119] width 699 height 30
click at [513, 159] on icon at bounding box center [510, 160] width 7 height 5
click at [128, 209] on icon "button" at bounding box center [131, 207] width 14 height 17
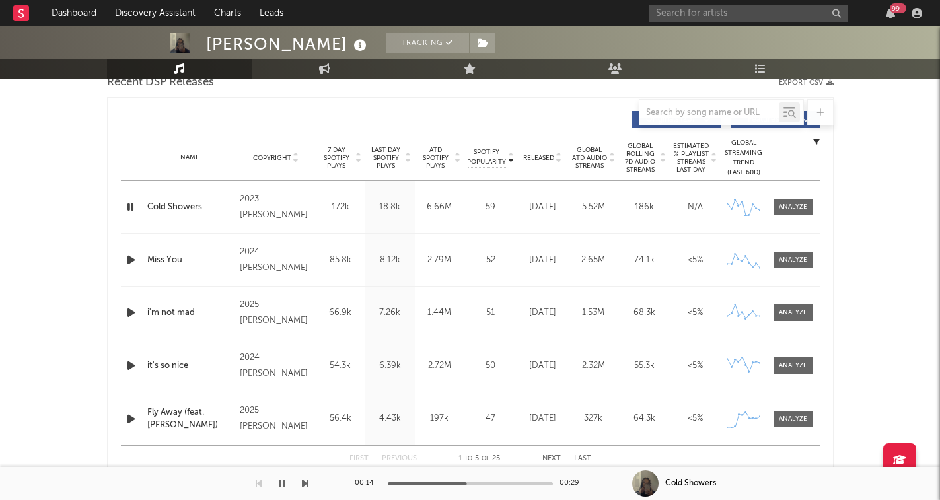
click at [133, 211] on icon "button" at bounding box center [130, 207] width 13 height 17
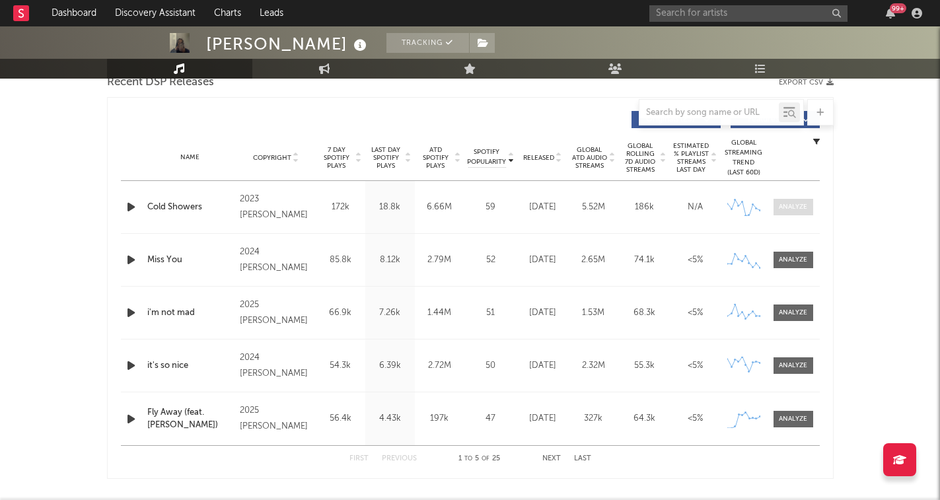
click at [789, 211] on div at bounding box center [793, 207] width 28 height 10
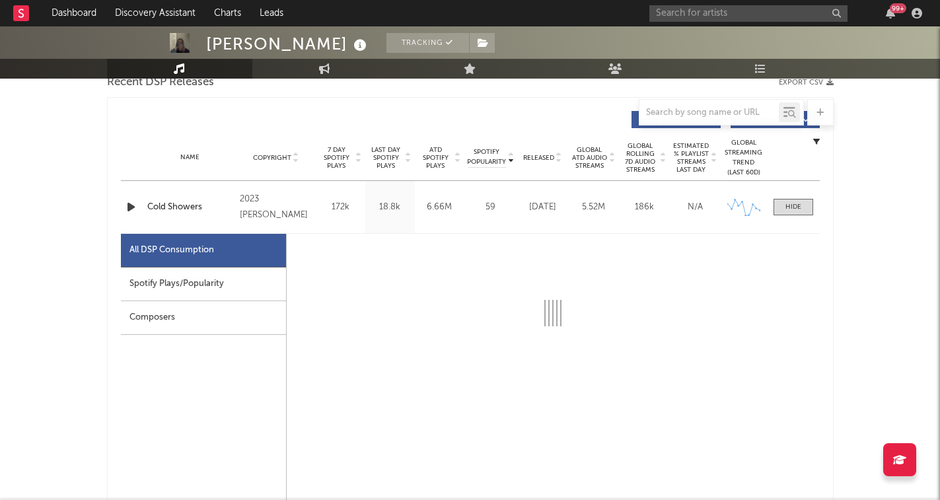
select select "6m"
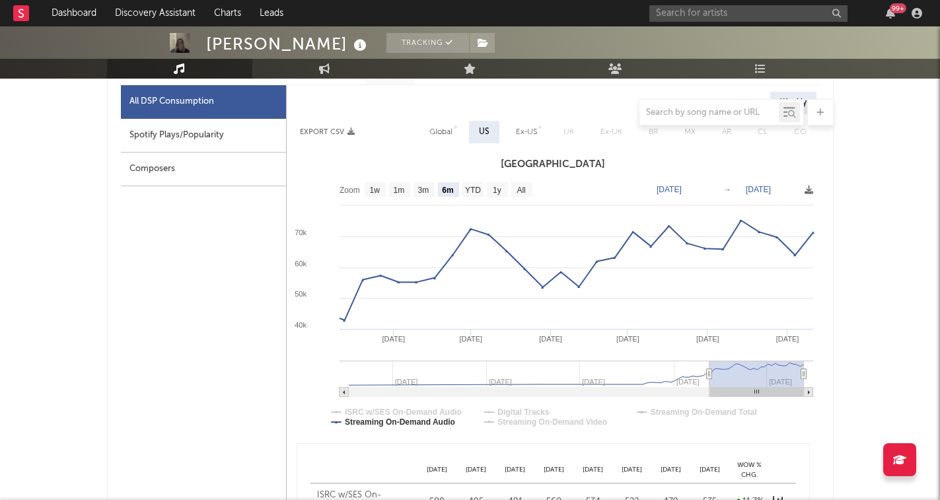
scroll to position [633, 0]
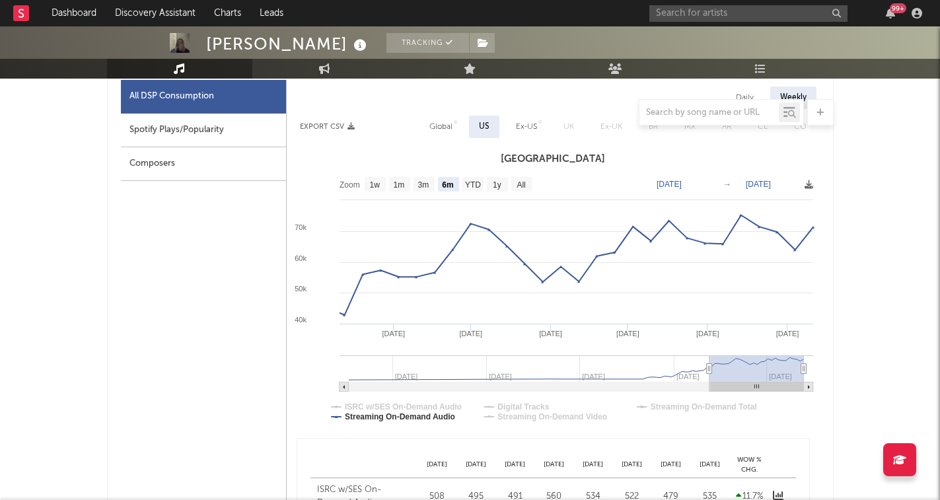
type input "2025-03-08"
type input "2025-09-08"
type input "2025-03-04"
type input "2025-09-04"
type input "2025-02-26"
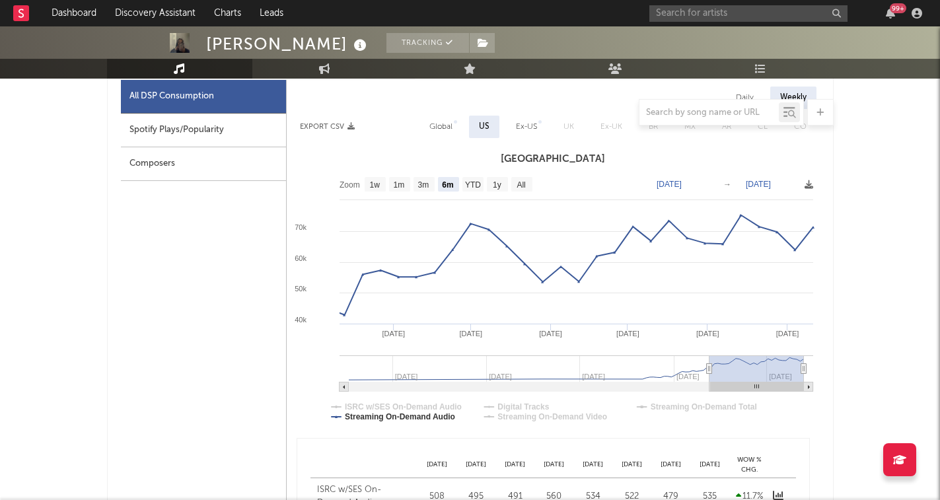
type input "2025-08-29"
type input "2025-02-20"
type input "2025-08-23"
type input "2025-02-15"
type input "2025-08-18"
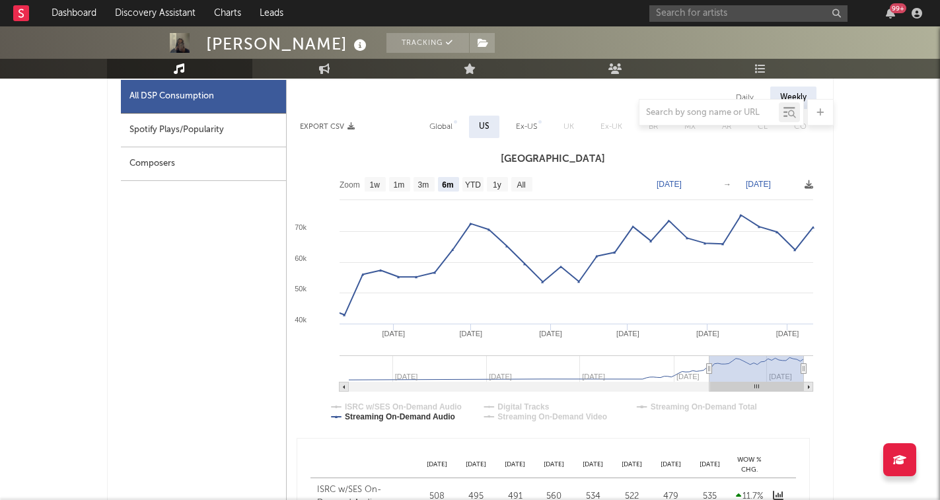
type input "2025-02-10"
type input "2025-08-13"
type input "2025-02-05"
type input "2025-08-08"
type input "2025-01-31"
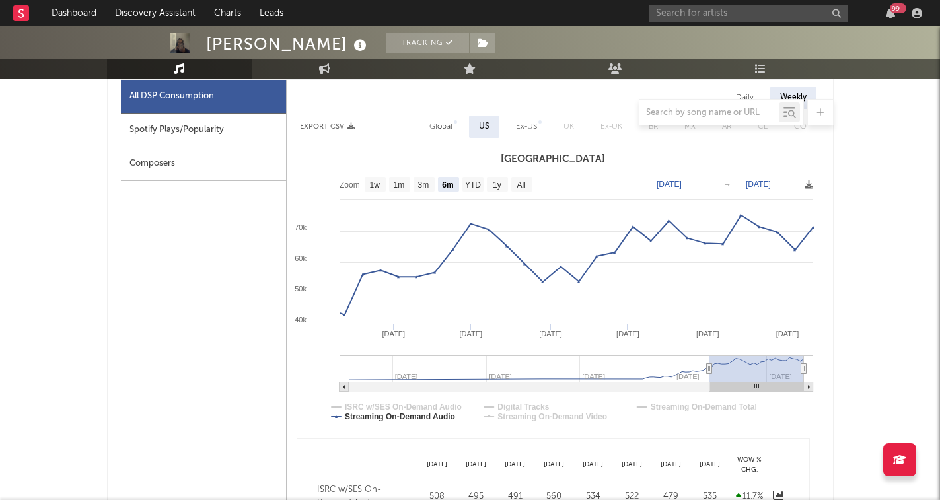
type input "2025-08-03"
type input "2025-01-26"
type input "2025-07-29"
type input "2025-01-22"
type input "2025-07-25"
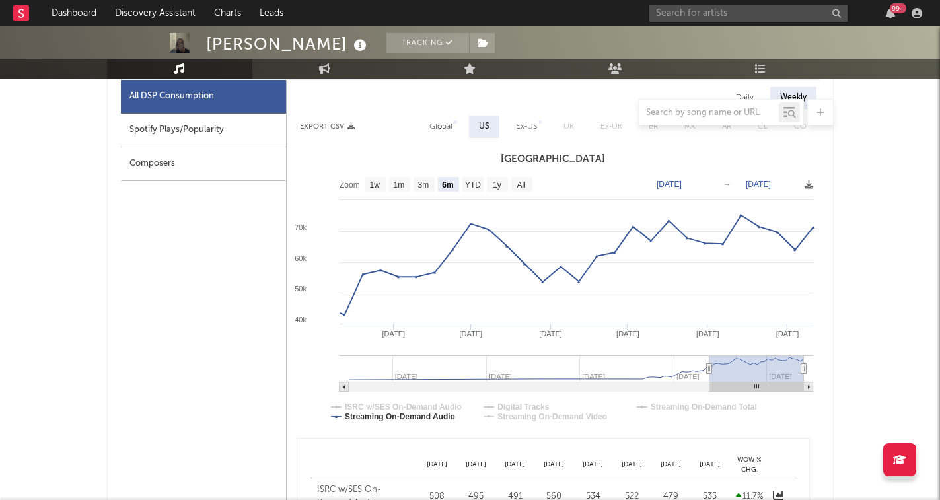
type input "2025-01-17"
type input "2025-07-20"
type input "2025-01-13"
type input "2025-07-16"
type input "2025-01-09"
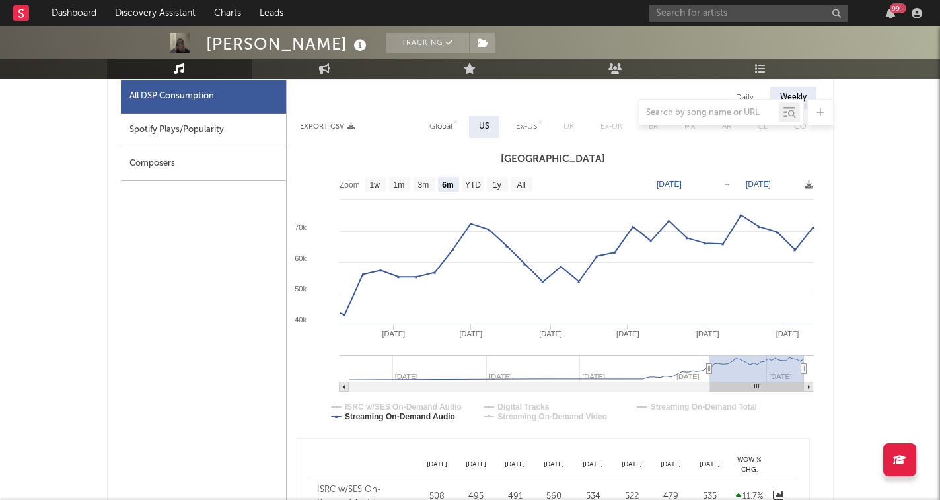
type input "2025-07-12"
type input "2025-01-05"
type input "2025-07-08"
type input "2025-01-01"
type input "2025-07-04"
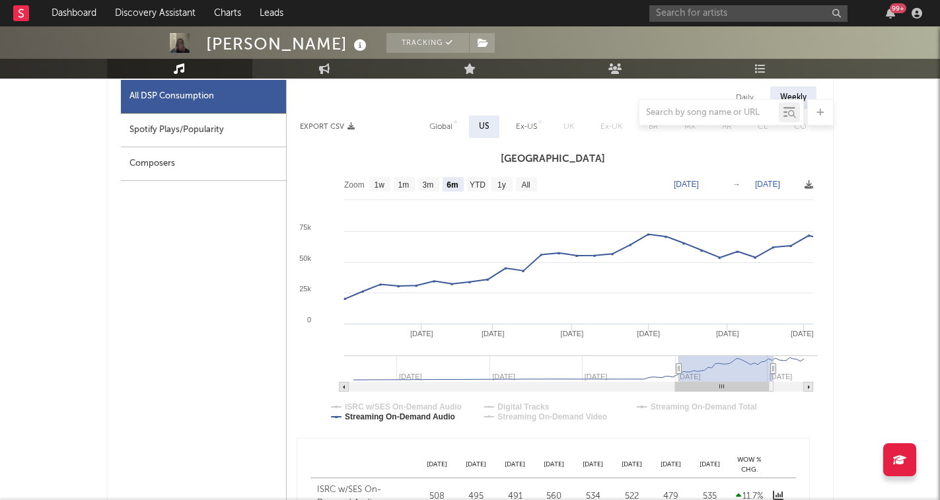
type input "2025-01-02"
type input "2025-07-05"
type input "2024-12-23"
type input "2025-06-25"
type input "2024-12-26"
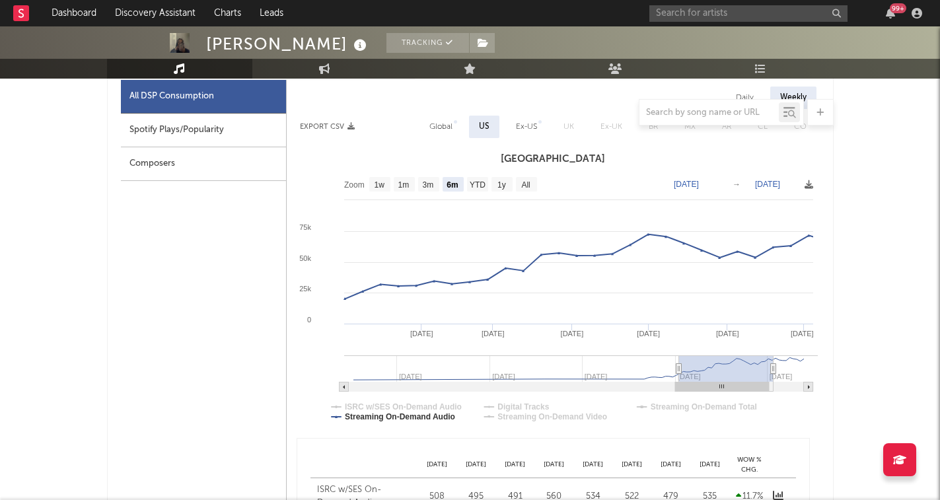
type input "2025-06-28"
type input "2024-12-22"
type input "2025-06-24"
type input "2024-12-18"
type input "2025-06-20"
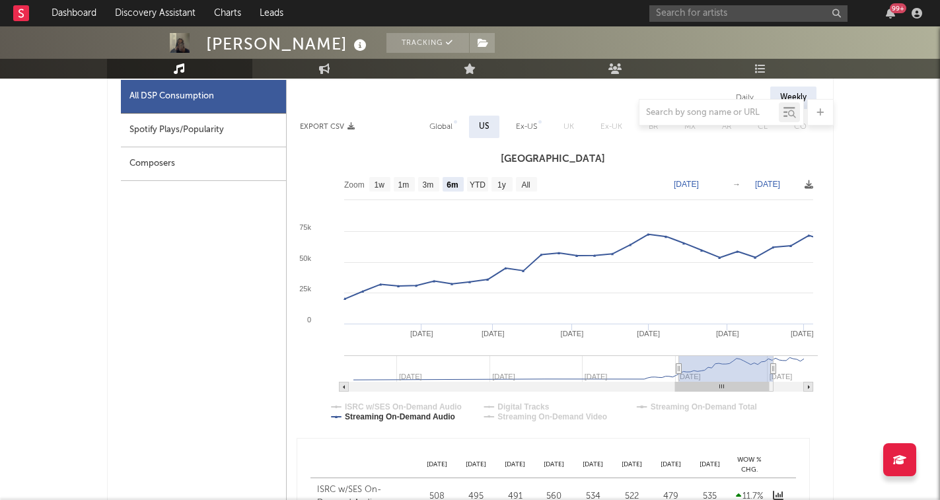
type input "2024-12-15"
type input "2025-06-17"
type input "2024-12-13"
type input "2025-06-15"
type input "2024-12-10"
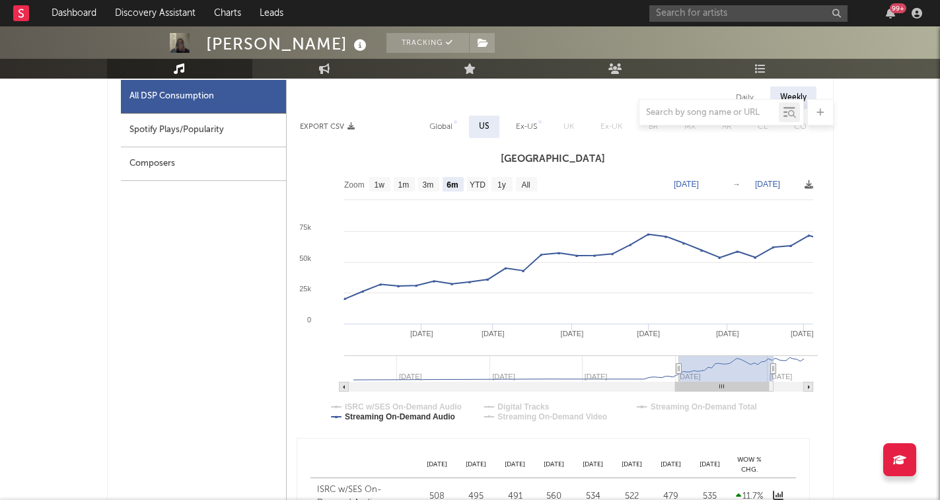
type input "2025-06-12"
type input "2024-12-09"
type input "2025-06-11"
type input "2024-12-07"
type input "2025-06-09"
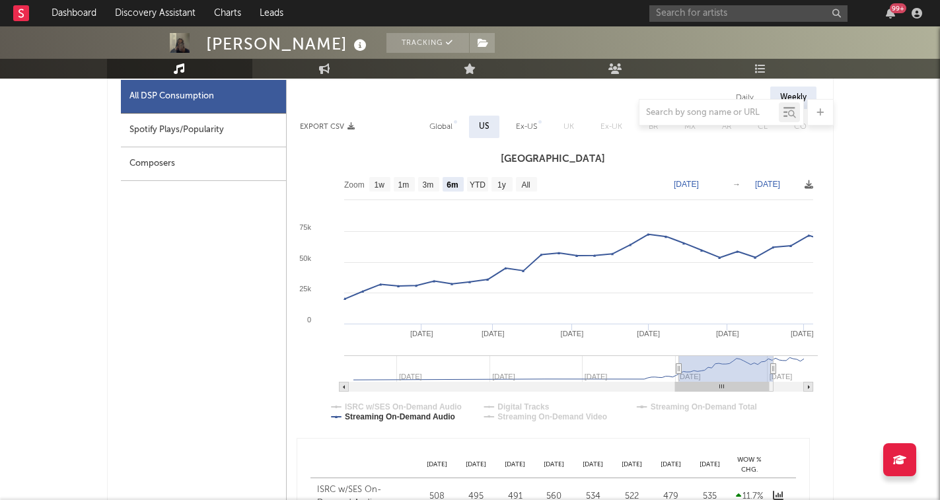
type input "2024-12-06"
type input "2025-06-08"
type input "2024-12-03"
type input "2025-06-05"
type input "2024-12-01"
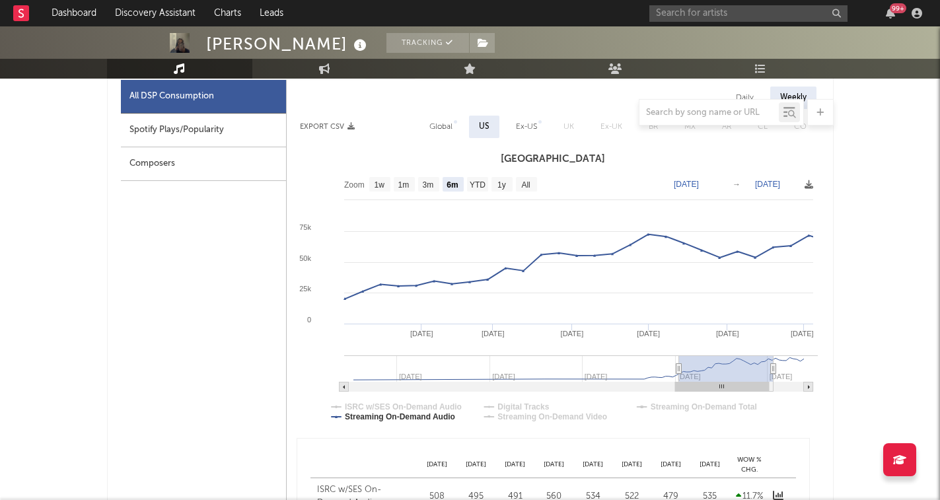
type input "2025-06-03"
type input "2024-11-28"
type input "2025-05-31"
type input "2024-11-24"
type input "2025-05-27"
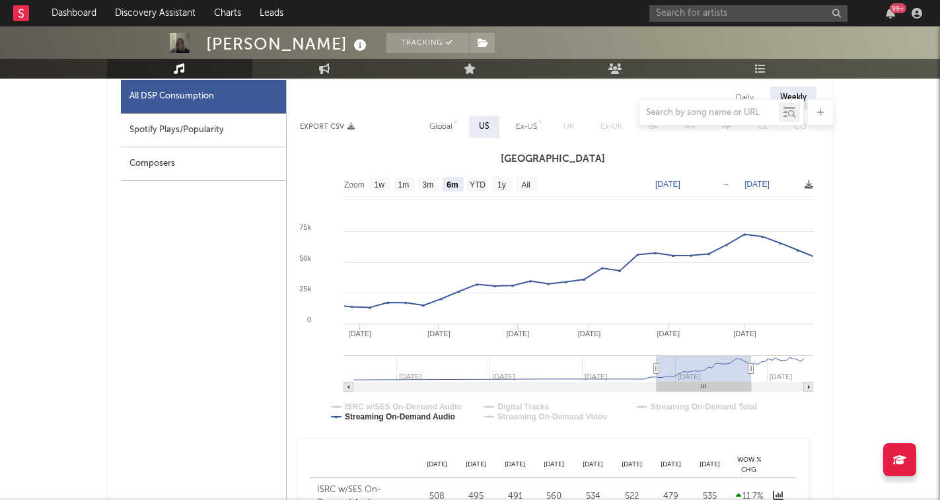
type input "2024-11-23"
type input "2025-05-26"
type input "2024-11-20"
type input "2025-05-23"
type input "2024-11-19"
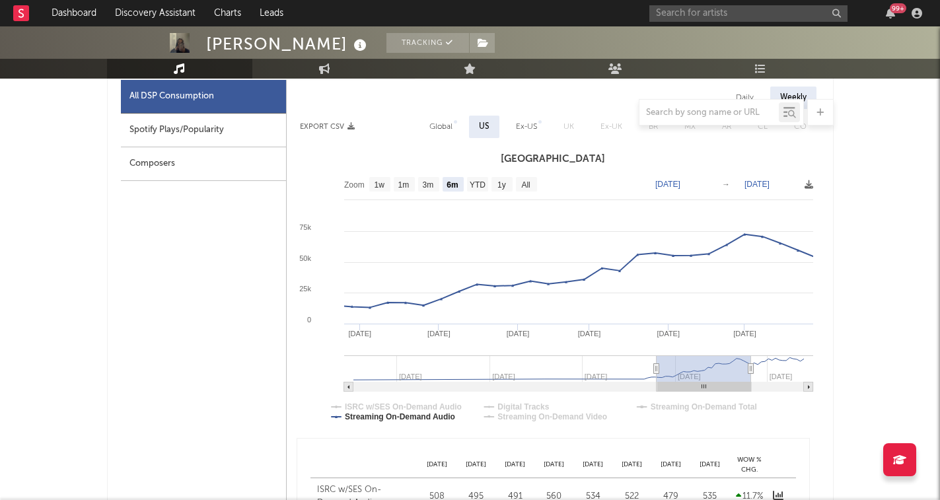
type input "2025-05-22"
type input "2024-11-18"
type input "2025-05-21"
type input "2024-11-14"
type input "2025-05-17"
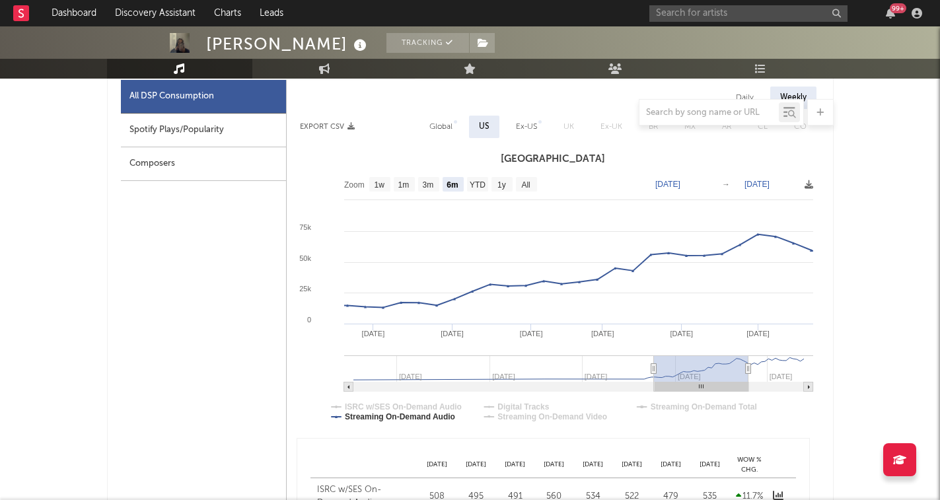
type input "2024-11-06"
type input "2025-05-09"
type input "2024-10-27"
type input "2025-04-29"
type input "2024-10-14"
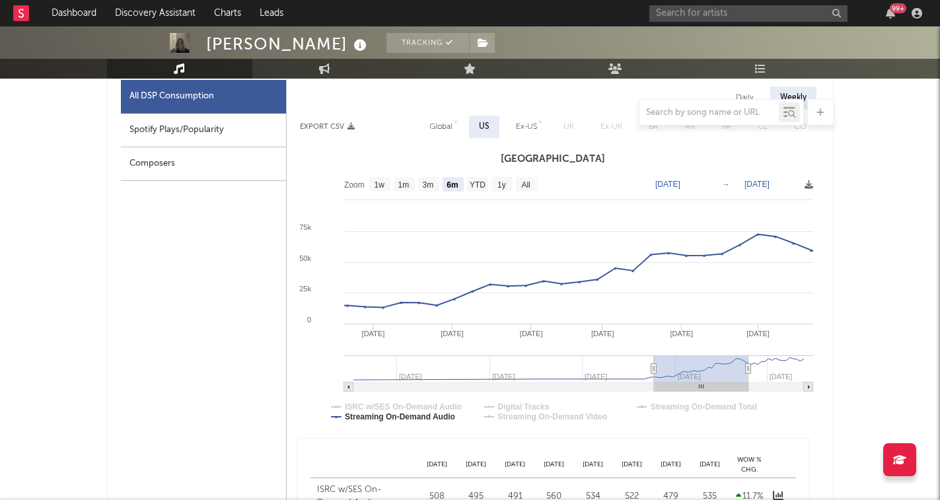
type input "2025-04-16"
type input "2024-09-24"
type input "2025-03-27"
type input "2024-09-07"
type input "2025-03-10"
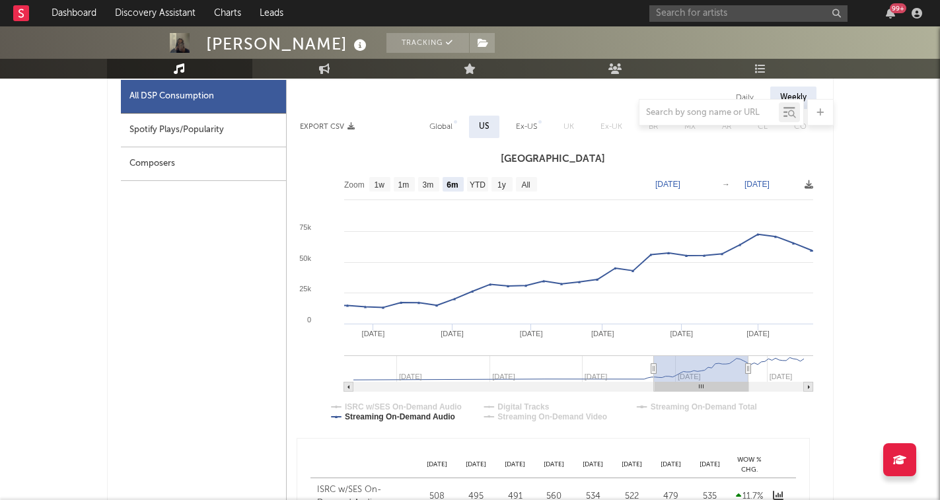
type input "2024-08-20"
type input "2025-02-20"
type input "2024-08-01"
type input "2025-02-01"
type input "2024-07-15"
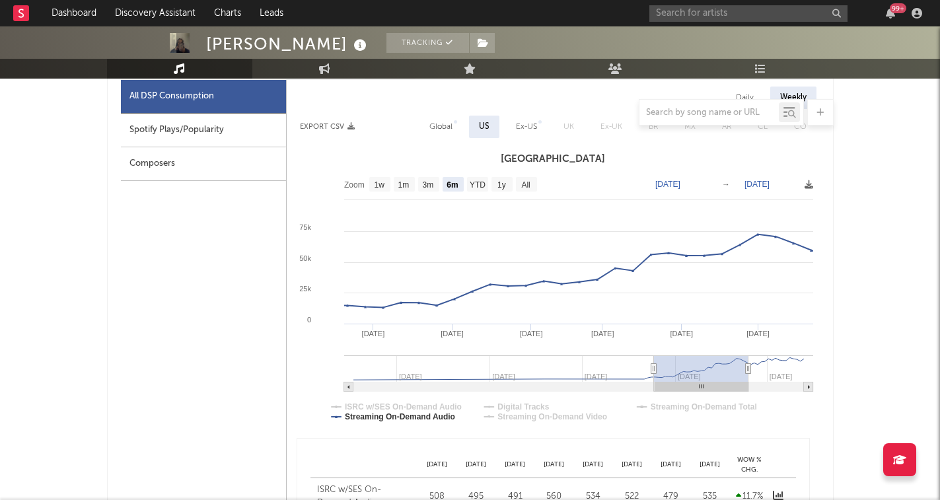
type input "2025-01-15"
type input "2024-07-01"
type input "2025-01-01"
type input "2024-06-20"
type input "2024-12-21"
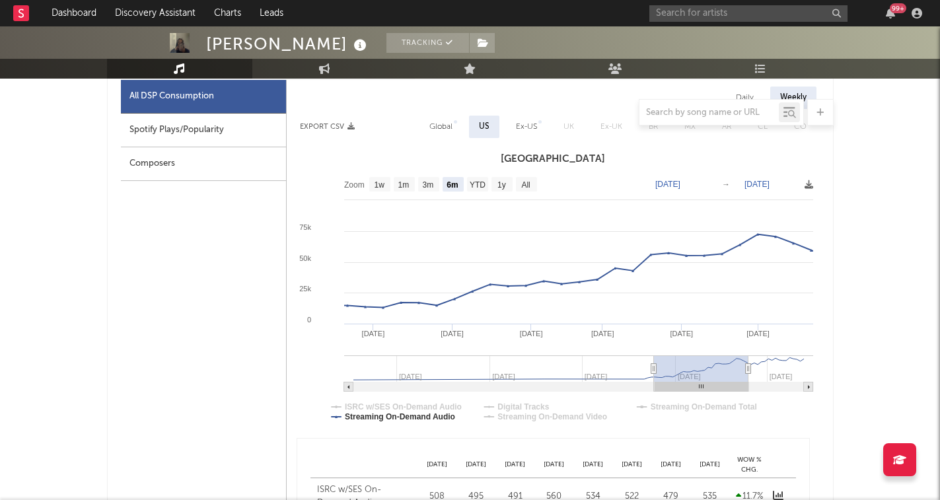
type input "2024-06-13"
type input "2024-12-14"
type input "2024-06-09"
type input "2024-12-10"
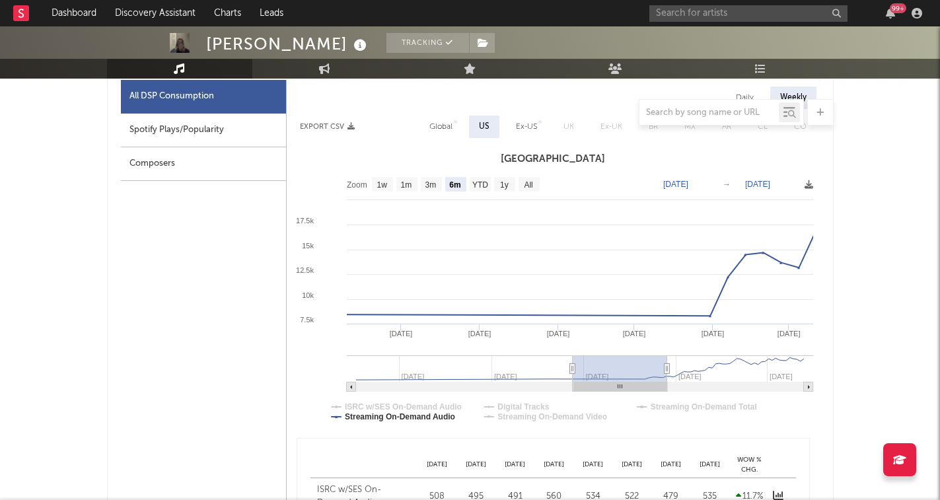
type input "2024-06-05"
type input "2024-12-06"
type input "2024-06-04"
type input "2024-12-05"
type input "2024-06-03"
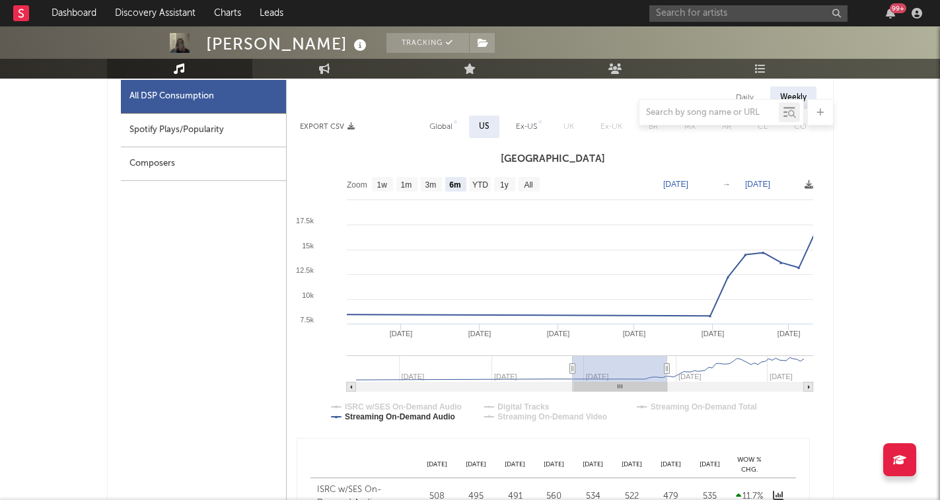
type input "2024-12-04"
type input "2024-06-01"
type input "2024-12-02"
type input "2024-05-30"
type input "2024-11-30"
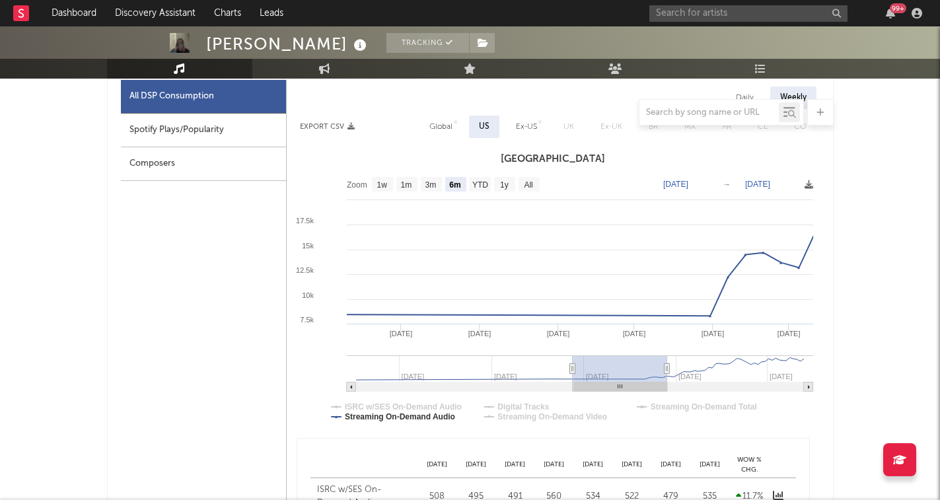
type input "2024-05-24"
type input "2024-11-24"
type input "2024-05-16"
type input "2024-11-16"
type input "2024-05-06"
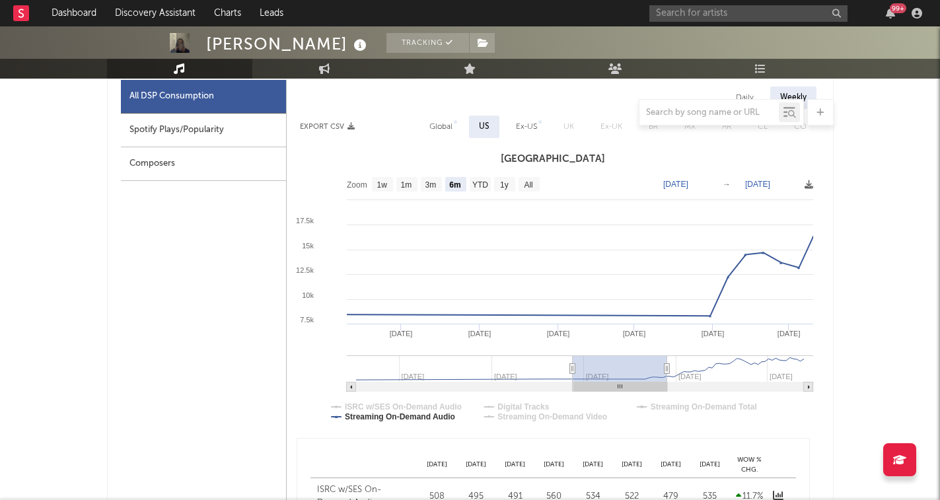
type input "2024-11-06"
type input "2024-04-21"
type input "2024-10-22"
type input "2024-04-16"
type input "2024-10-17"
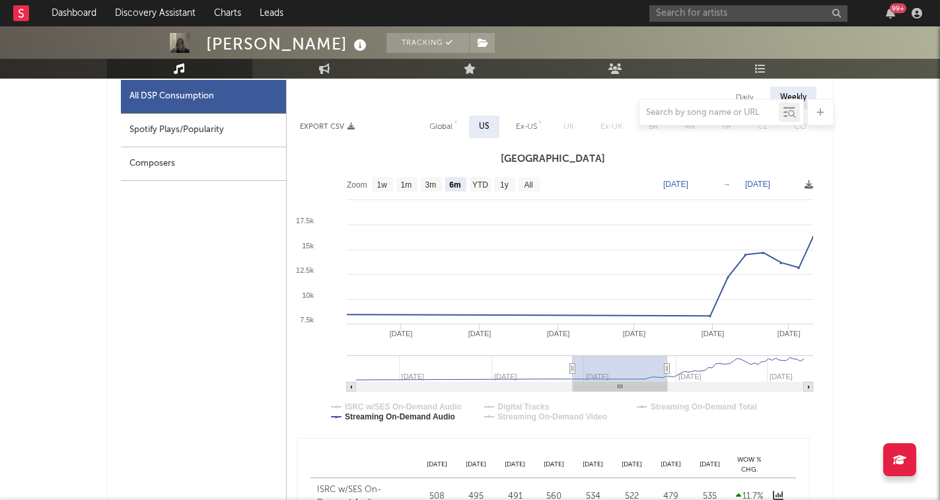
type input "2024-03-31"
type input "2024-10-01"
type input "2024-03-26"
type input "2024-09-26"
type input "2024-03-22"
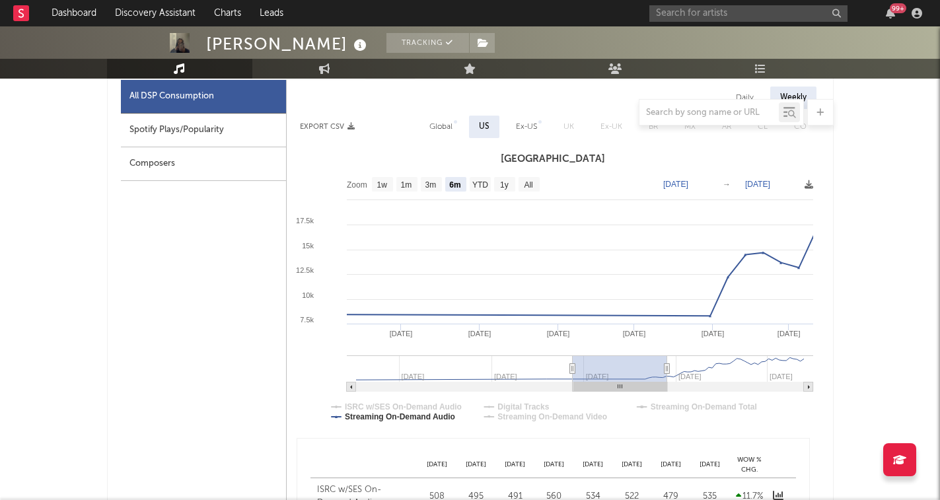
type input "2024-09-22"
type input "2024-03-21"
type input "2024-09-21"
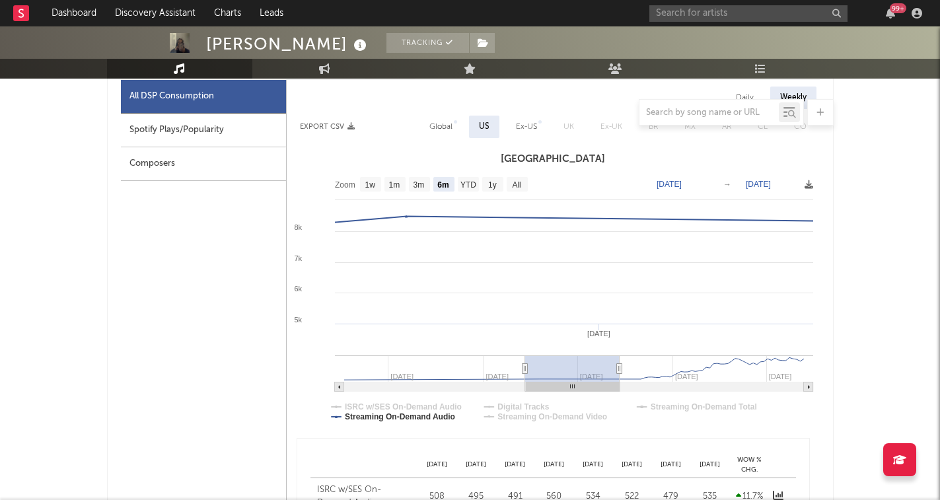
type input "2024-03-20"
type input "2024-09-20"
type input "2024-03-21"
type input "2024-09-21"
drag, startPoint x: 745, startPoint y: 370, endPoint x: 565, endPoint y: 367, distance: 179.7
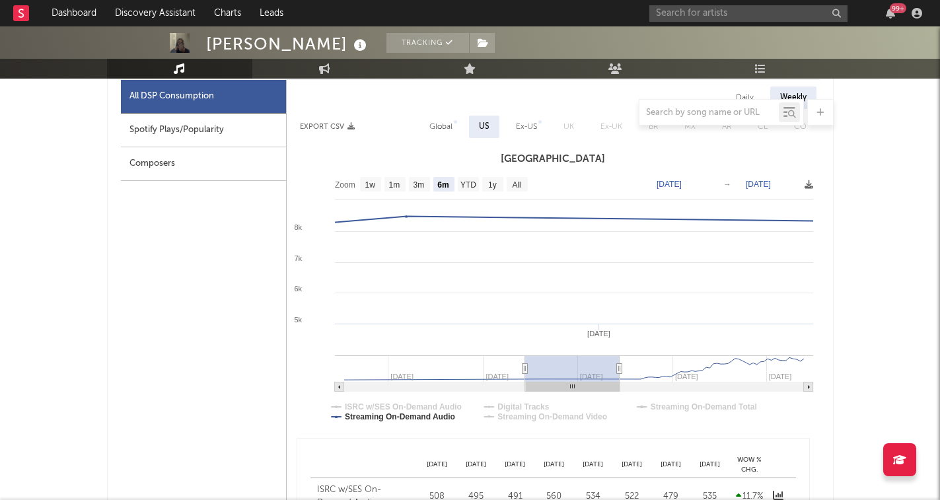
click at [565, 367] on rect at bounding box center [572, 368] width 94 height 26
type input "2024-03-20"
type input "2024-09-20"
type input "2024-03-16"
type input "2024-09-16"
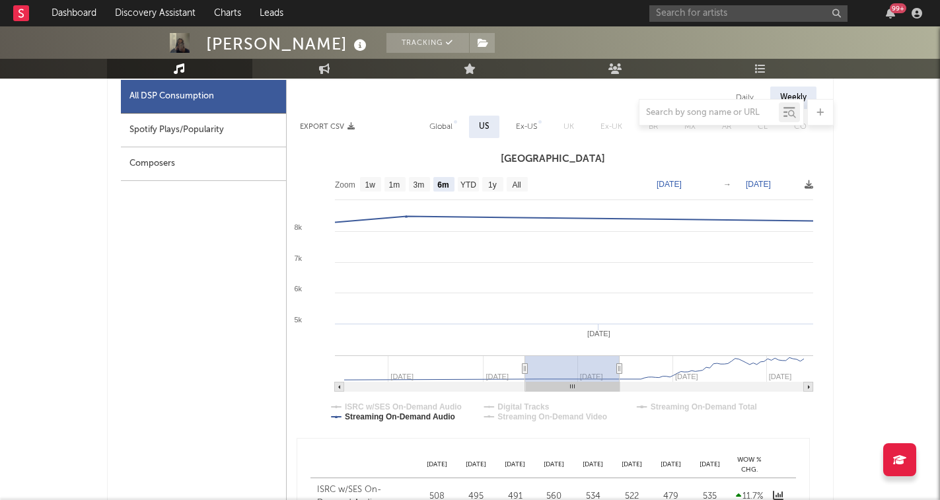
type input "2024-03-11"
type input "2024-09-11"
type input "2024-03-02"
type input "2024-09-02"
type input "2024-02-22"
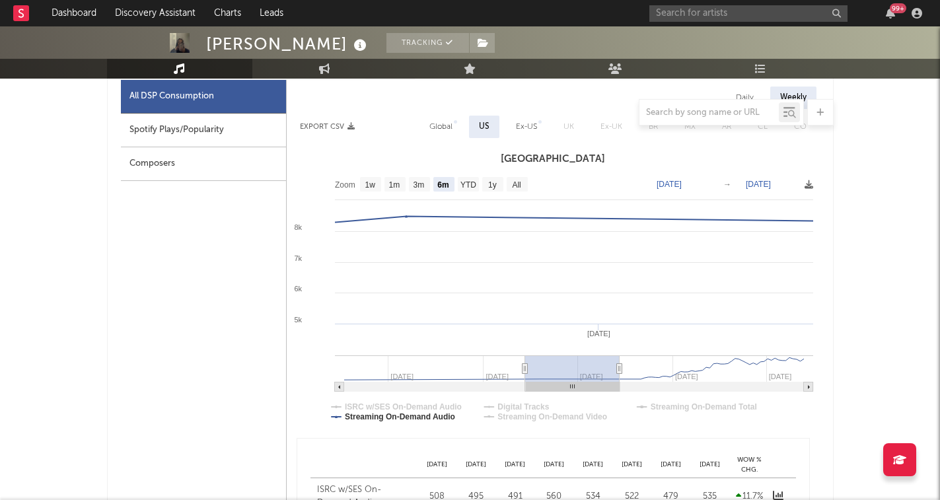
type input "2024-08-24"
type input "2024-02-12"
type input "2024-08-14"
type input "2024-01-31"
type input "2024-08-02"
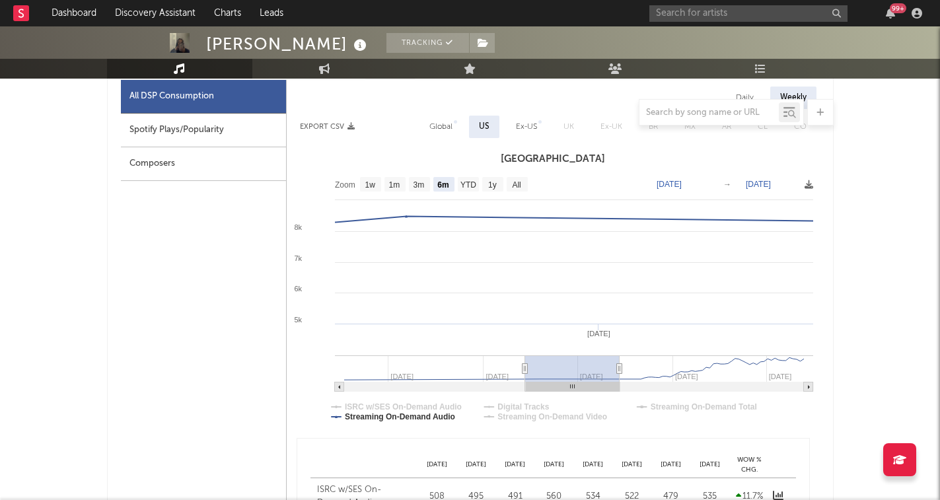
type input "2024-01-20"
type input "2024-07-22"
type input "2024-01-11"
type input "2024-07-13"
type input "2024-01-02"
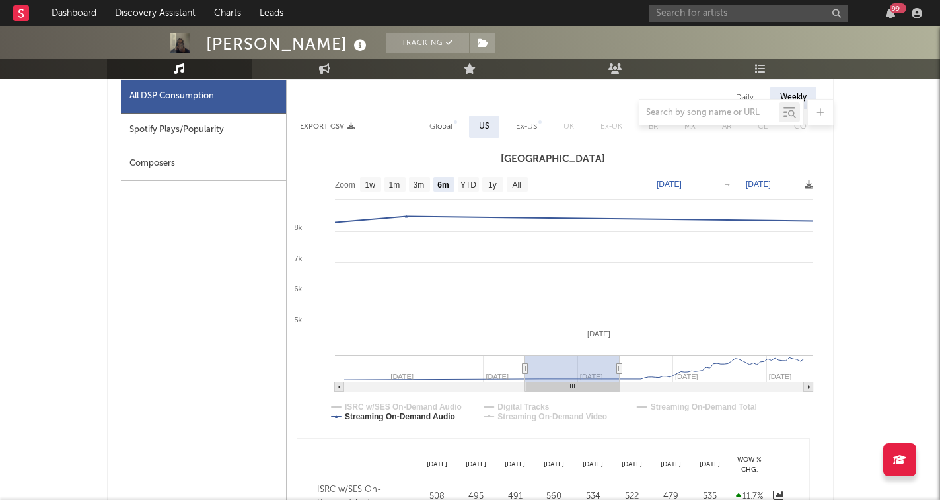
type input "2024-07-04"
type input "2023-12-23"
type input "2024-06-24"
type input "2023-12-14"
type input "2024-06-15"
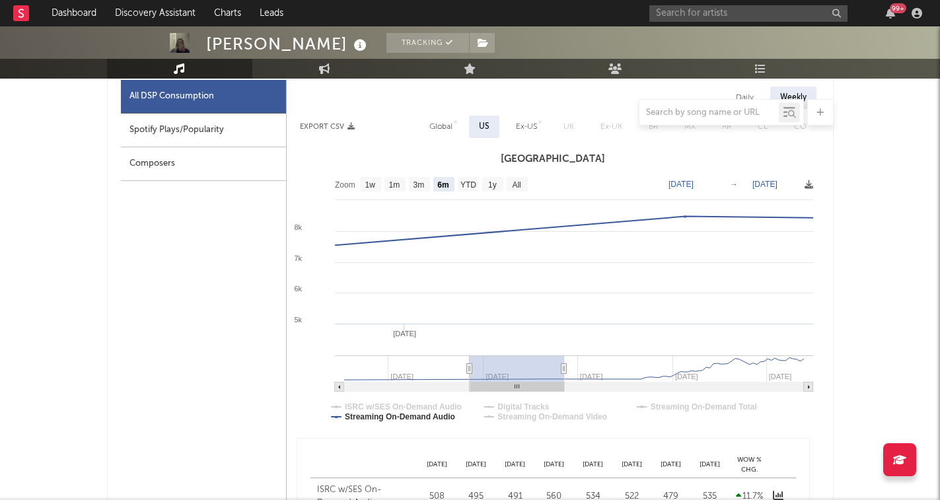
type input "2023-12-05"
type input "2024-06-06"
type input "2023-11-27"
type input "2024-05-29"
type input "2023-11-19"
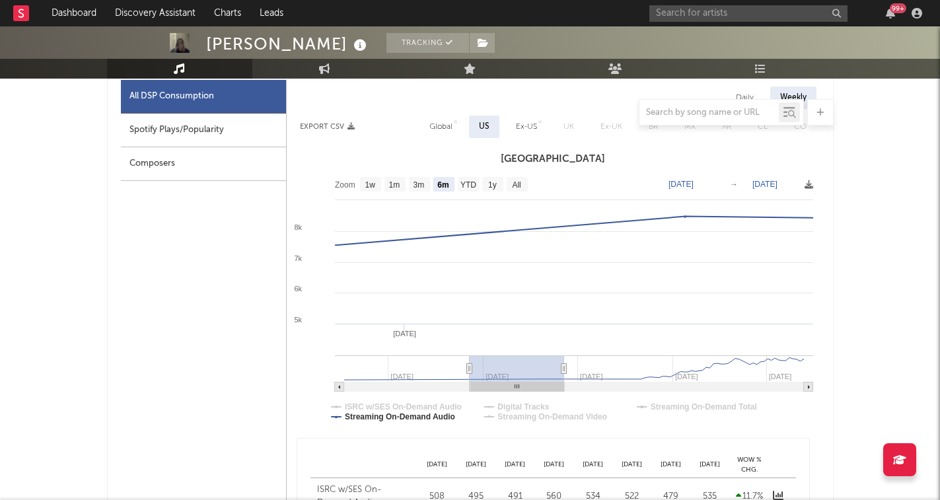
type input "2024-05-21"
type input "2023-11-09"
type input "2024-05-11"
type input "2023-11-01"
type input "2024-05-03"
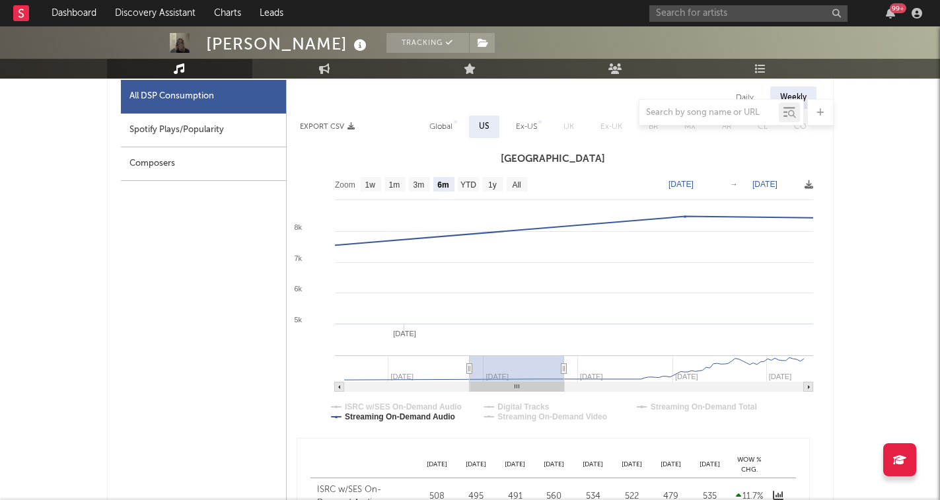
type input "2023-10-25"
type input "2024-04-26"
type input "2023-10-18"
type input "2024-04-19"
type input "2023-10-12"
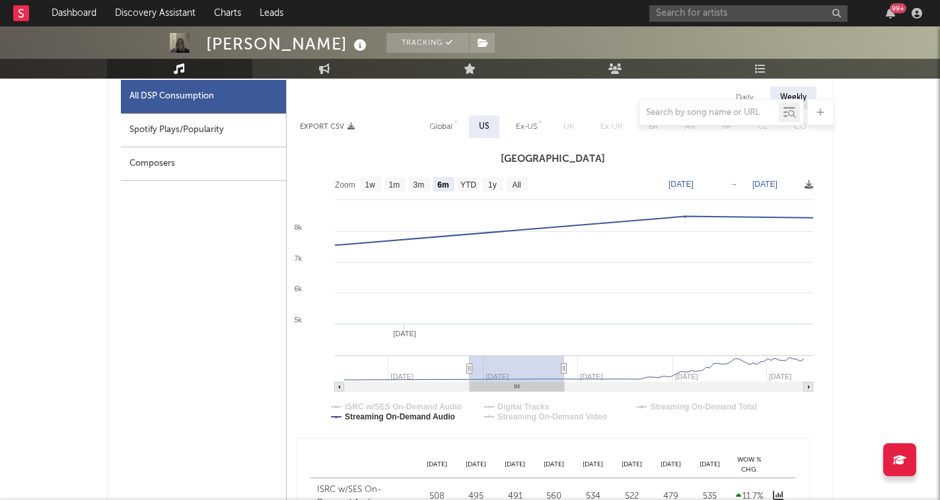
type input "2024-04-13"
type input "2023-10-07"
type input "2024-04-08"
type input "2023-10-03"
type input "2024-04-04"
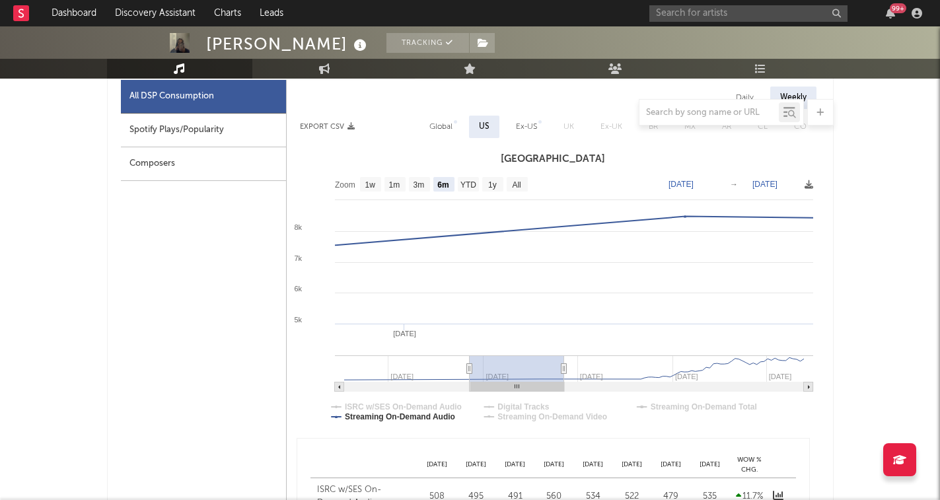
type input "2023-09-29"
type input "2024-03-31"
type input "2023-09-28"
type input "2024-03-30"
type input "2023-09-27"
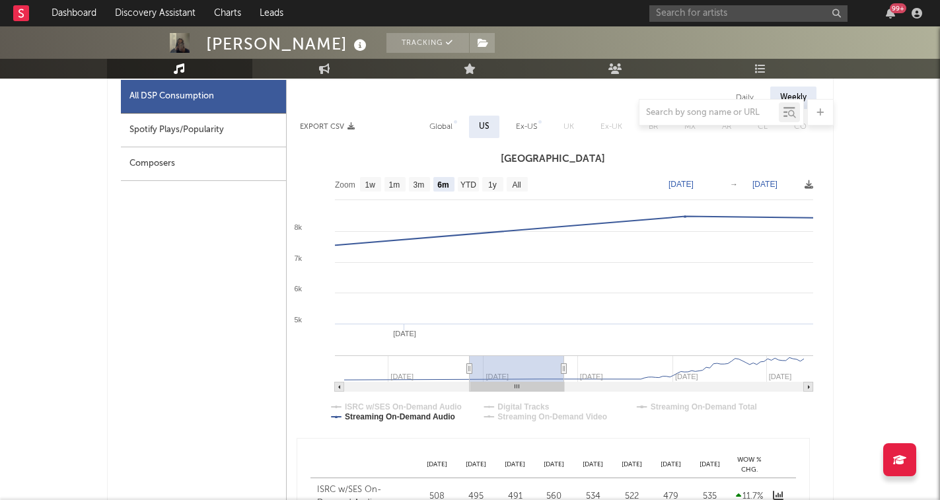
type input "2024-03-29"
type input "2023-09-25"
type input "2024-03-27"
type input "2023-09-24"
type input "2024-03-26"
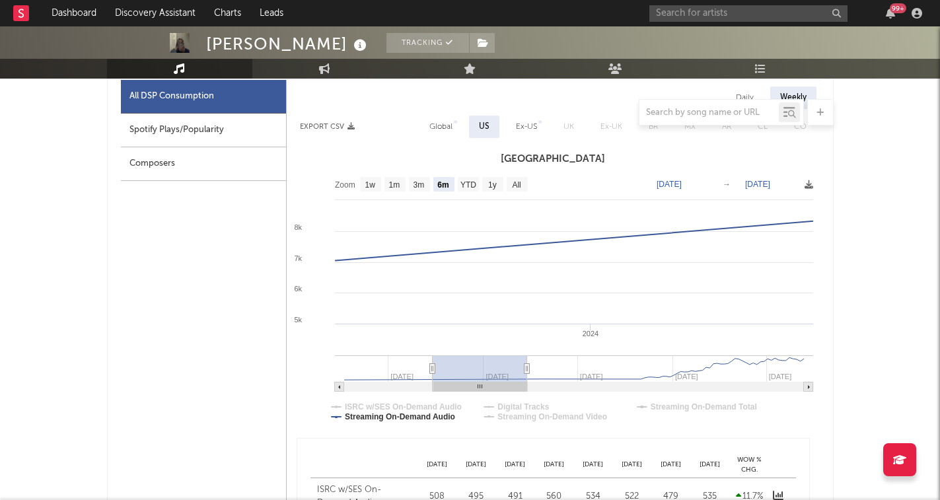
type input "2023-09-23"
type input "2024-03-25"
type input "2023-09-20"
type input "2024-03-22"
type input "2023-09-16"
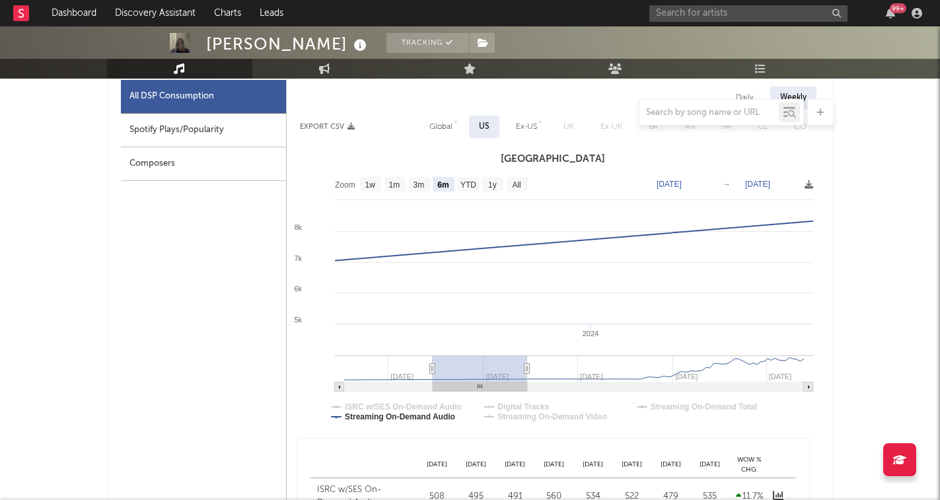
type input "2024-03-18"
type input "2023-09-13"
type input "2024-03-15"
type input "2023-09-08"
type input "2024-03-10"
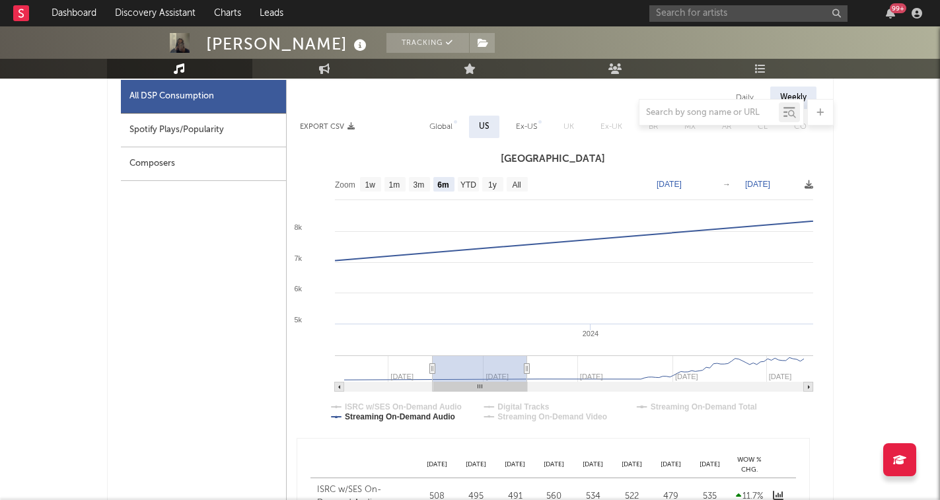
type input "2023-09-02"
type input "2024-03-04"
type input "2023-08-28"
type input "2024-02-28"
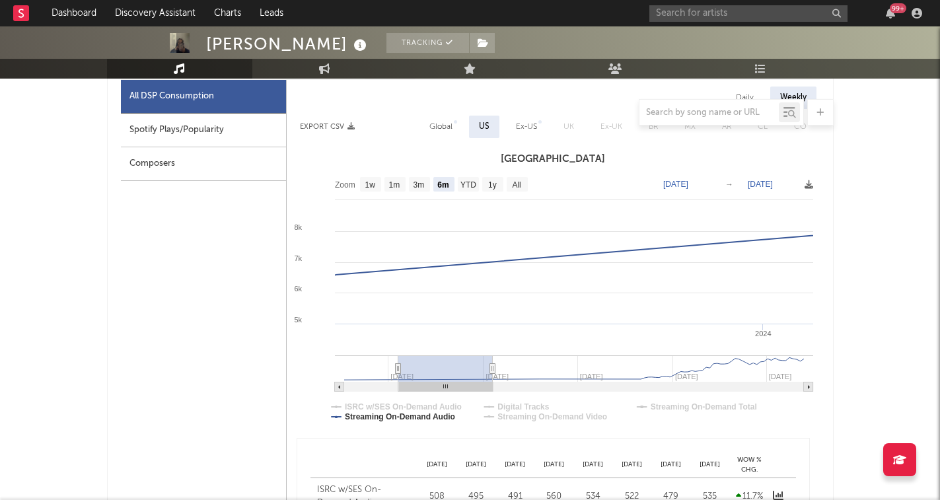
drag, startPoint x: 577, startPoint y: 374, endPoint x: 448, endPoint y: 380, distance: 128.3
click at [448, 380] on rect at bounding box center [445, 368] width 94 height 26
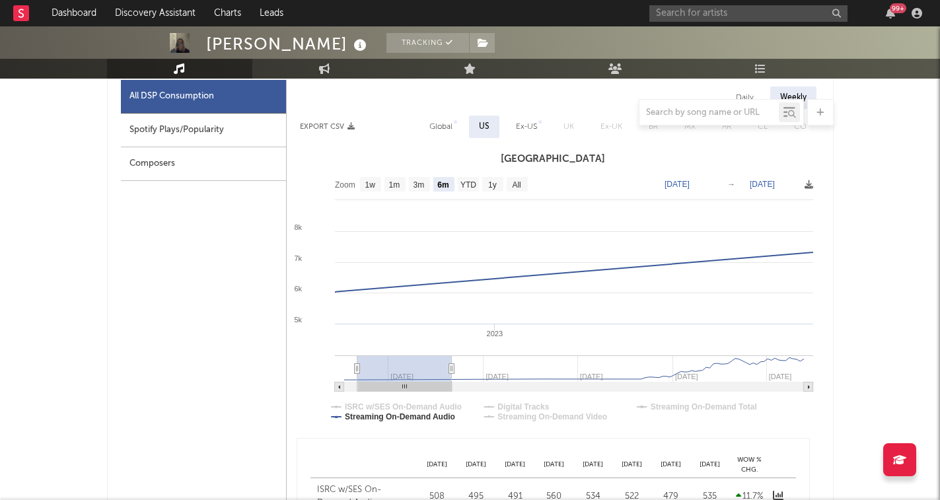
drag, startPoint x: 448, startPoint y: 380, endPoint x: 408, endPoint y: 381, distance: 41.0
click at [408, 381] on rect at bounding box center [404, 368] width 94 height 26
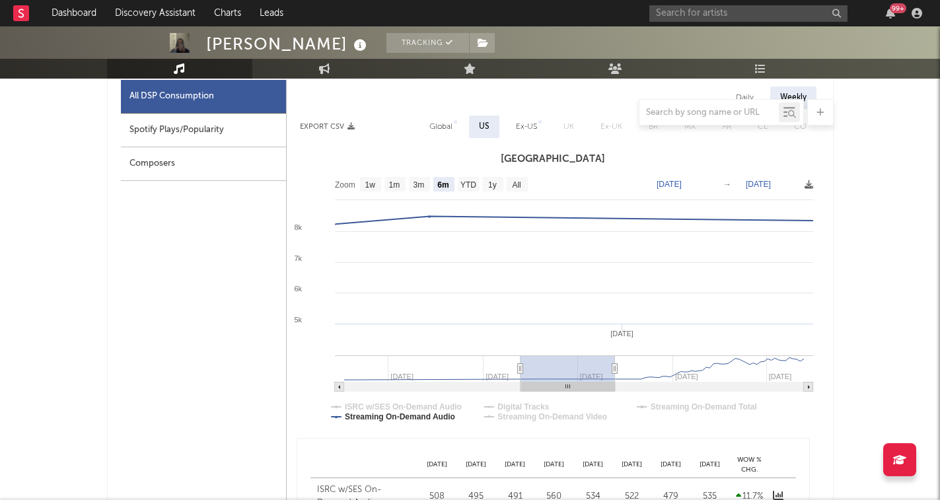
drag, startPoint x: 402, startPoint y: 378, endPoint x: 567, endPoint y: 376, distance: 164.5
click at [567, 376] on rect at bounding box center [567, 368] width 94 height 26
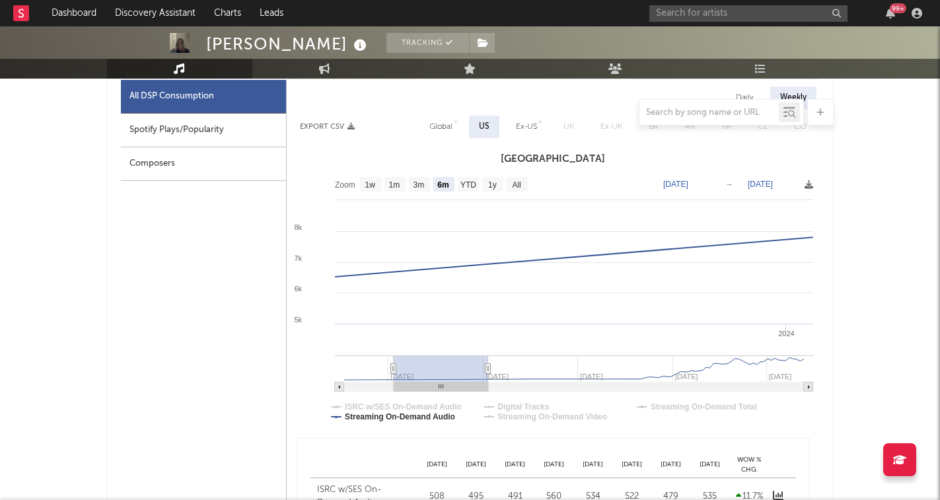
drag, startPoint x: 565, startPoint y: 367, endPoint x: 427, endPoint y: 361, distance: 137.5
click at [429, 361] on rect at bounding box center [441, 368] width 94 height 26
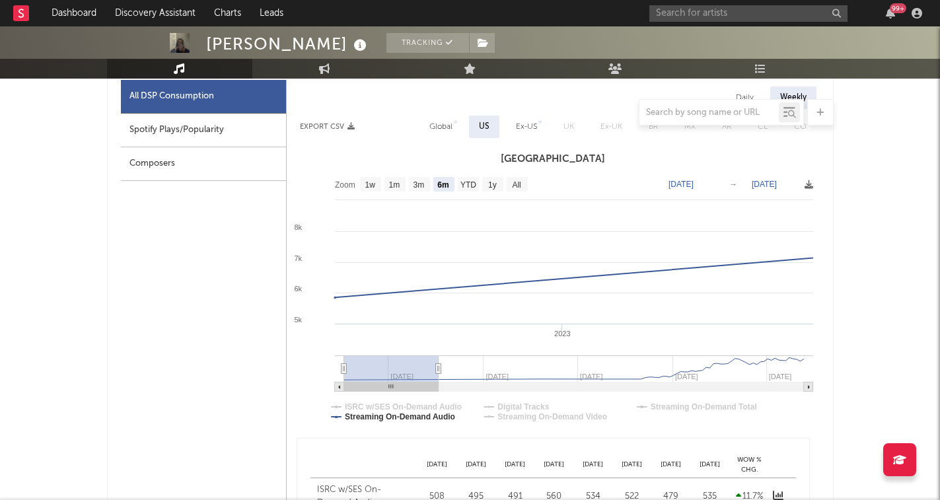
drag, startPoint x: 450, startPoint y: 378, endPoint x: 354, endPoint y: 382, distance: 95.8
click at [354, 382] on rect at bounding box center [391, 368] width 94 height 26
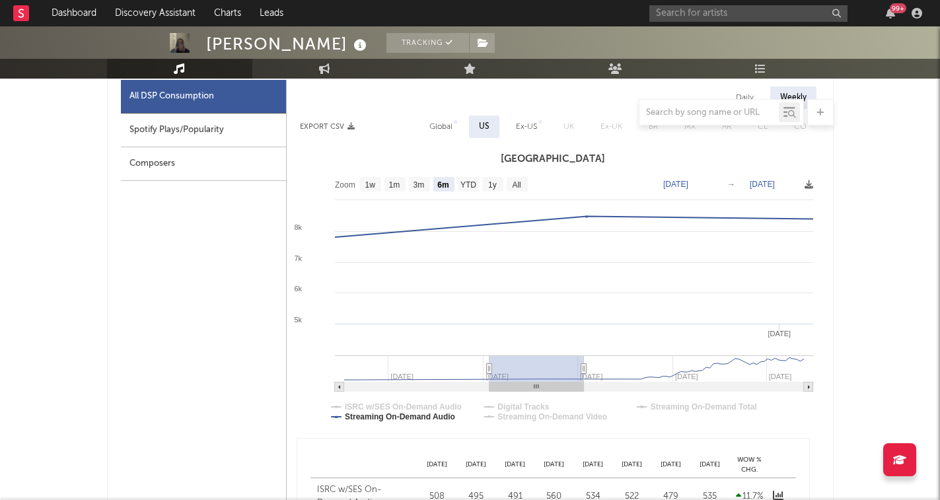
drag, startPoint x: 392, startPoint y: 376, endPoint x: 538, endPoint y: 355, distance: 147.5
click at [538, 355] on g at bounding box center [574, 373] width 478 height 36
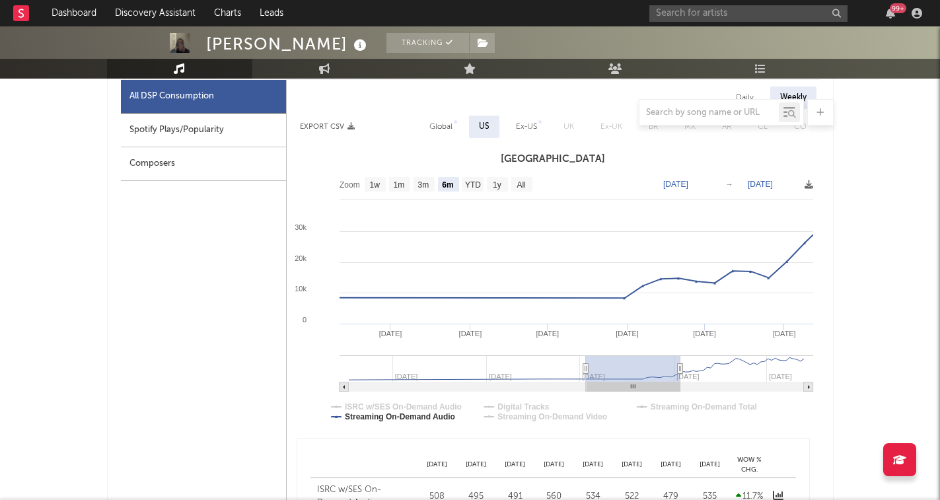
drag, startPoint x: 526, startPoint y: 373, endPoint x: 616, endPoint y: 368, distance: 89.3
click at [616, 368] on rect at bounding box center [633, 368] width 94 height 26
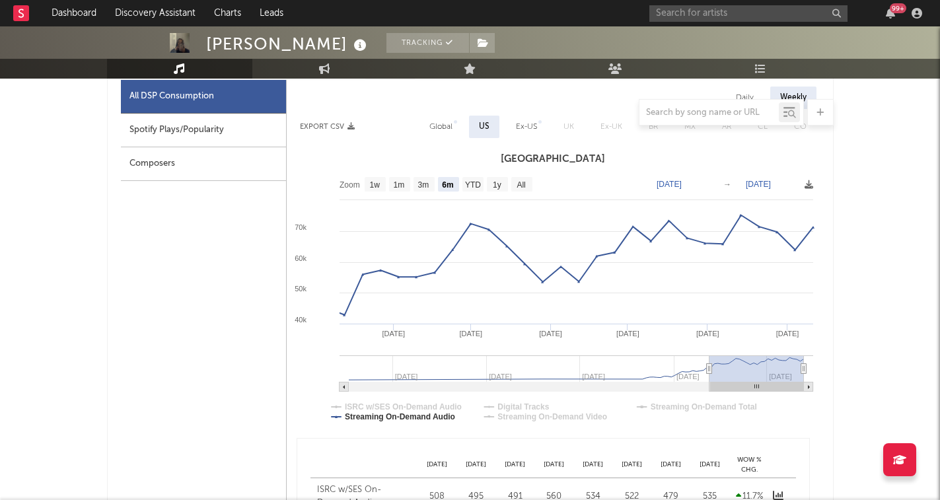
drag, startPoint x: 646, startPoint y: 367, endPoint x: 789, endPoint y: 371, distance: 143.4
click at [789, 371] on rect at bounding box center [756, 368] width 94 height 26
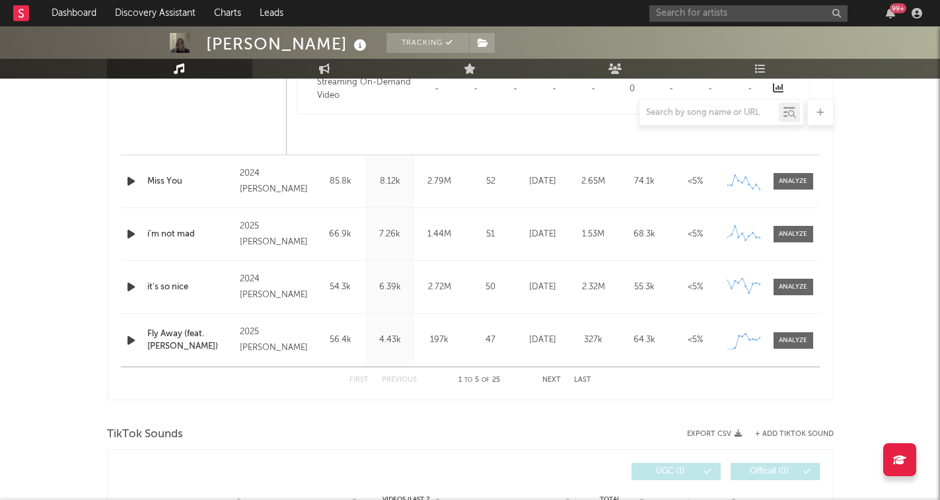
scroll to position [1194, 0]
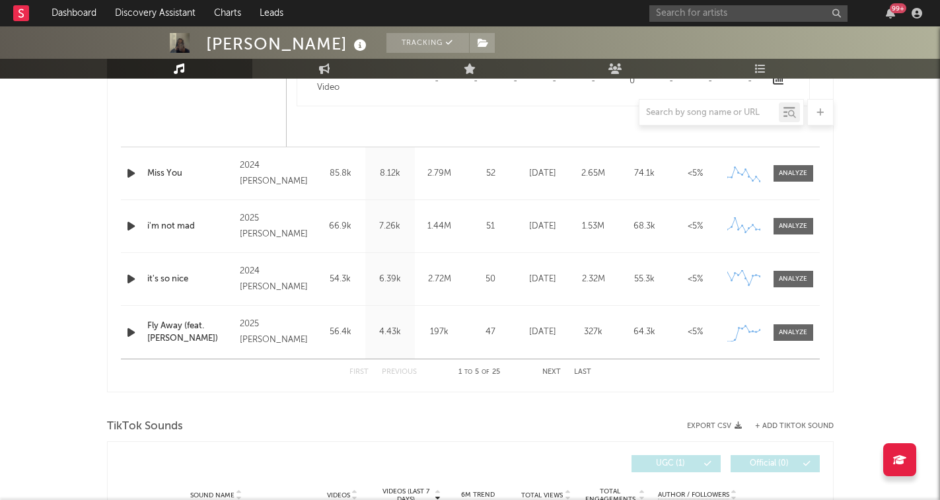
click at [134, 231] on icon "button" at bounding box center [131, 226] width 14 height 17
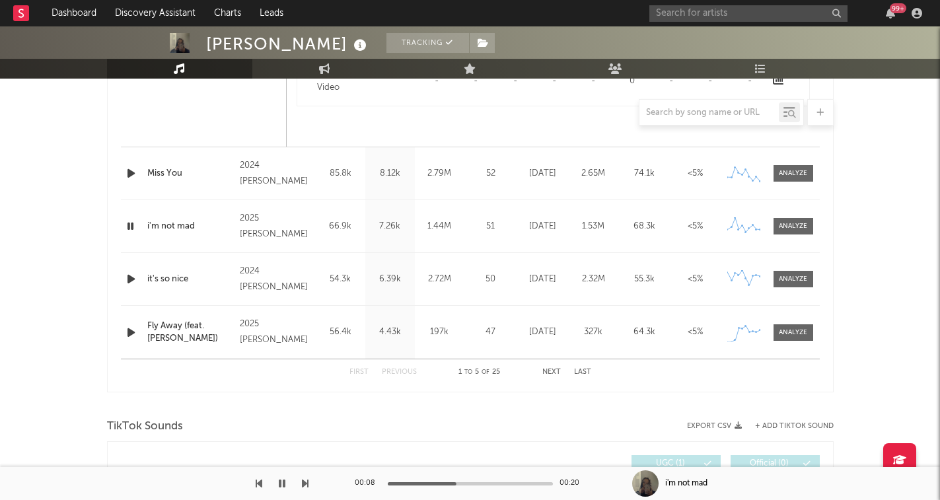
click at [285, 485] on icon "button" at bounding box center [282, 483] width 7 height 11
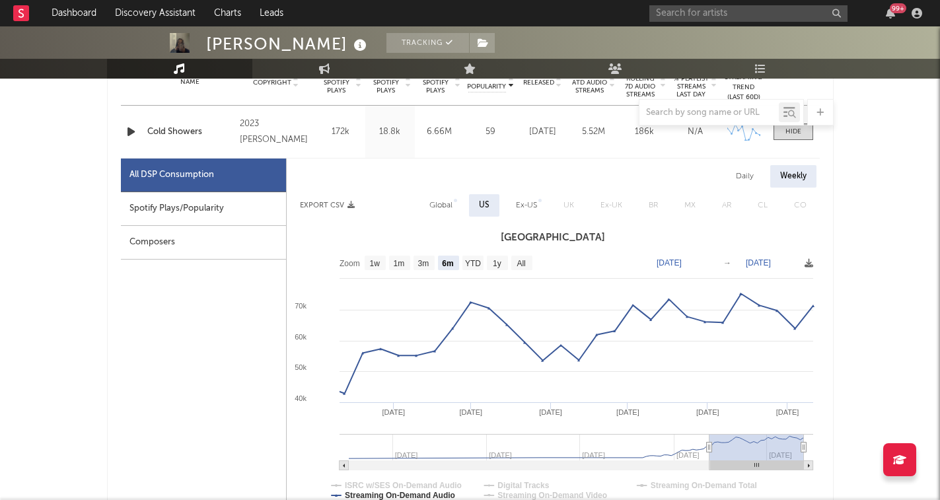
scroll to position [485, 0]
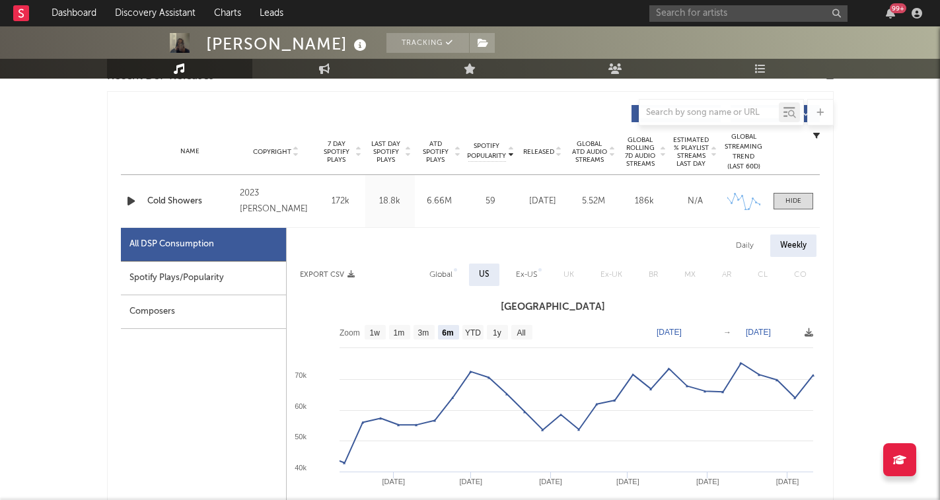
click at [341, 221] on div "Name Cold Showers Copyright 2023 Tia Gordon Label Tia Gordon Album Names Cold S…" at bounding box center [470, 201] width 699 height 52
click at [284, 211] on div "Name Cold Showers Copyright 2023 Tia Gordon Label Tia Gordon Album Names Cold S…" at bounding box center [470, 201] width 699 height 52
click at [299, 199] on div "2023 Tia Gordon" at bounding box center [276, 202] width 72 height 32
click at [133, 202] on icon "button" at bounding box center [131, 201] width 14 height 17
click at [133, 202] on icon "button" at bounding box center [130, 201] width 13 height 17
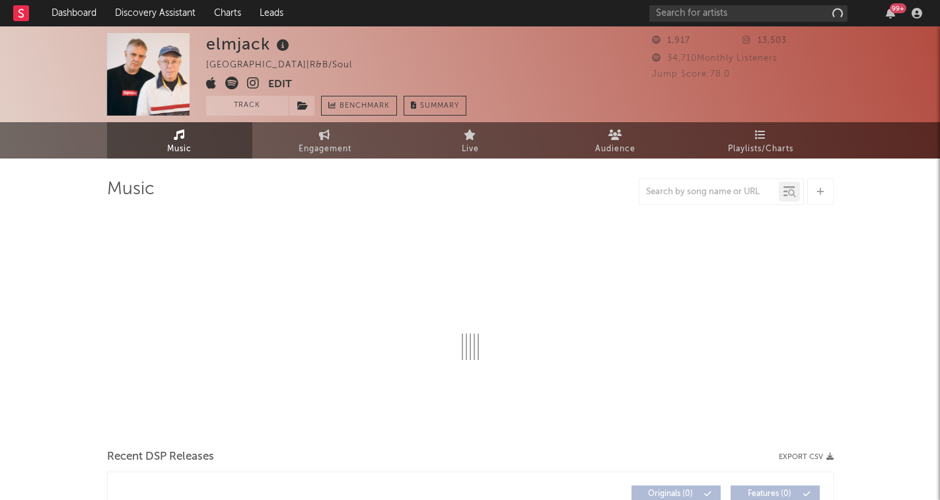
select select "1w"
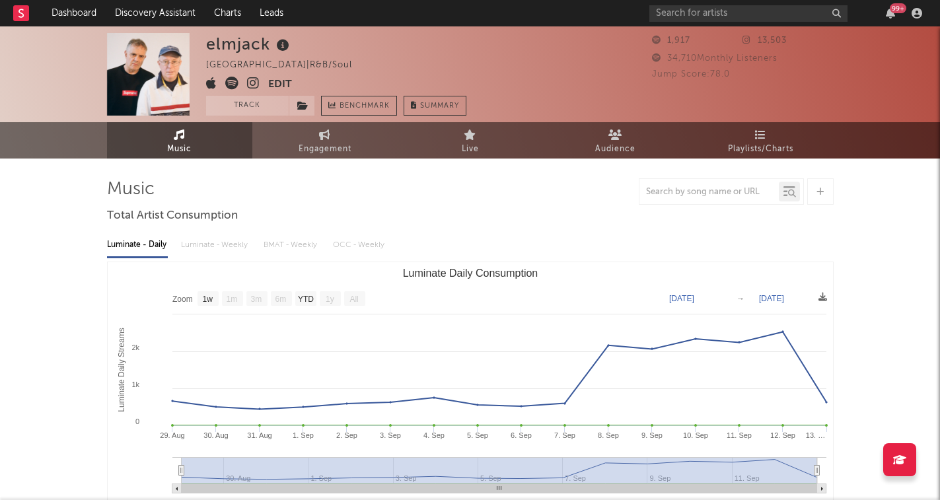
click at [255, 83] on icon at bounding box center [253, 83] width 13 height 13
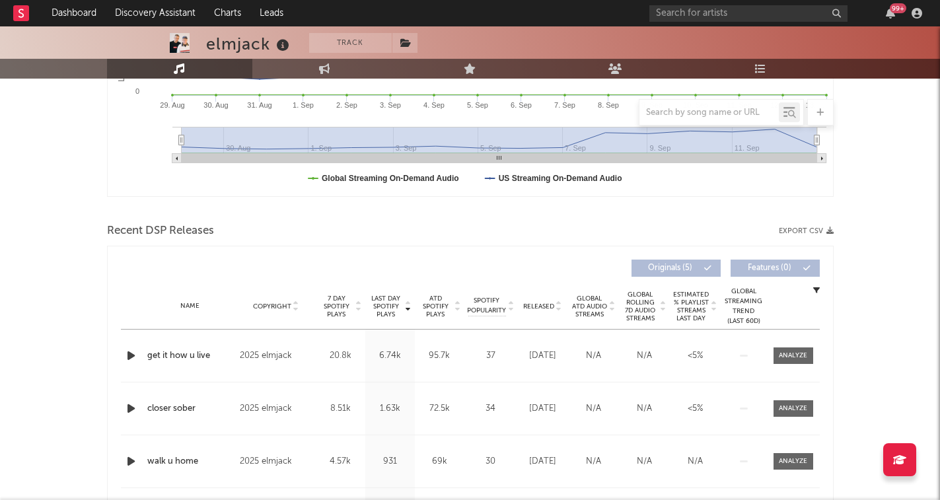
scroll to position [367, 0]
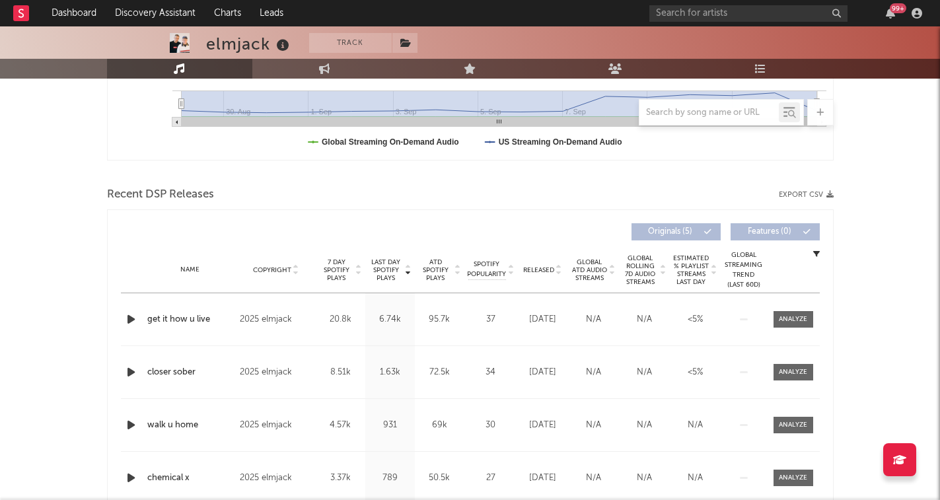
click at [129, 316] on icon "button" at bounding box center [131, 319] width 14 height 17
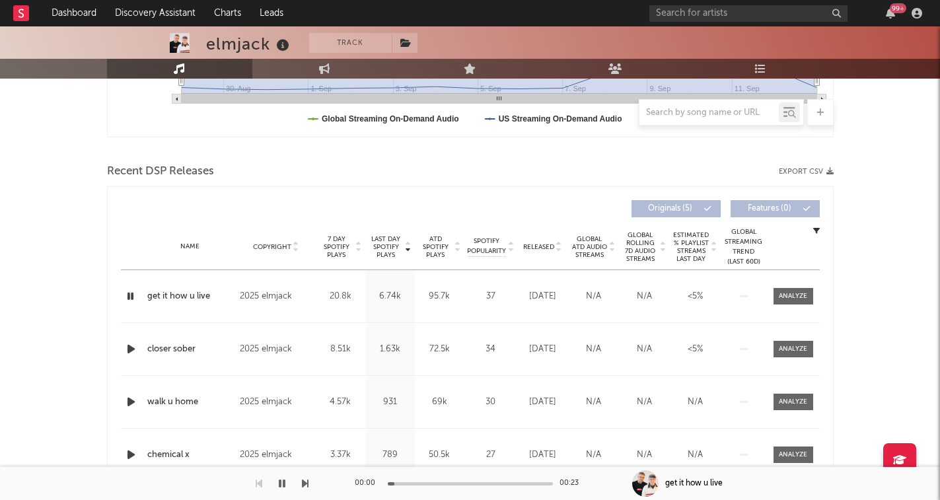
scroll to position [394, 0]
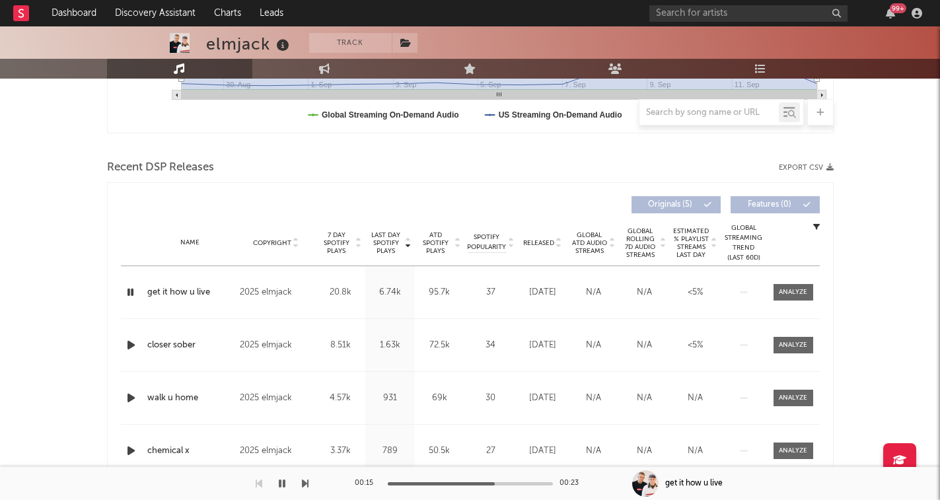
click at [131, 294] on icon "button" at bounding box center [130, 292] width 13 height 17
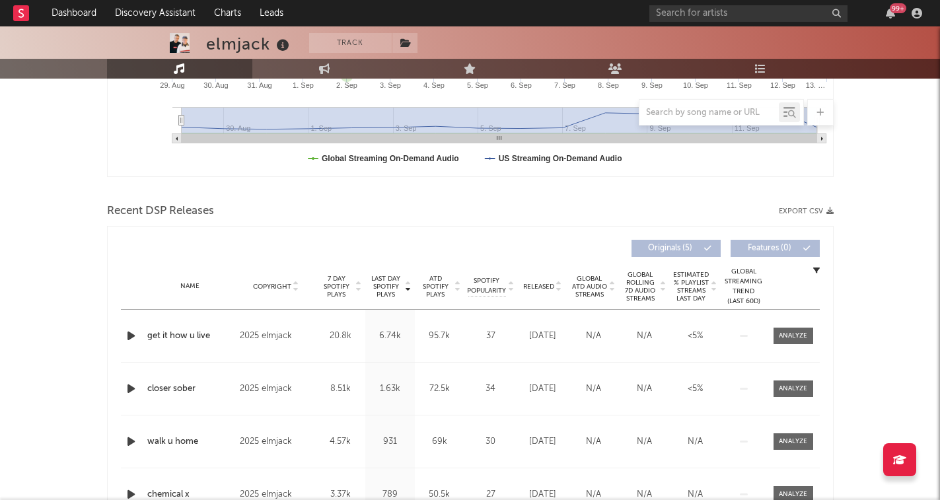
scroll to position [351, 0]
click at [134, 336] on icon "button" at bounding box center [131, 334] width 14 height 17
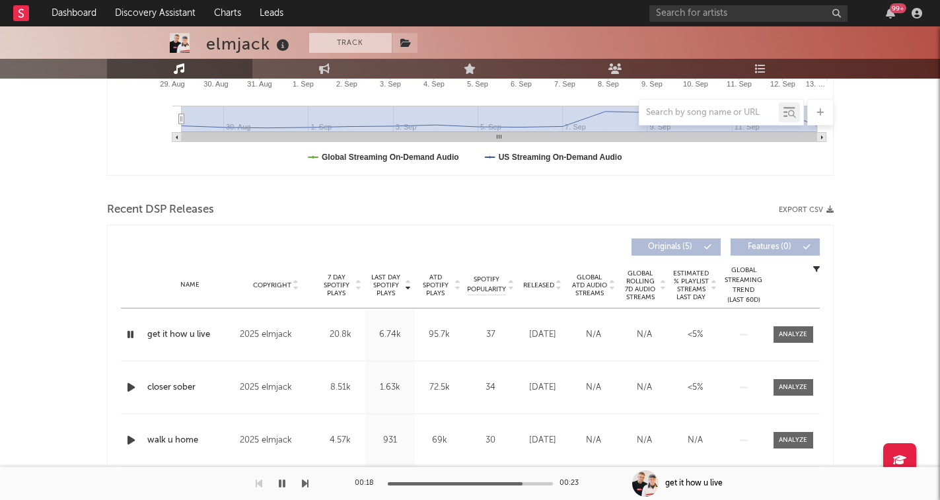
click at [332, 41] on button "Track" at bounding box center [350, 43] width 83 height 20
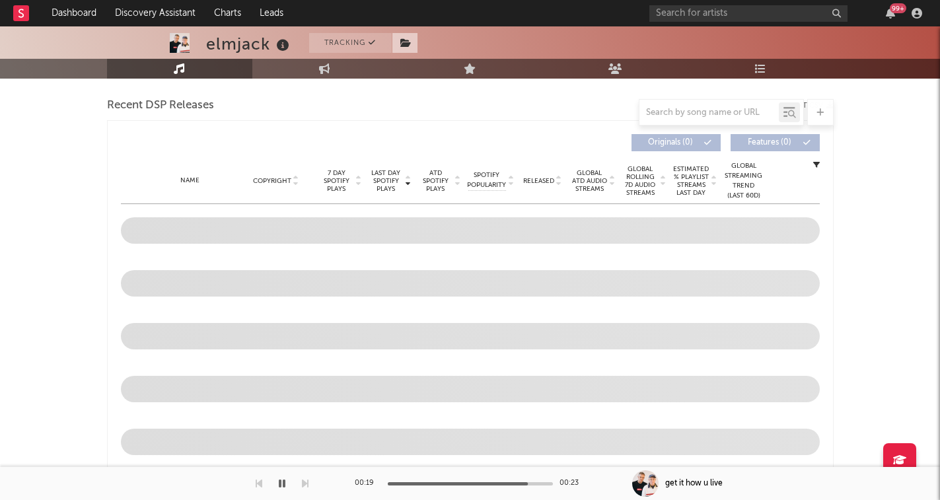
click at [408, 46] on icon at bounding box center [405, 42] width 11 height 9
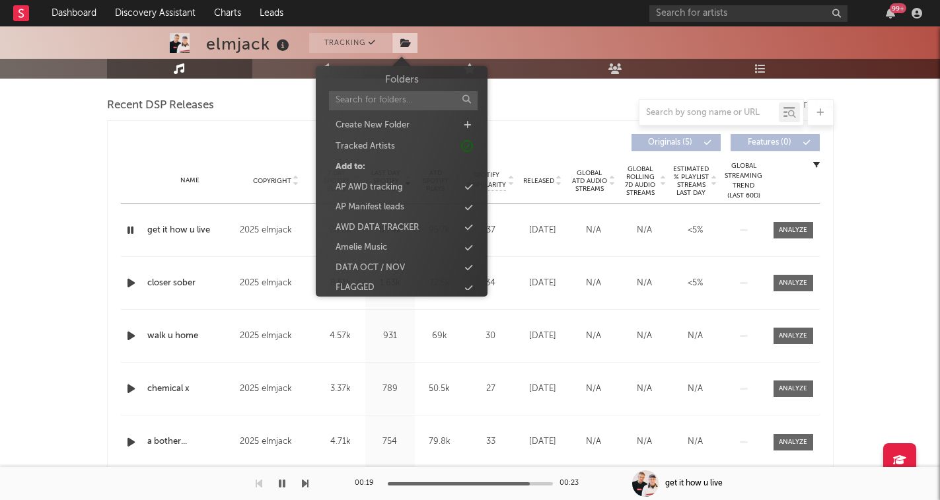
select select "1w"
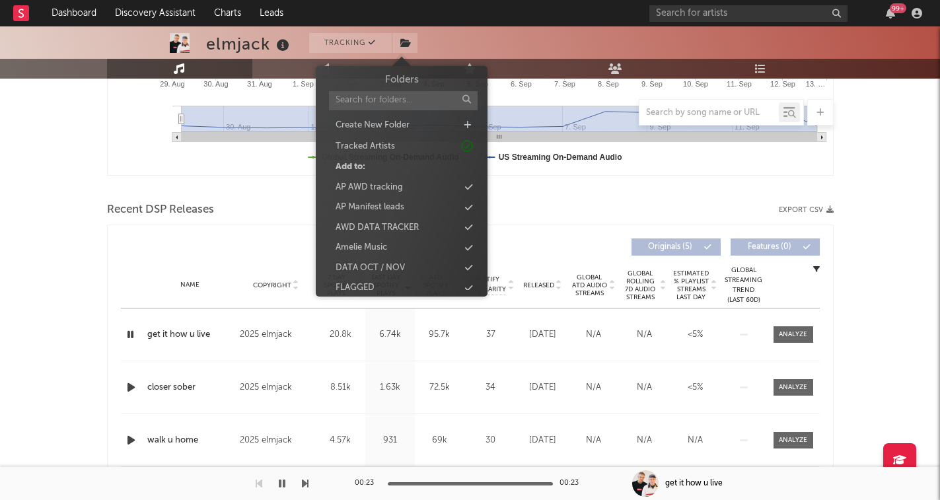
scroll to position [0, 0]
click at [468, 125] on icon at bounding box center [467, 125] width 7 height 9
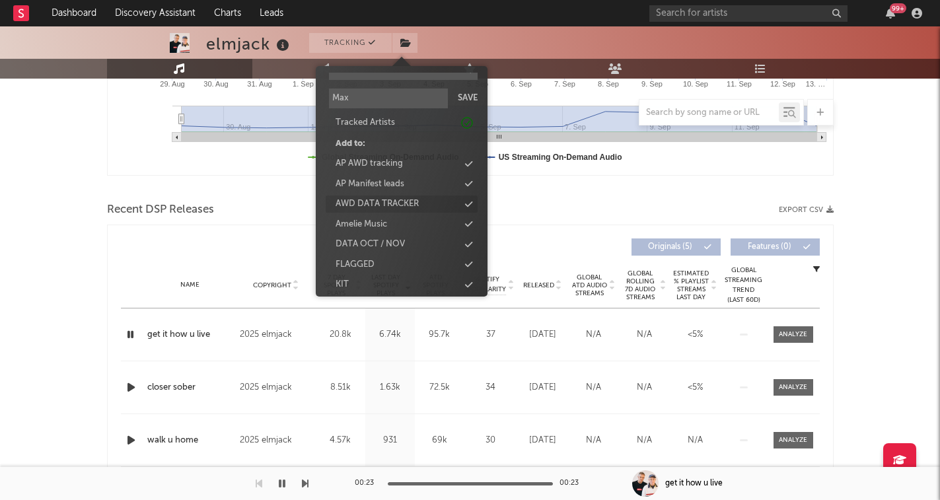
scroll to position [24, 0]
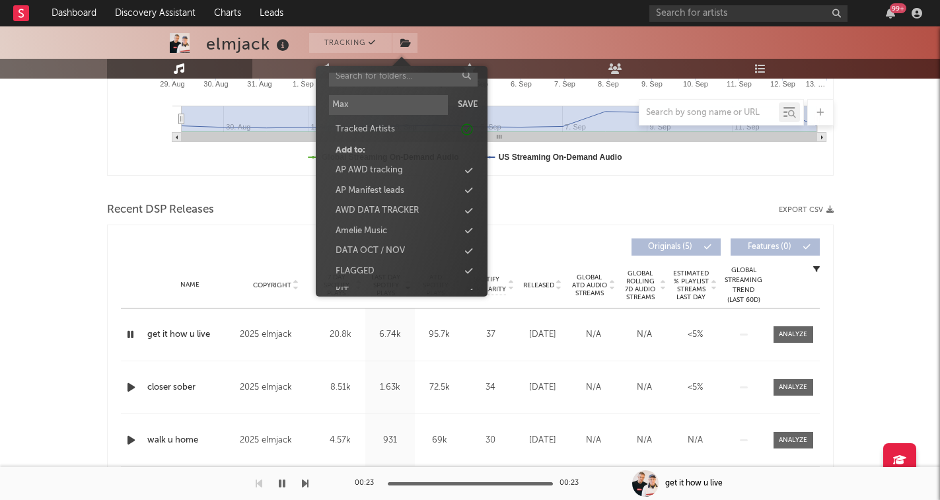
drag, startPoint x: 423, startPoint y: 108, endPoint x: 240, endPoint y: 109, distance: 182.3
click at [240, 108] on body "Dashboard Discovery Assistant Charts Leads 99 + Notifications Settings Mark all…" at bounding box center [470, 322] width 940 height 1295
type input "M"
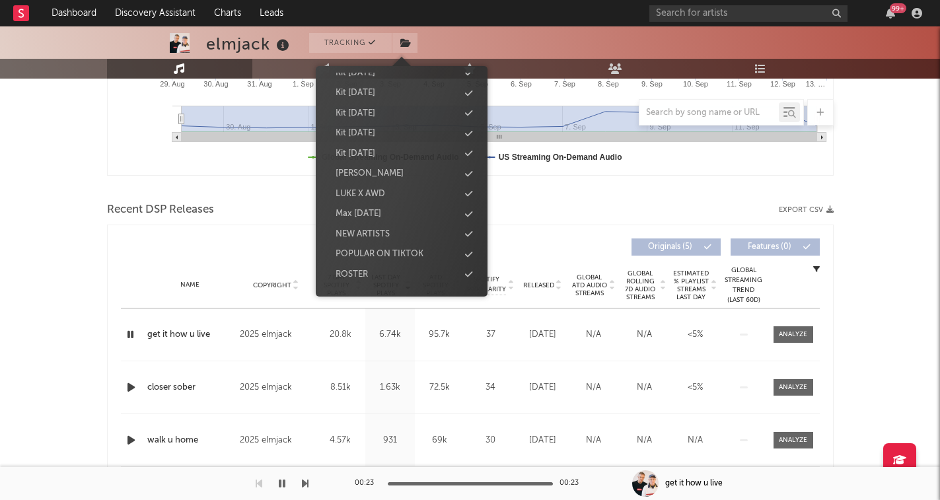
scroll to position [344, 0]
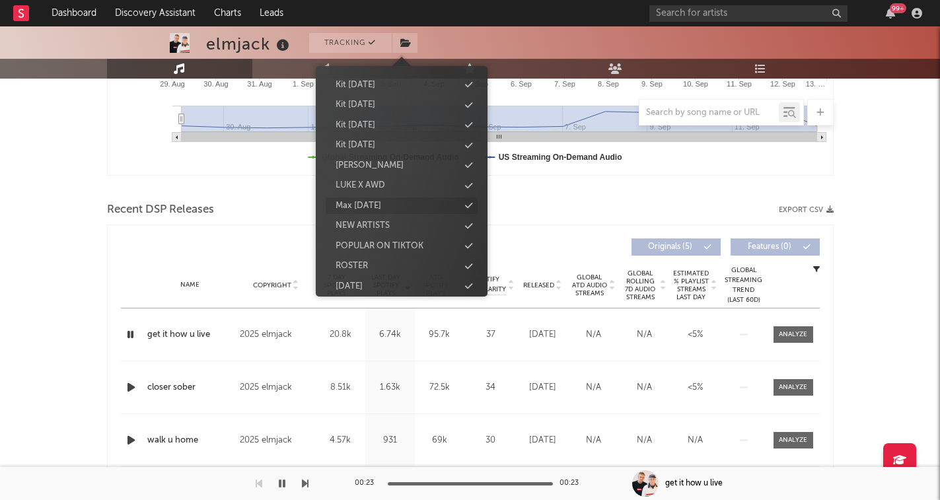
click at [375, 204] on div "Max Sept 25" at bounding box center [359, 205] width 46 height 13
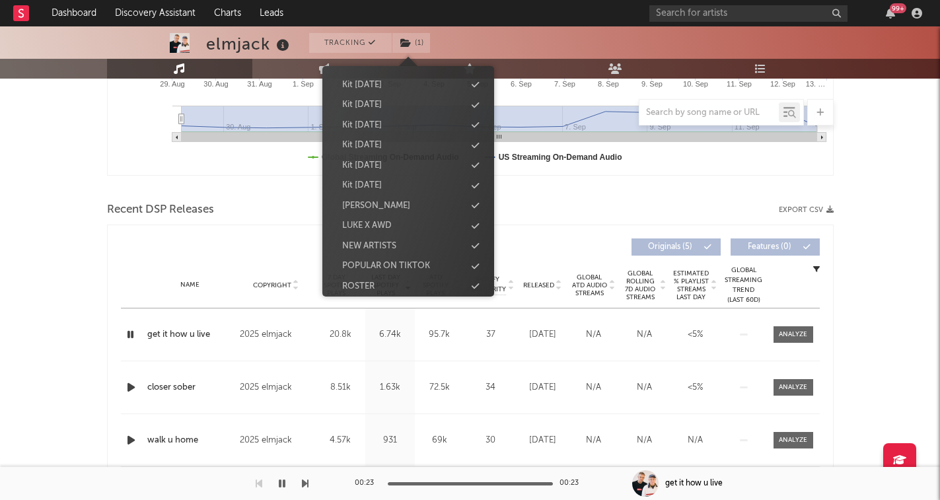
click at [472, 43] on div at bounding box center [470, 12] width 940 height 132
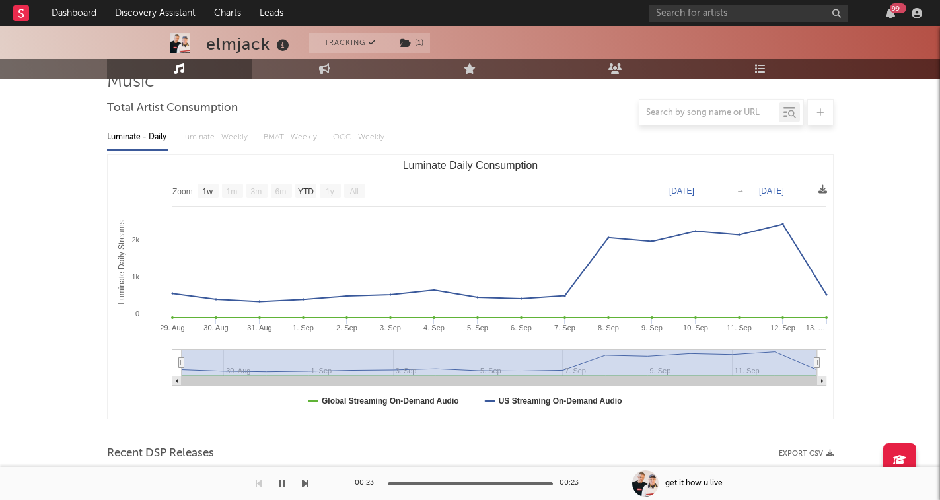
scroll to position [67, 0]
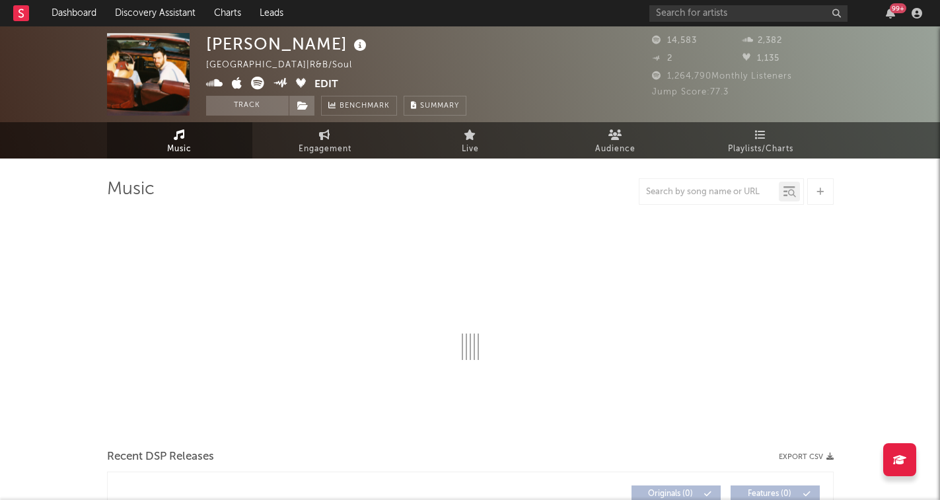
select select "6m"
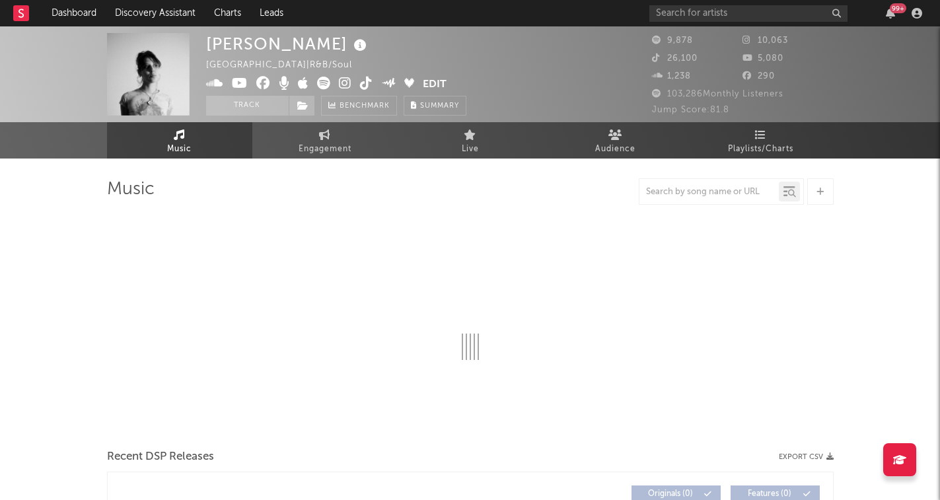
select select "6m"
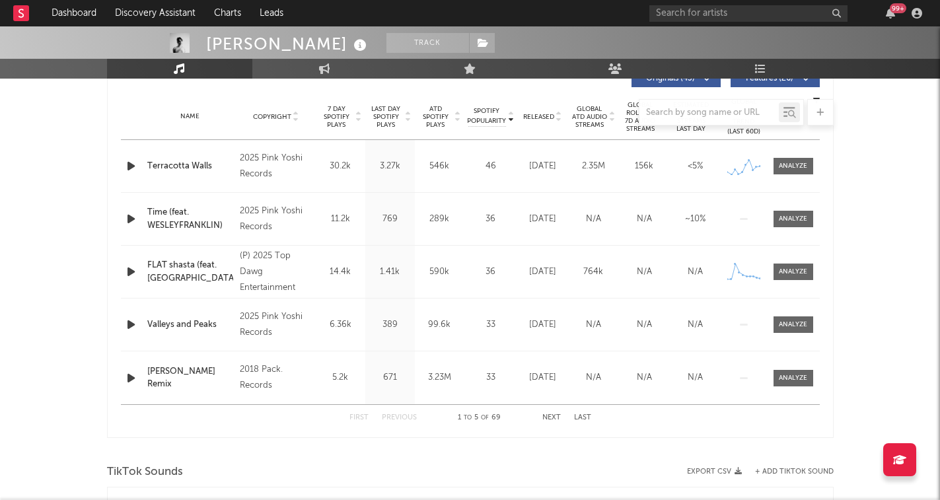
scroll to position [520, 0]
click at [131, 170] on icon "button" at bounding box center [131, 166] width 14 height 17
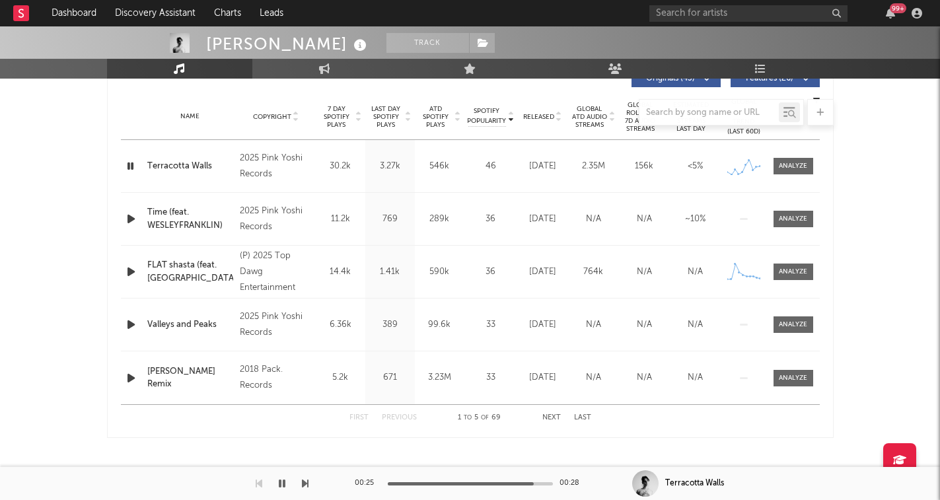
click at [131, 164] on icon "button" at bounding box center [130, 166] width 13 height 17
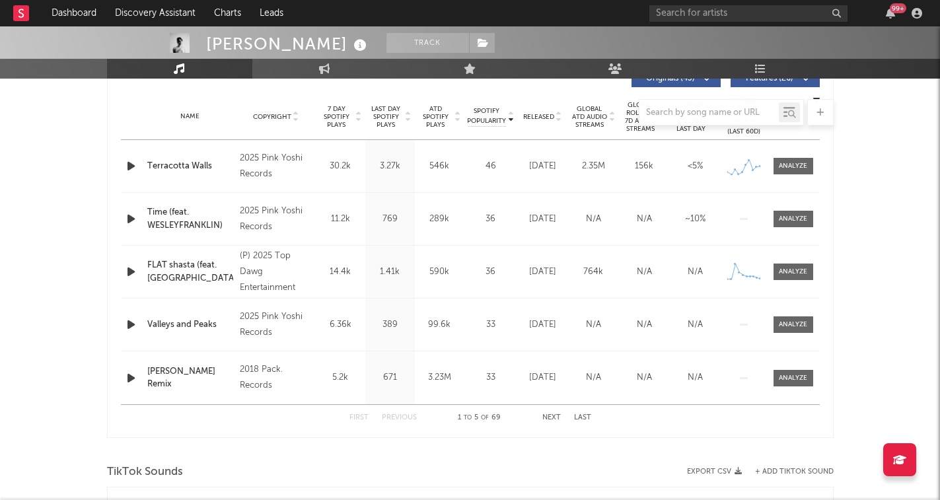
click at [135, 167] on icon "button" at bounding box center [131, 166] width 14 height 17
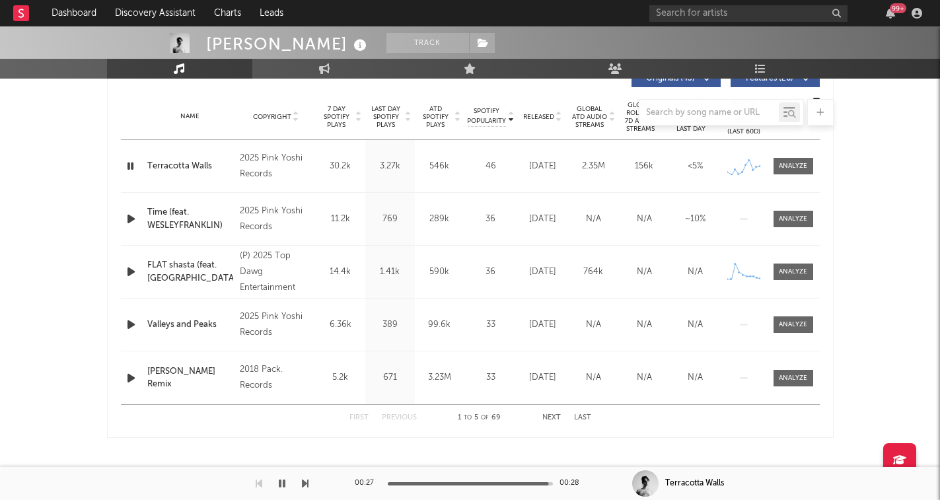
click at [132, 166] on icon "button" at bounding box center [130, 166] width 13 height 17
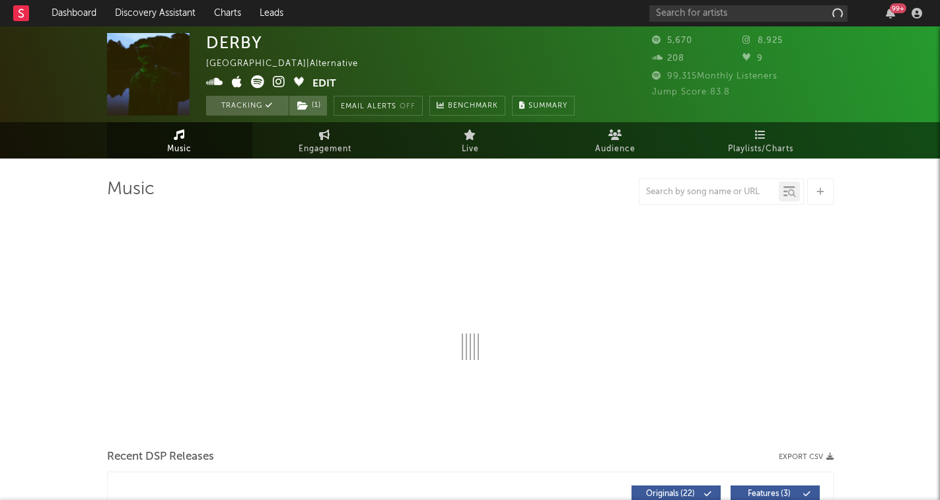
select select "6m"
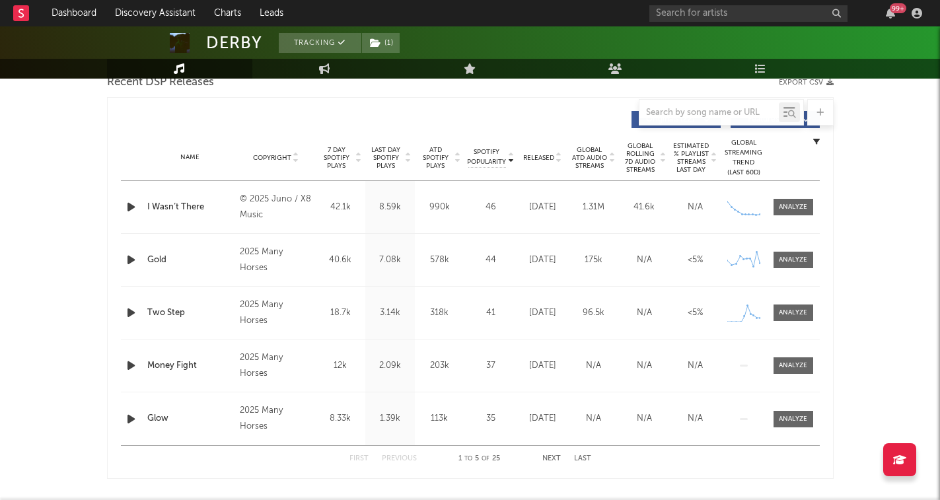
scroll to position [470, 0]
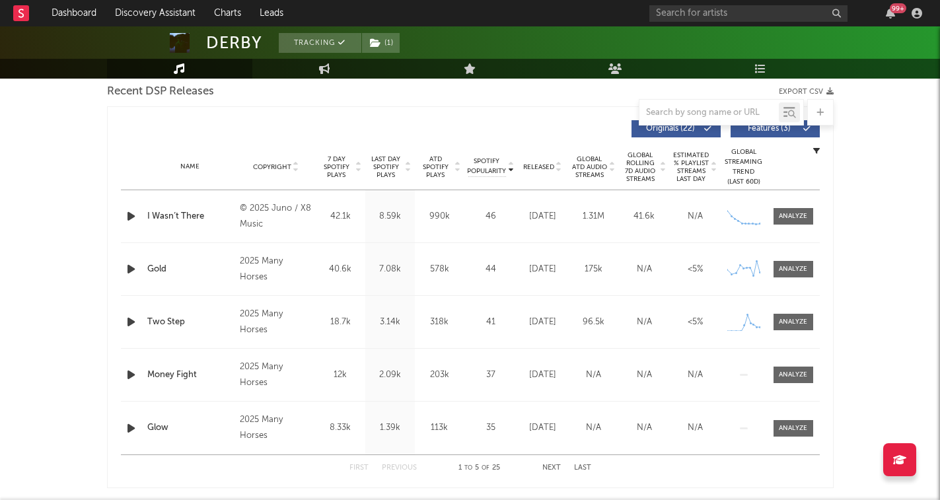
click at [131, 214] on icon "button" at bounding box center [131, 216] width 14 height 17
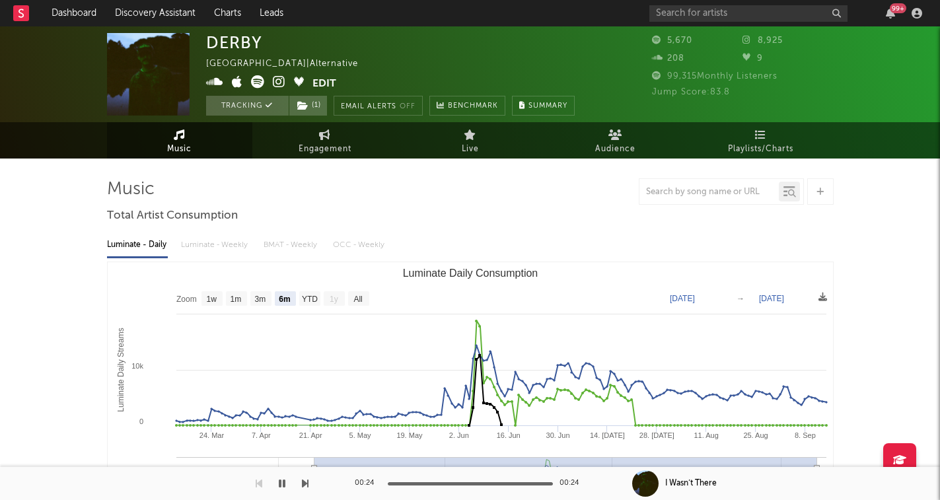
scroll to position [0, 0]
